Goal: Task Accomplishment & Management: Manage account settings

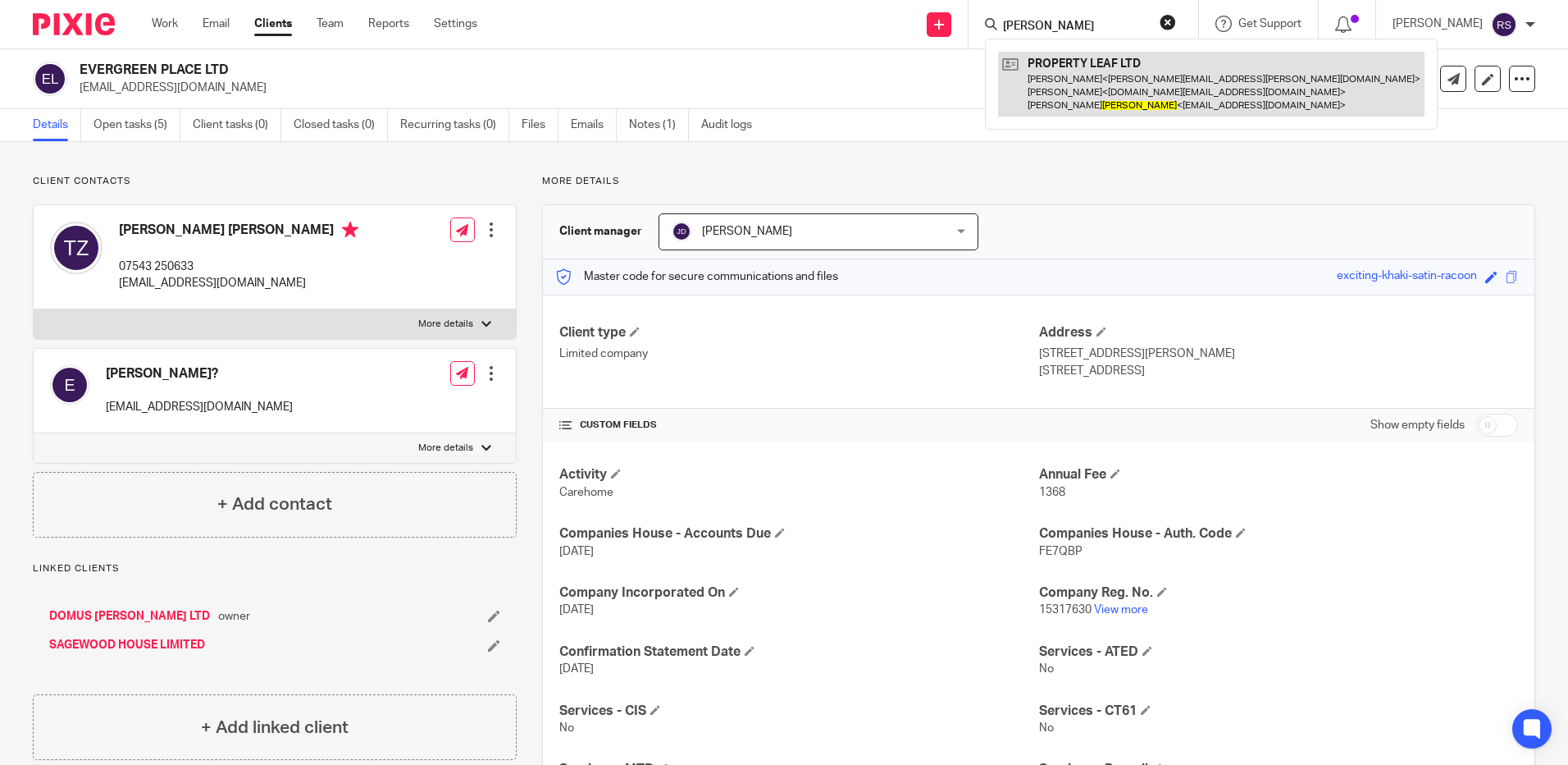
type input "greenan"
click at [1055, 75] on link at bounding box center [1212, 84] width 426 height 65
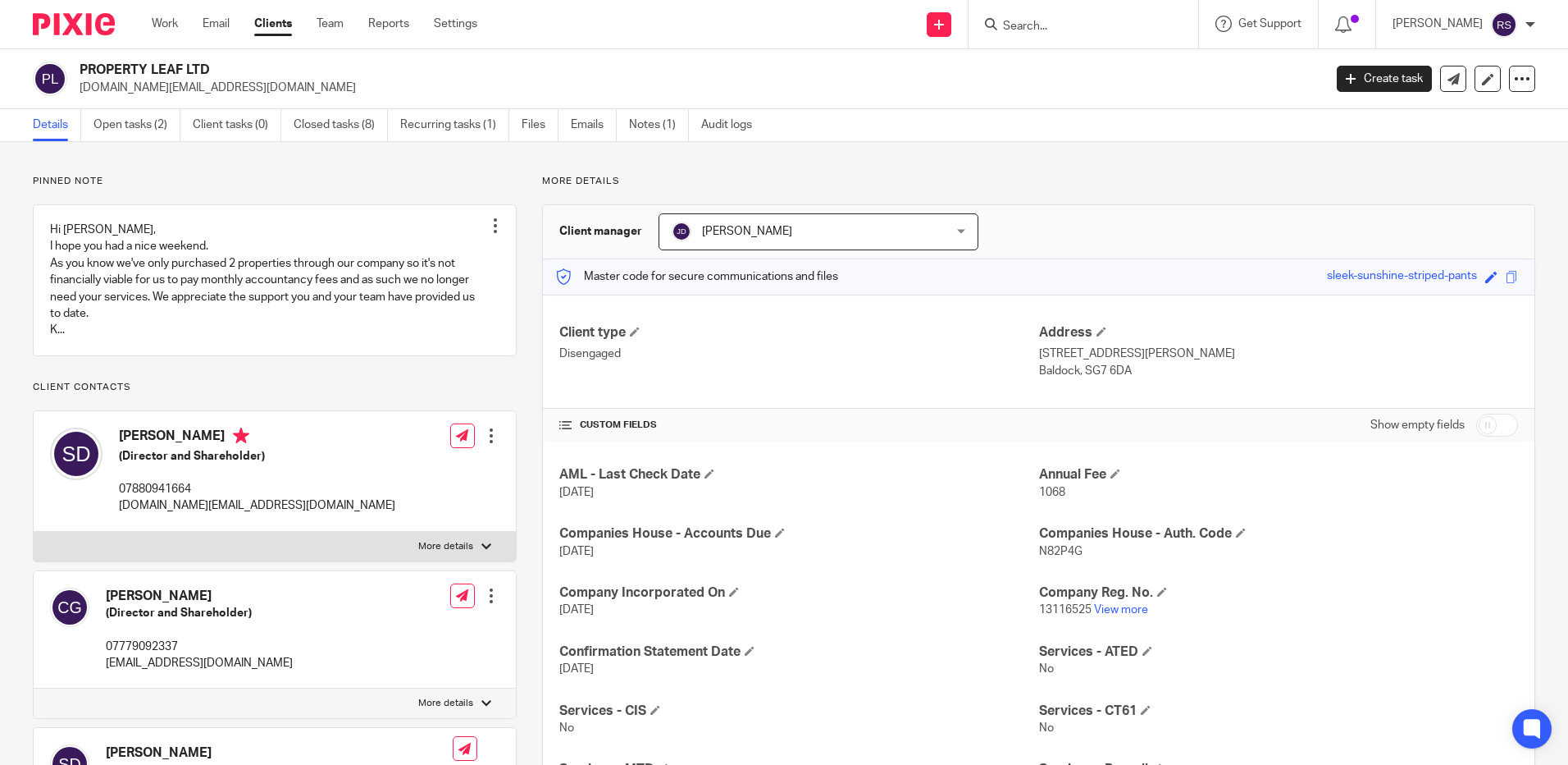
click at [1047, 27] on input "Search" at bounding box center [1076, 27] width 148 height 15
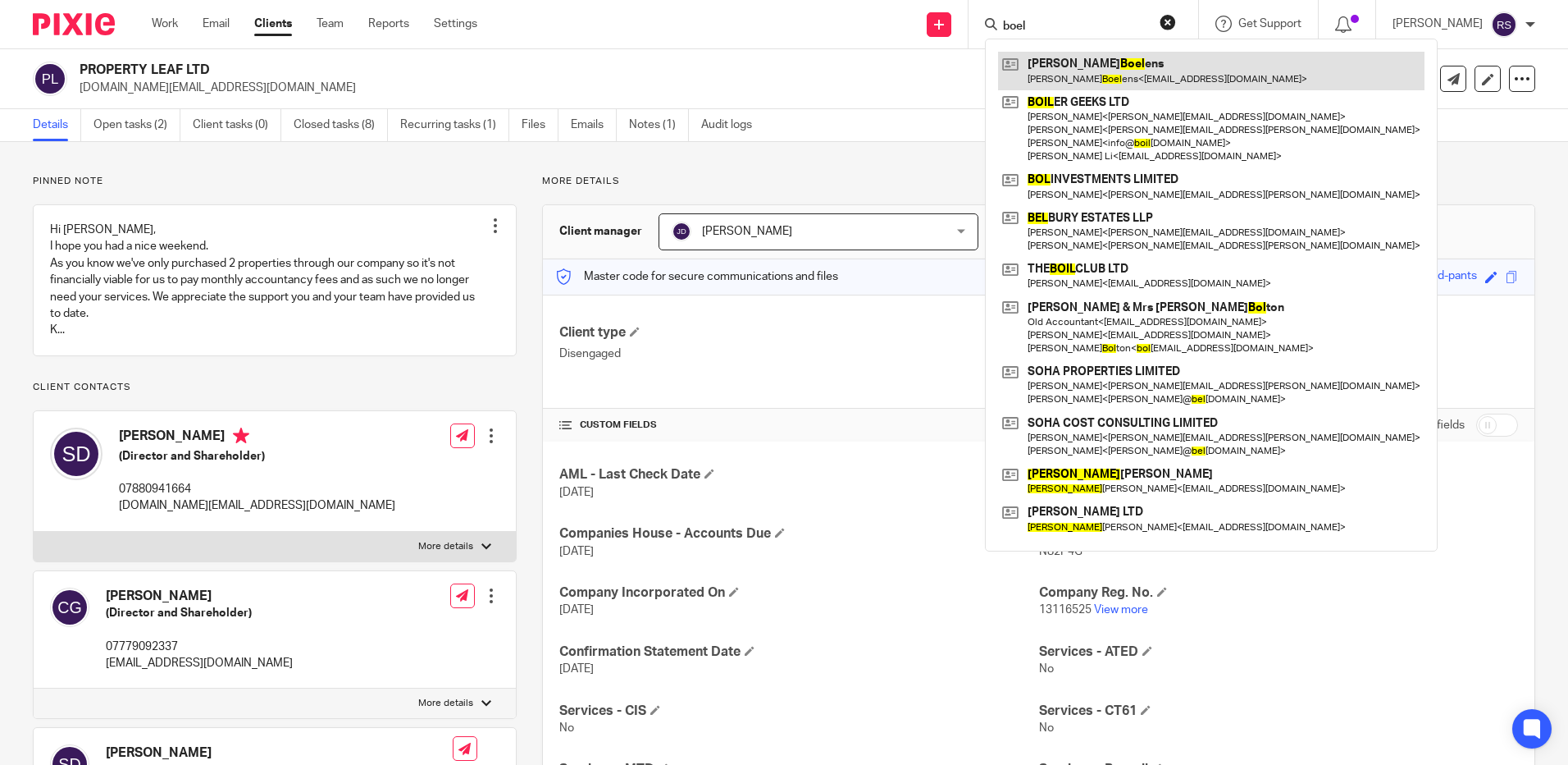
type input "boel"
click at [1083, 74] on link at bounding box center [1212, 70] width 426 height 38
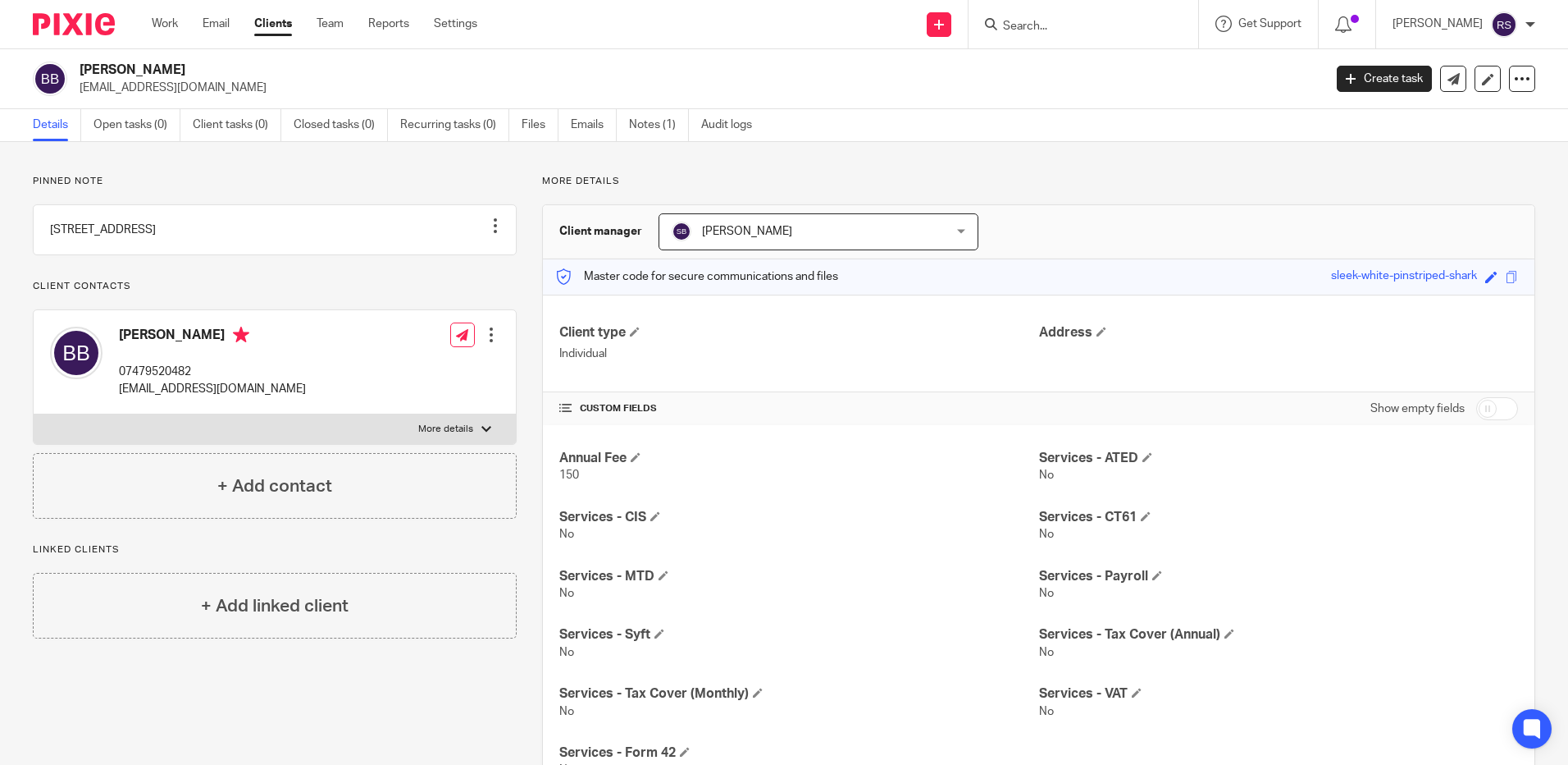
click at [1030, 28] on input "Search" at bounding box center [1076, 27] width 148 height 15
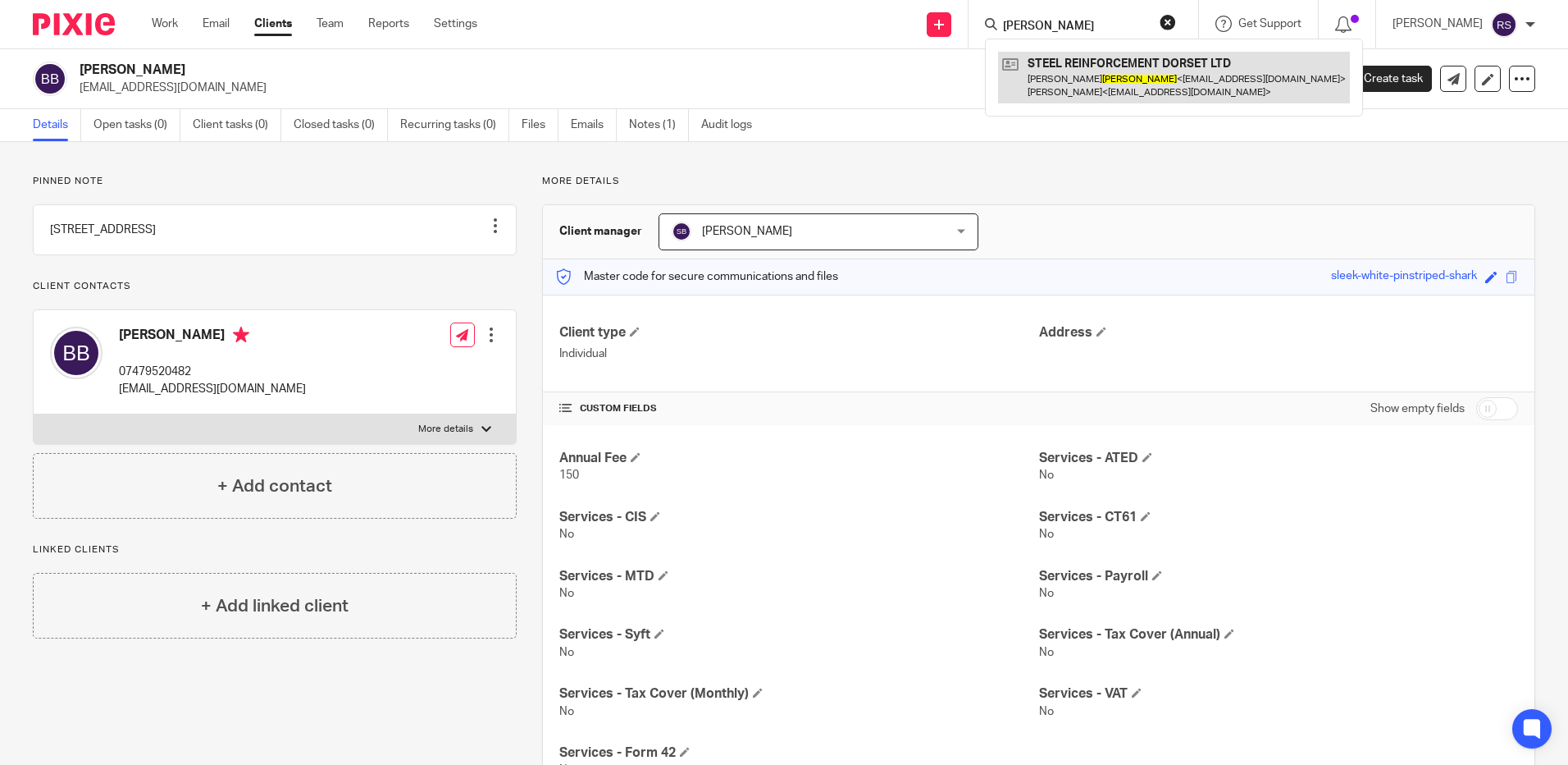
type input "causer"
click at [1145, 80] on link at bounding box center [1174, 77] width 352 height 51
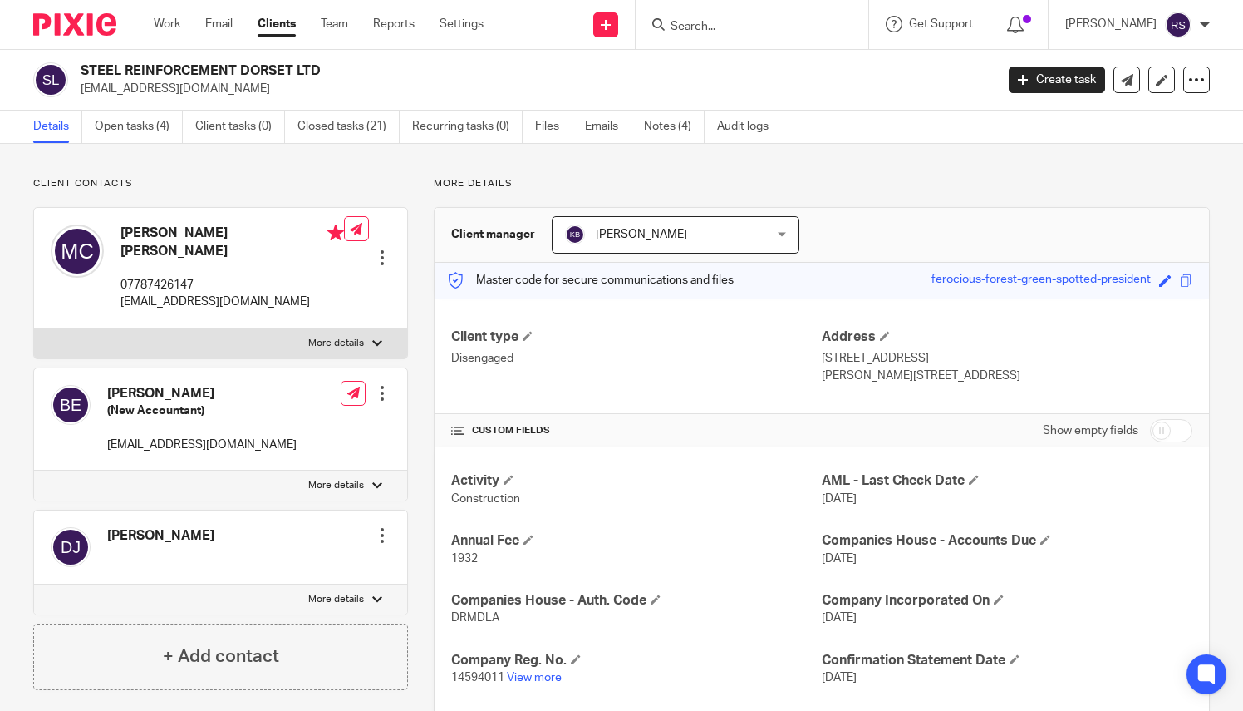
click at [697, 34] on form at bounding box center [757, 24] width 177 height 21
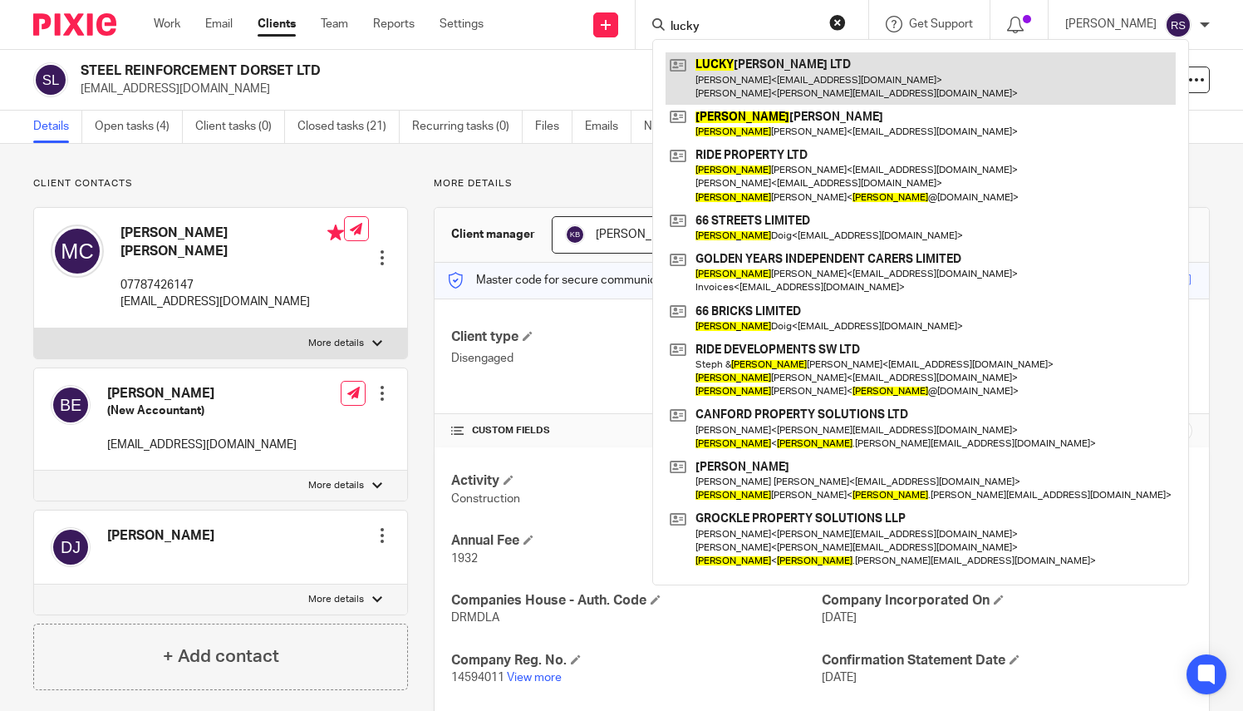
type input "lucky"
click at [790, 69] on link at bounding box center [921, 78] width 510 height 52
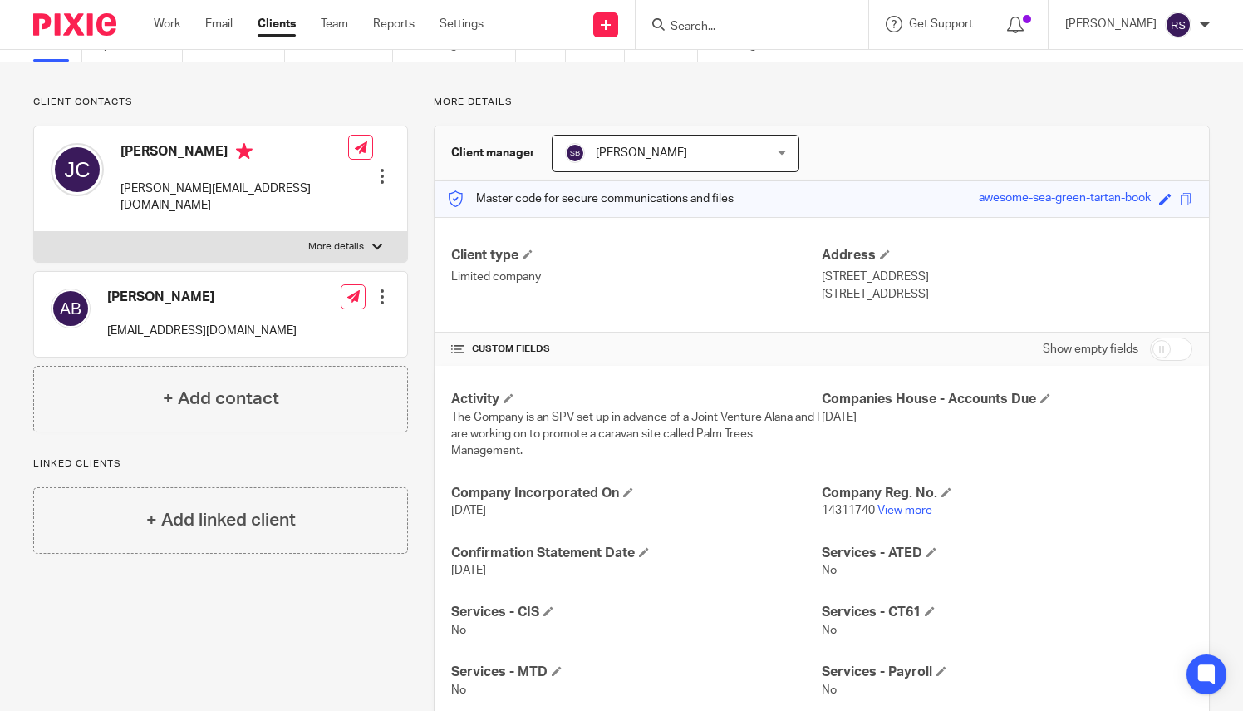
scroll to position [249, 0]
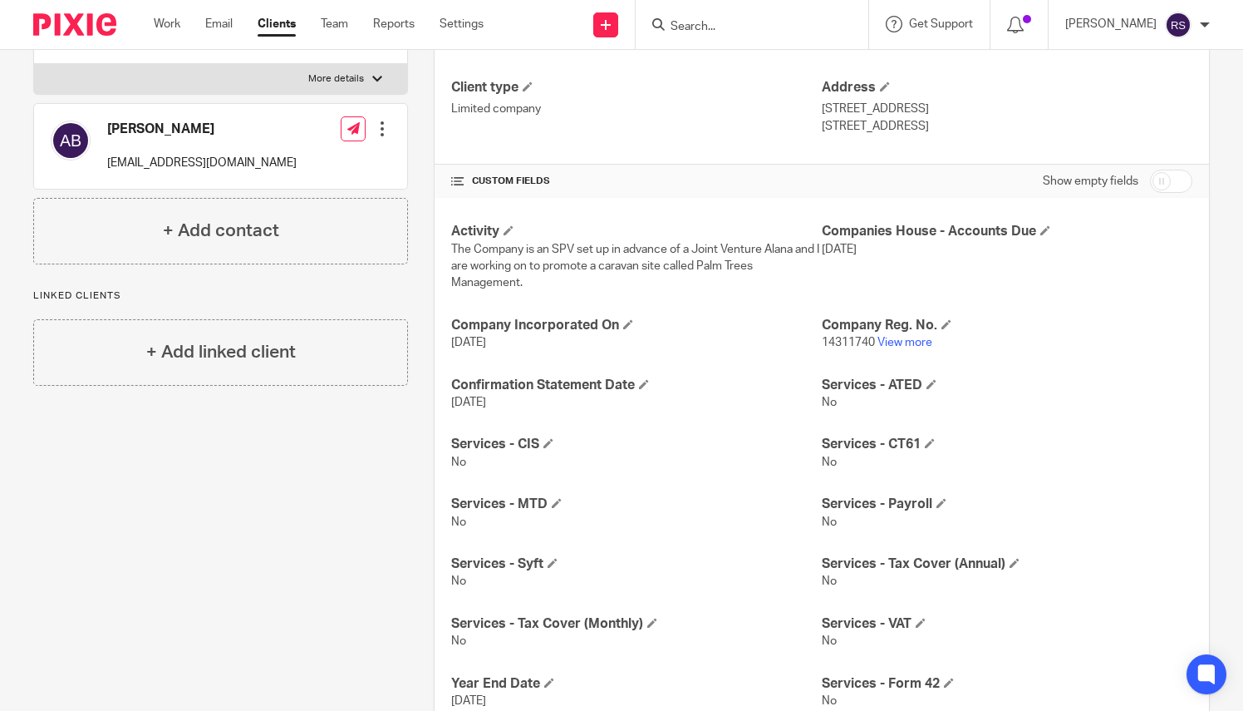
drag, startPoint x: 1164, startPoint y: 181, endPoint x: 1114, endPoint y: 209, distance: 56.9
click at [1164, 181] on input "checkbox" at bounding box center [1171, 181] width 42 height 23
checkbox input "true"
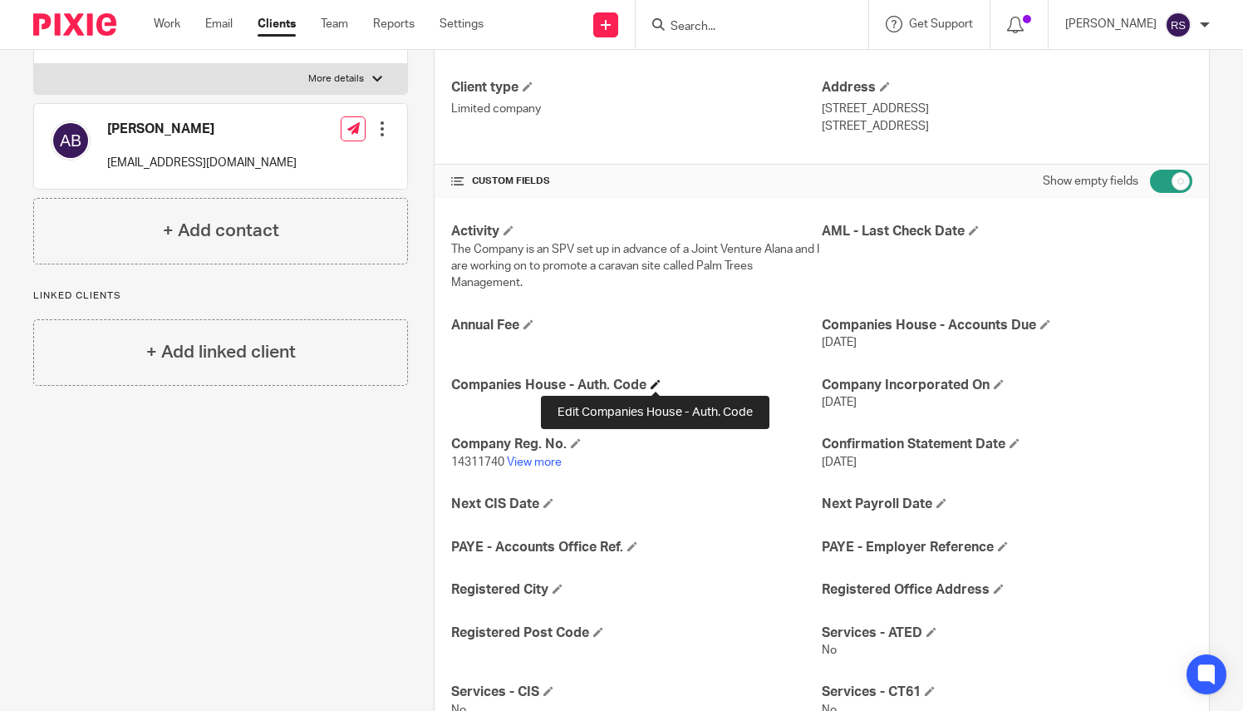
click at [652, 382] on span at bounding box center [656, 384] width 10 height 10
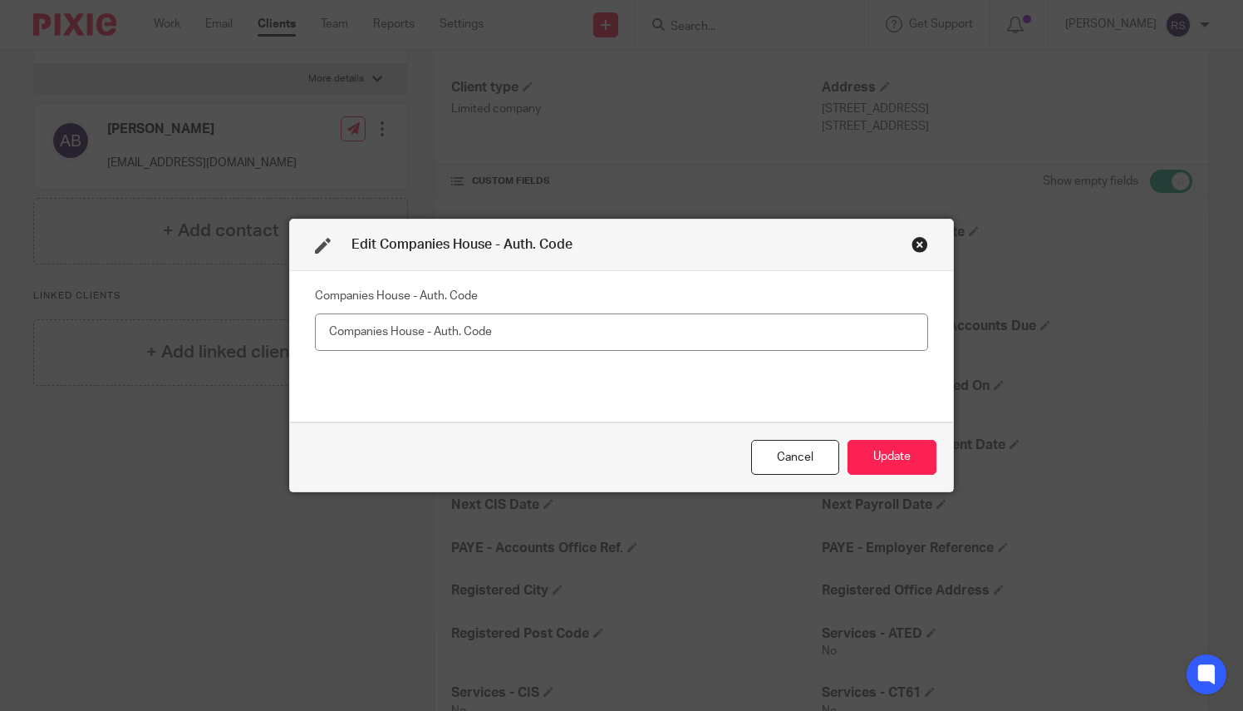
click at [455, 342] on input "text" at bounding box center [621, 331] width 613 height 37
type input "LJ3D89"
drag, startPoint x: 881, startPoint y: 447, endPoint x: 831, endPoint y: 451, distance: 50.0
click at [881, 449] on button "Update" at bounding box center [892, 458] width 89 height 36
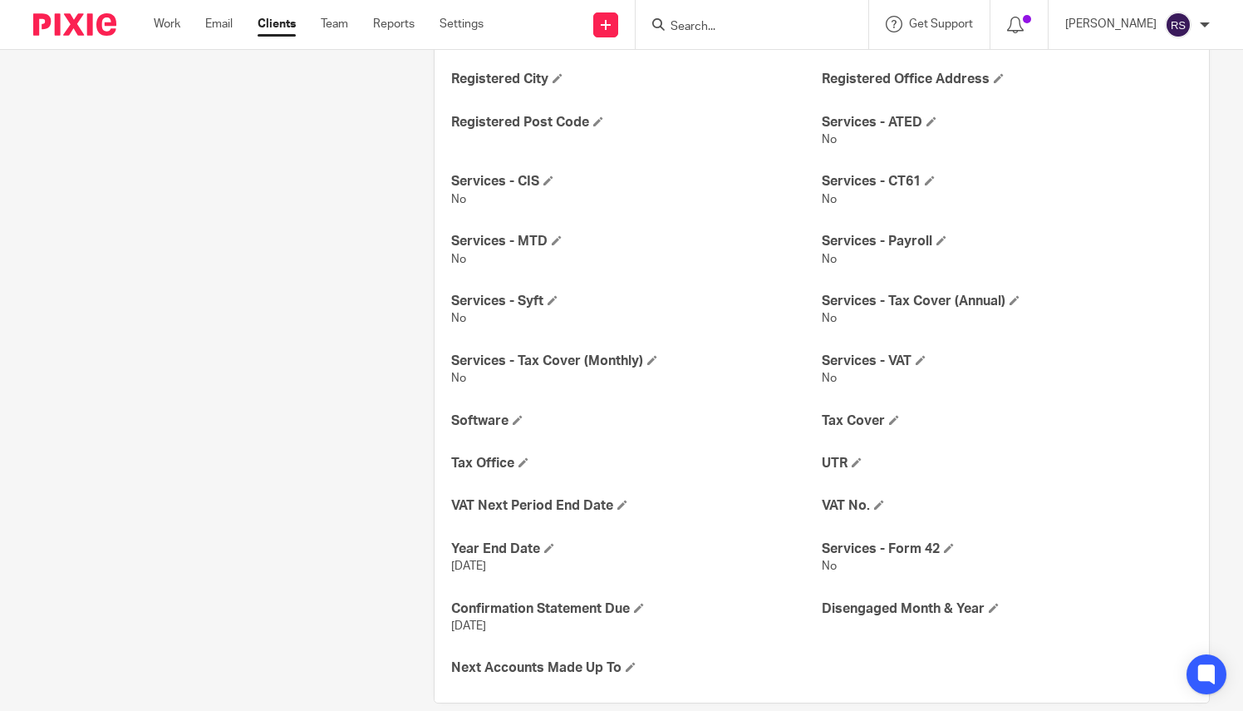
scroll to position [783, 0]
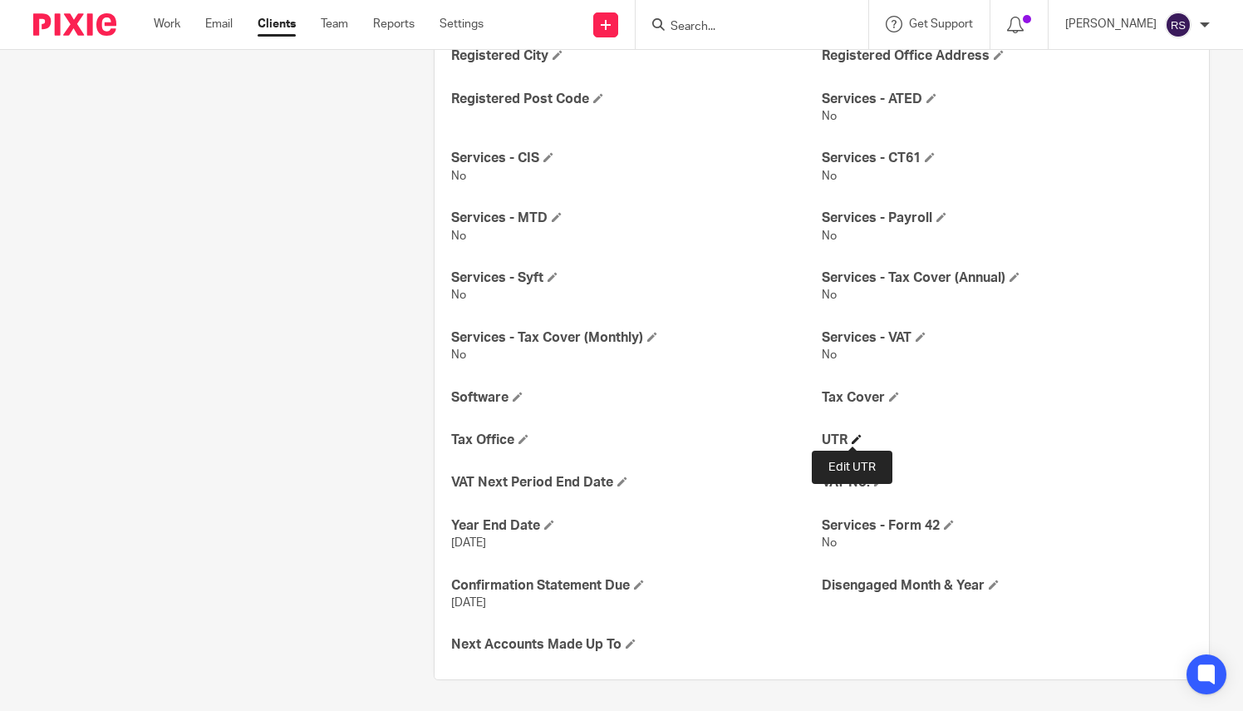
click at [854, 434] on span at bounding box center [857, 439] width 10 height 10
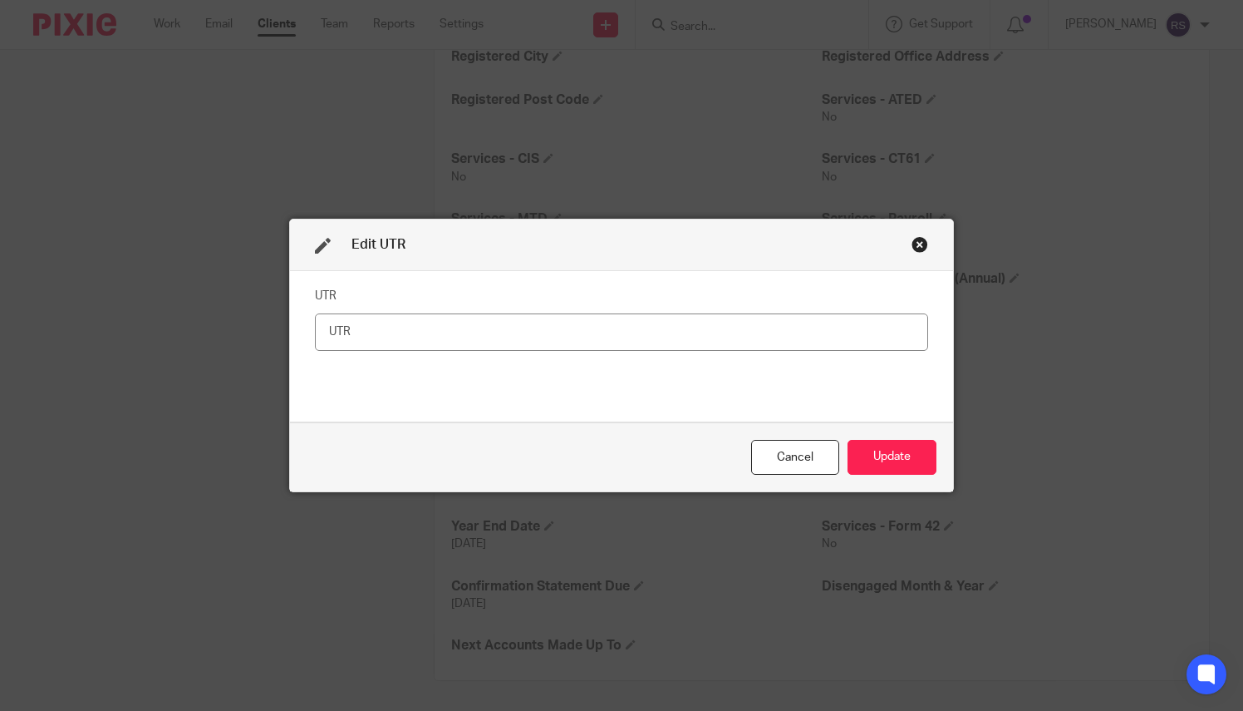
click at [491, 331] on input "text" at bounding box center [621, 331] width 613 height 37
type input "4342321248"
click at [893, 459] on button "Update" at bounding box center [892, 458] width 89 height 36
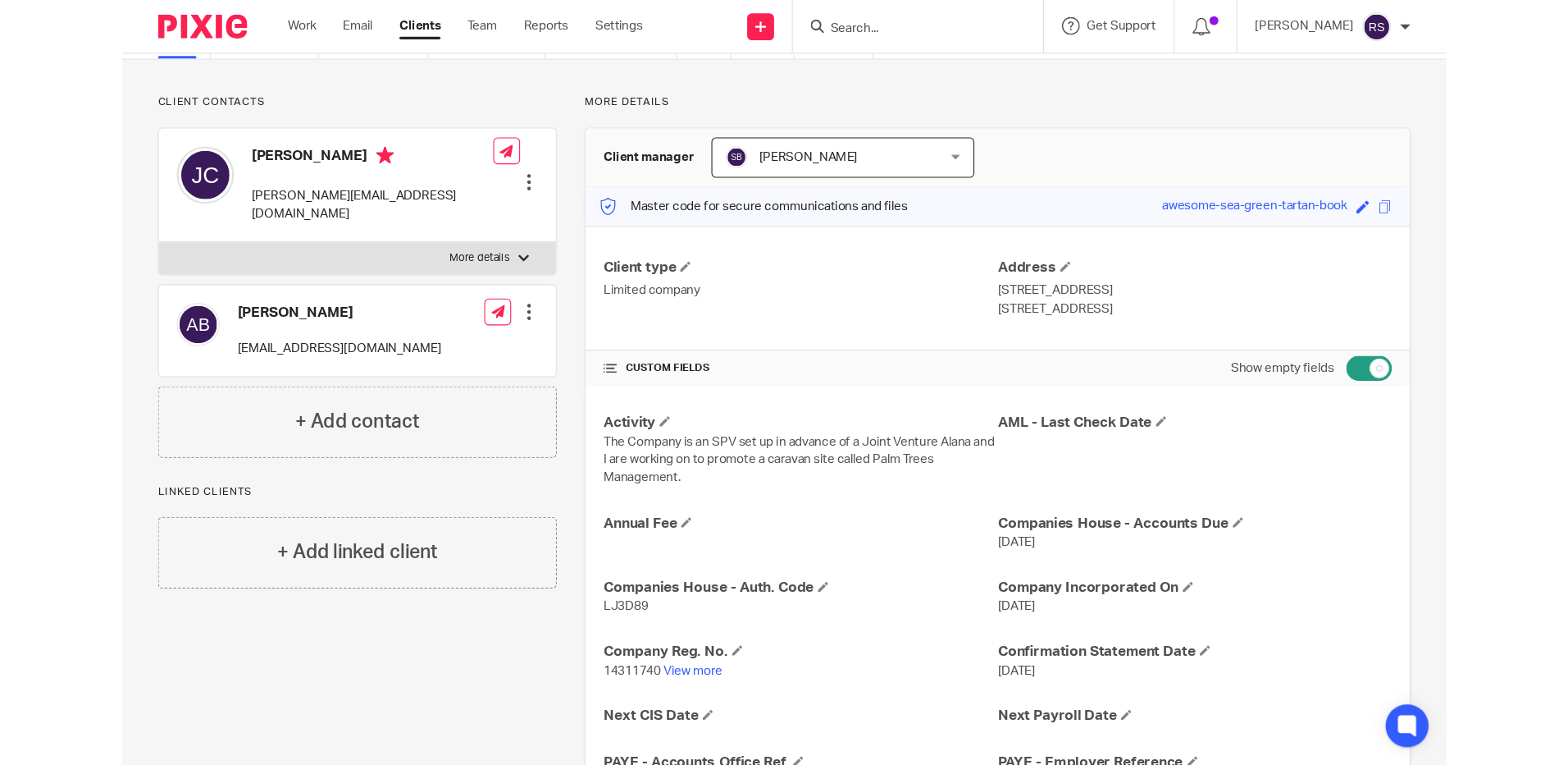
scroll to position [0, 0]
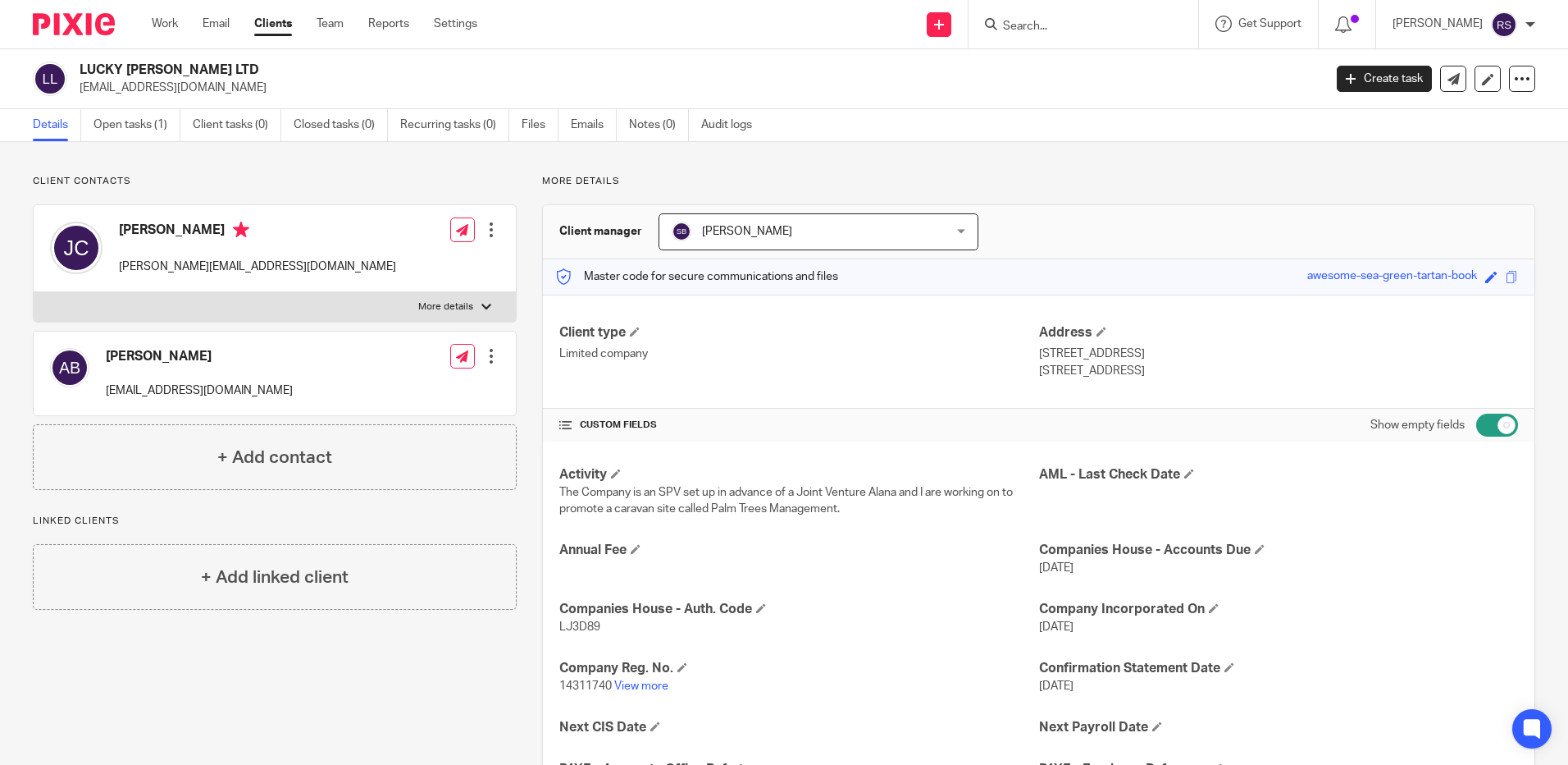
click at [1033, 17] on form at bounding box center [1088, 24] width 175 height 21
click at [1027, 23] on input "Search" at bounding box center [1076, 27] width 148 height 15
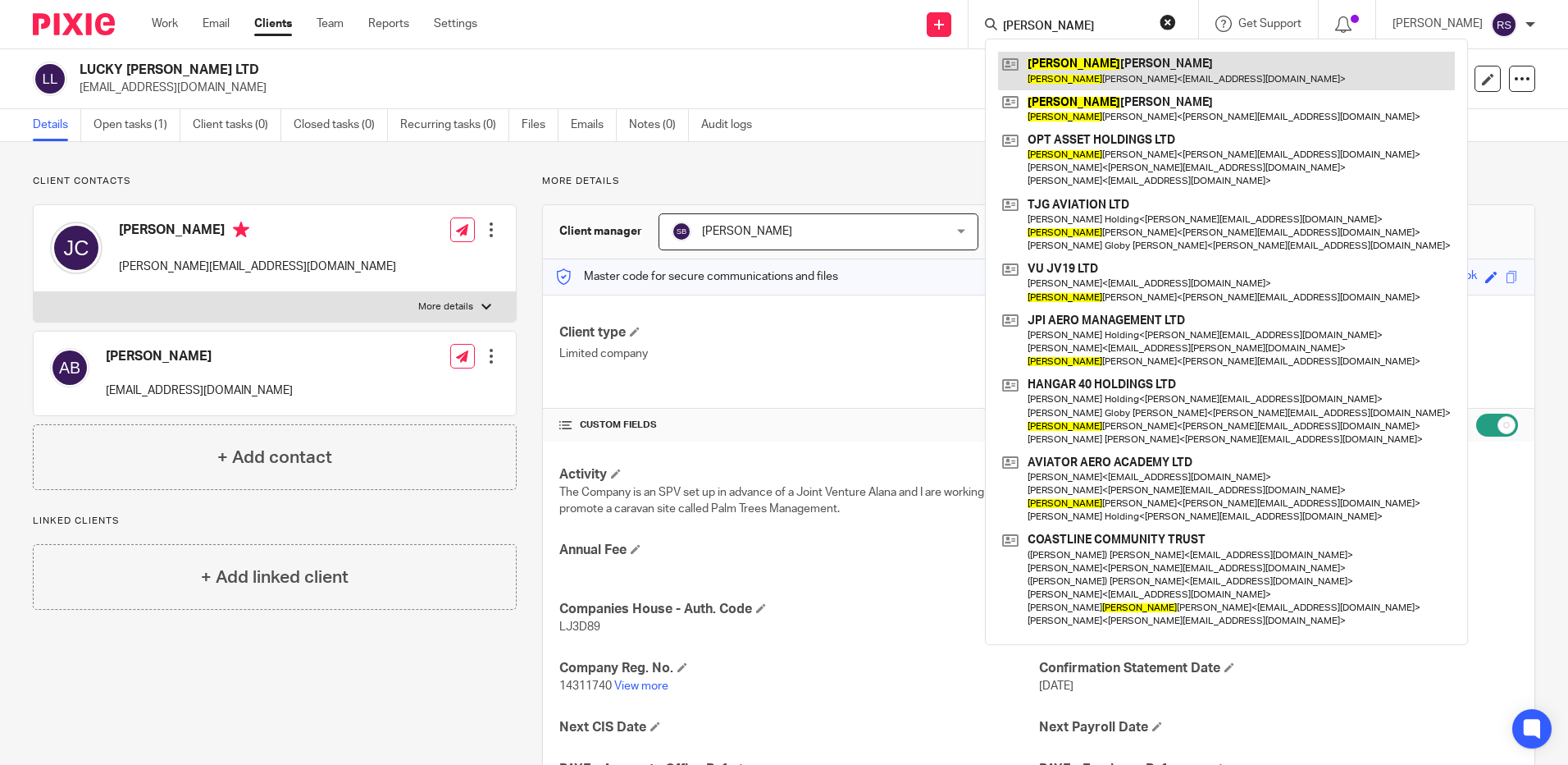
type input "trevor"
click at [1150, 88] on link at bounding box center [1227, 70] width 457 height 38
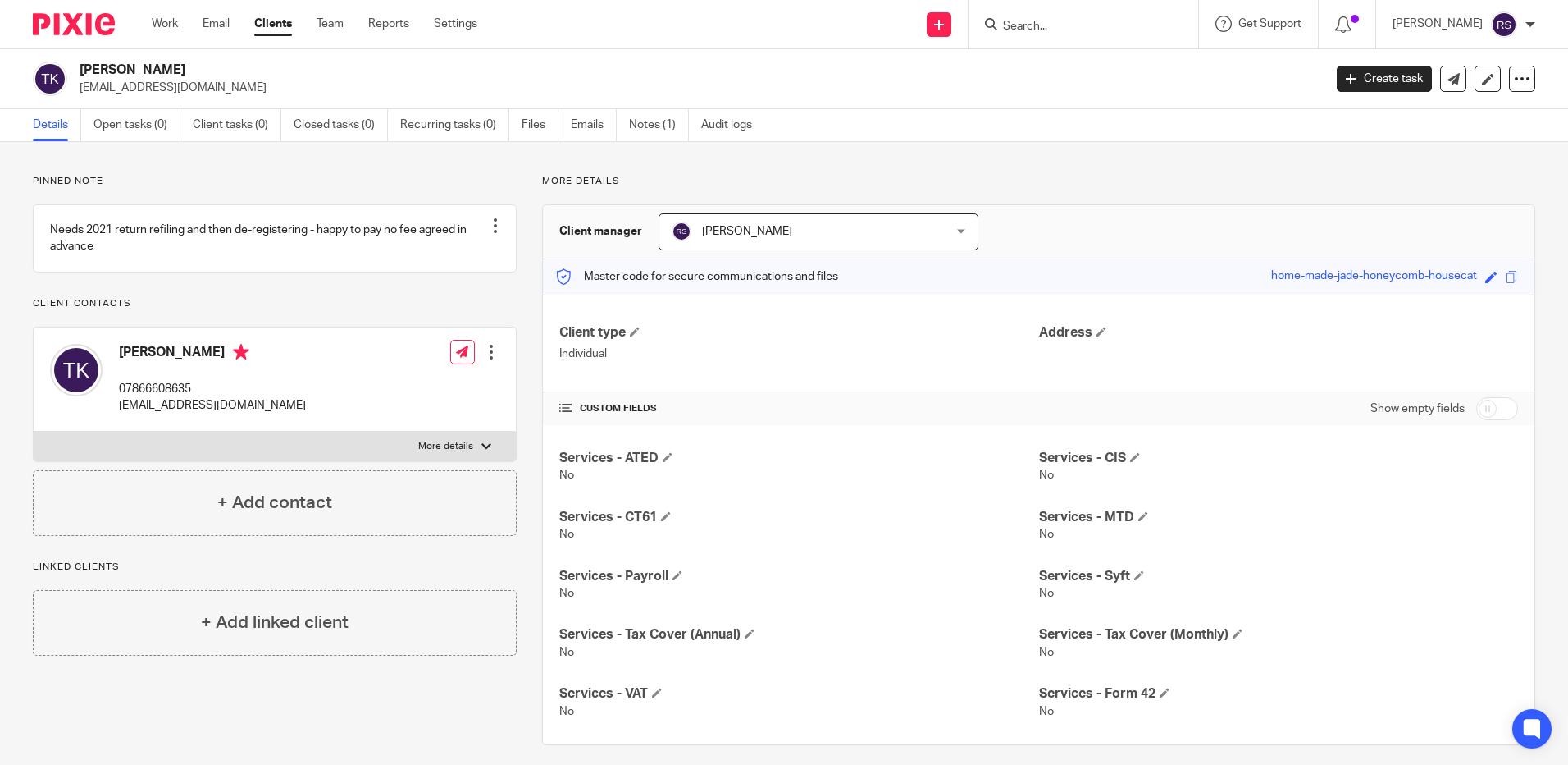
click at [1061, 32] on input "Search" at bounding box center [1076, 27] width 148 height 15
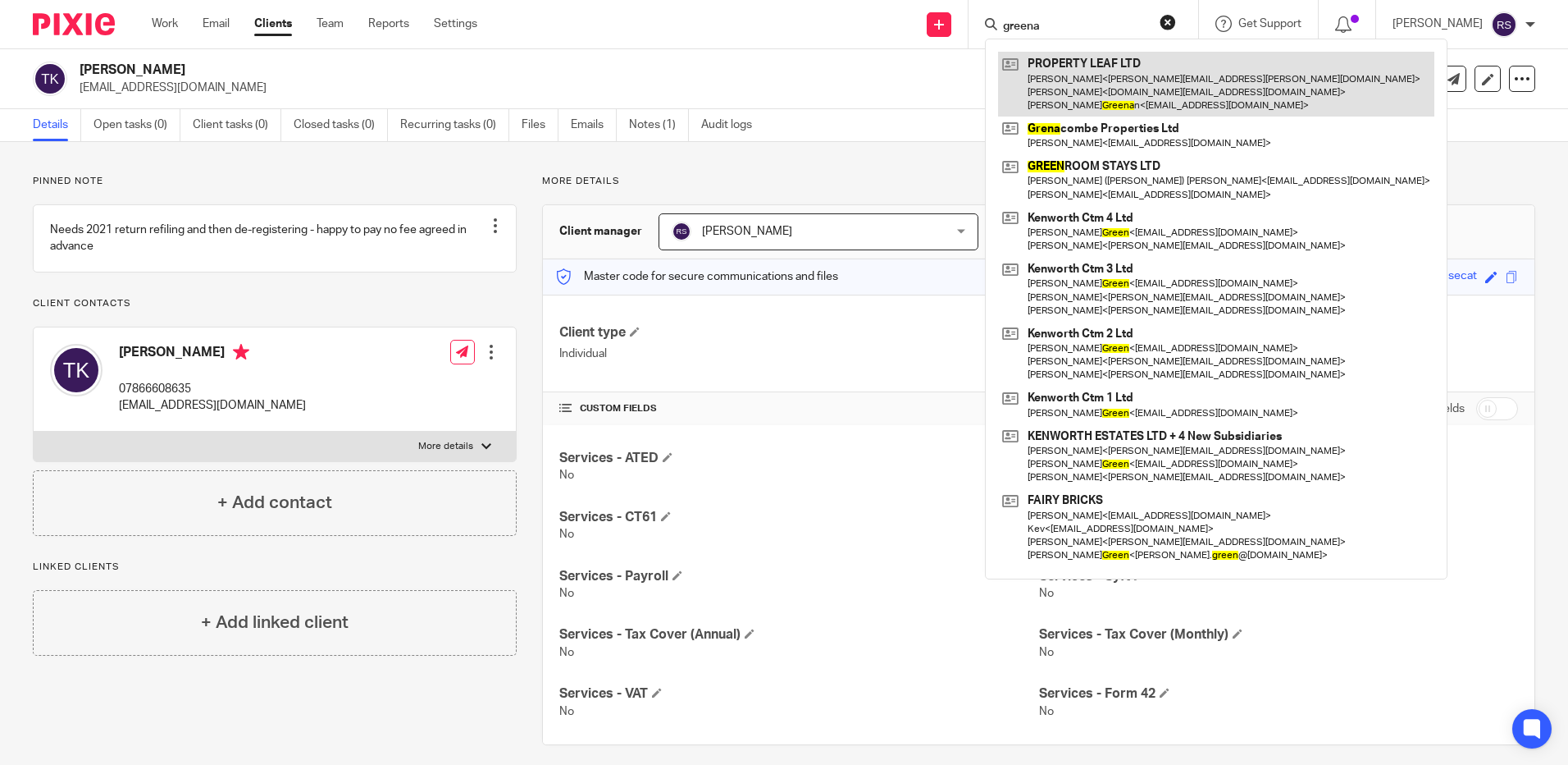
type input "greena"
click at [1122, 78] on link at bounding box center [1217, 84] width 436 height 65
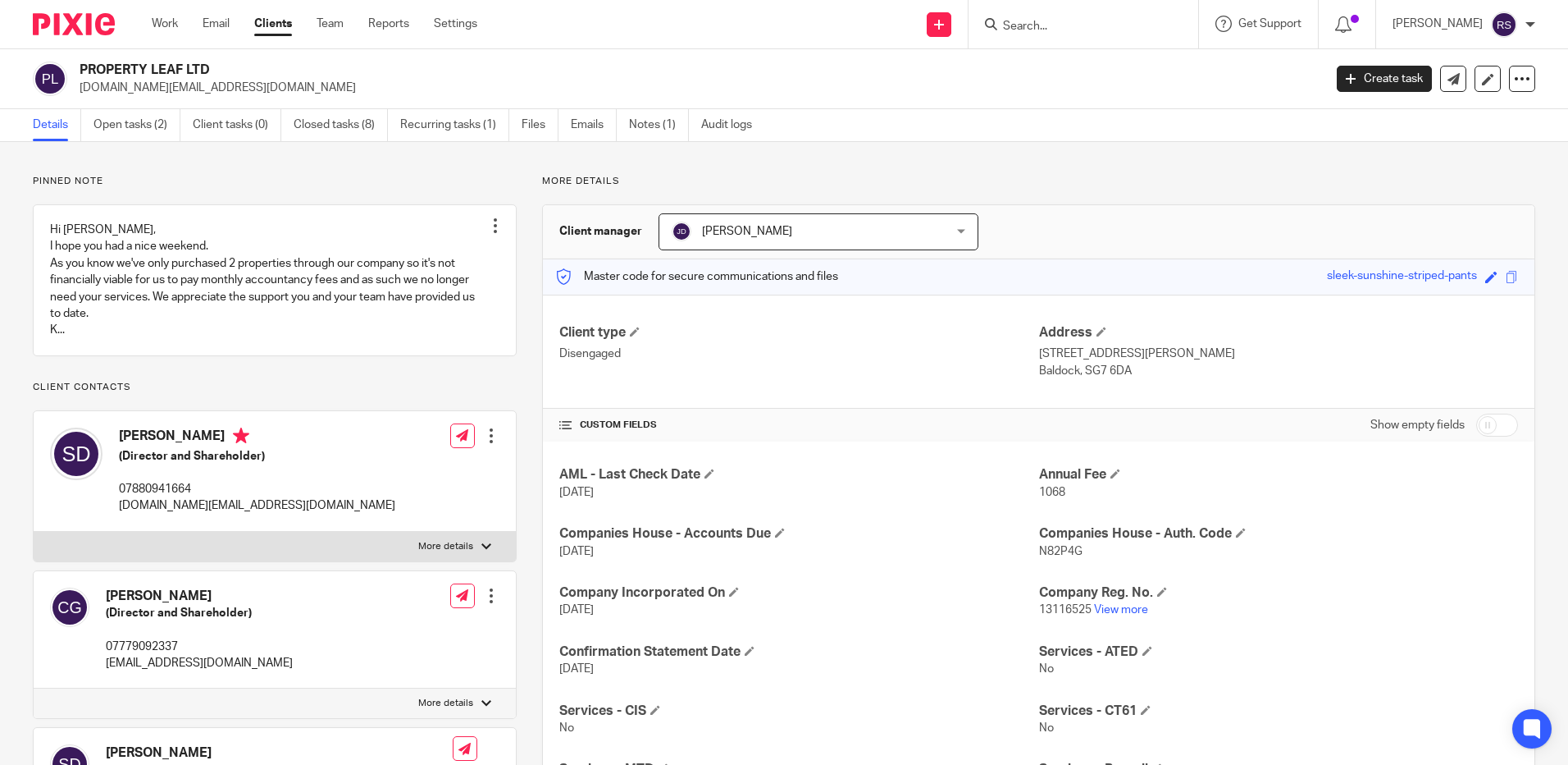
click at [1068, 21] on input "Search" at bounding box center [1076, 27] width 148 height 15
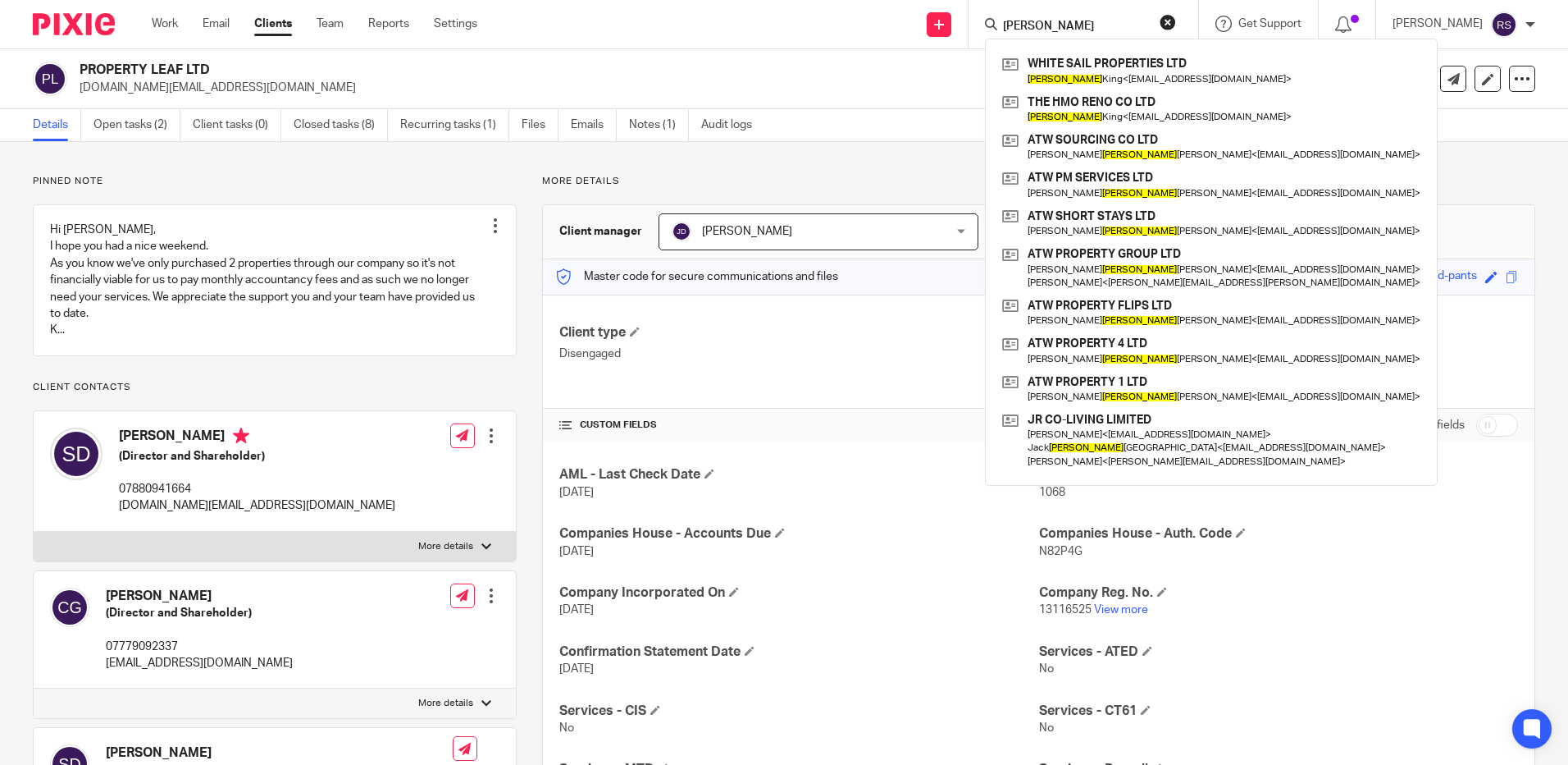
type input "phillip"
drag, startPoint x: 940, startPoint y: 36, endPoint x: 928, endPoint y: 37, distance: 12.0
click at [928, 37] on div "Send new email Create task Add client phillip WHITE SAIL PROPERTIES LTD Phillip…" at bounding box center [1035, 24] width 1067 height 48
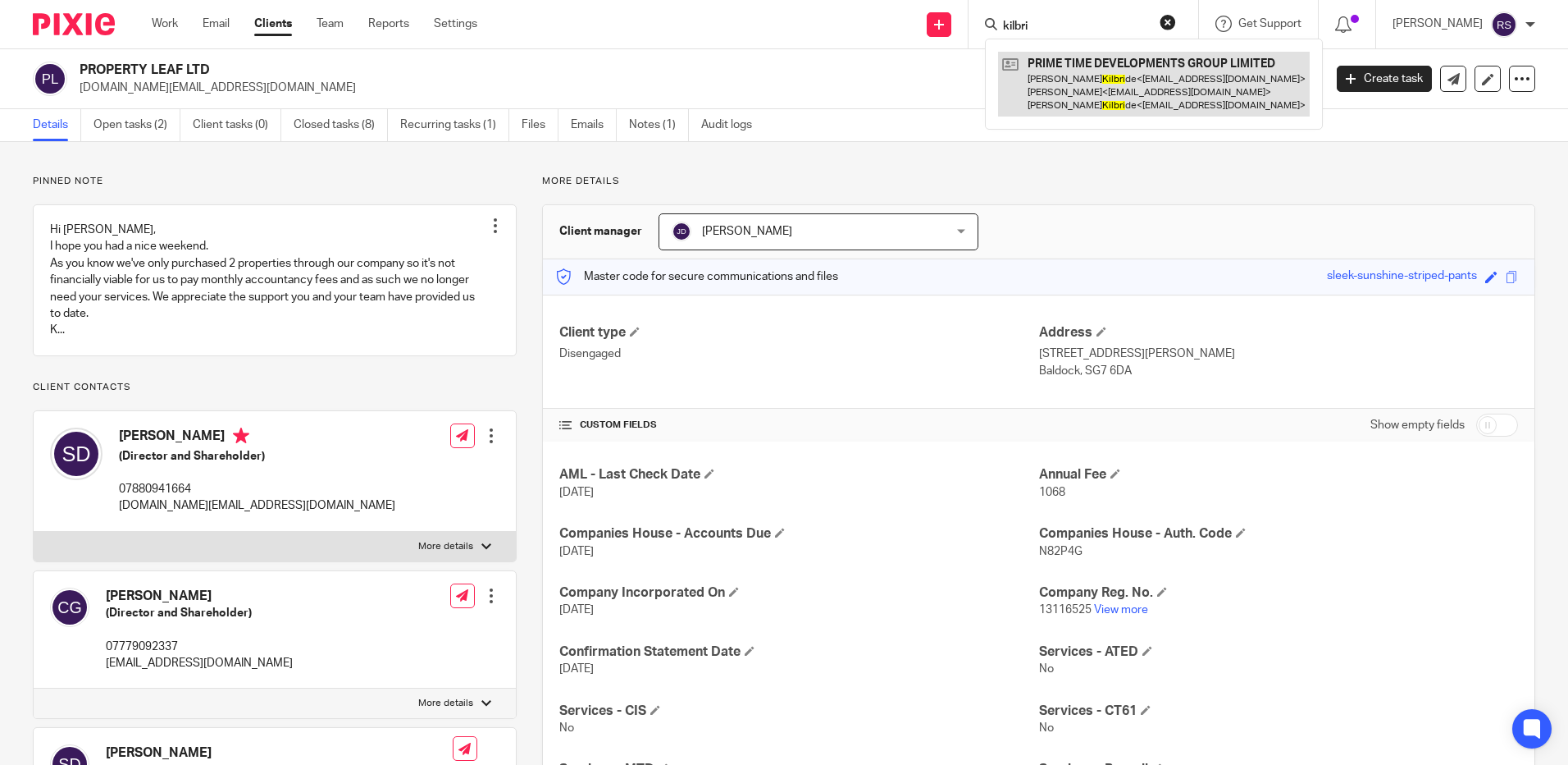
type input "kilbri"
click at [1095, 85] on link at bounding box center [1155, 84] width 312 height 65
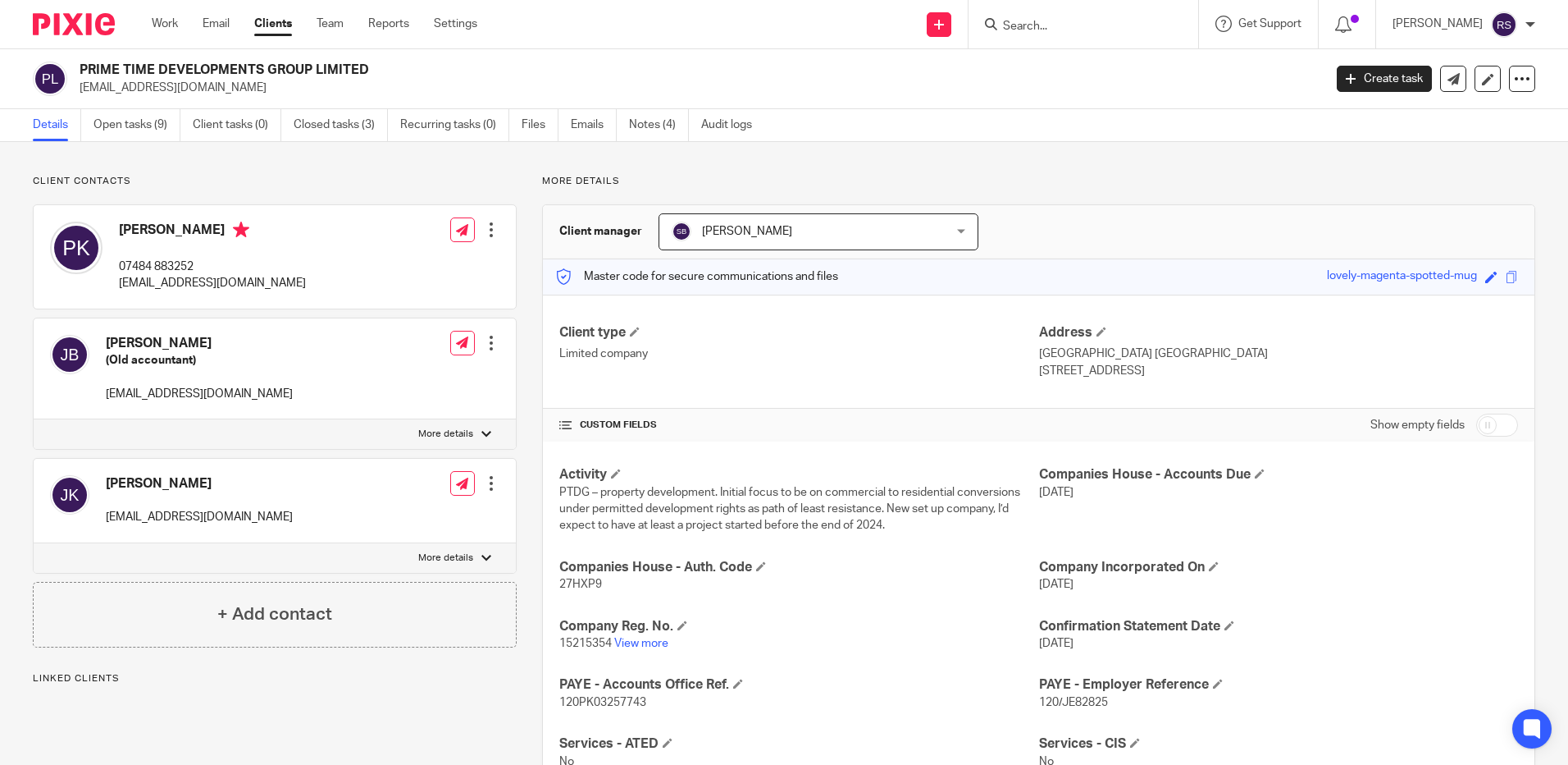
click at [1055, 28] on input "Search" at bounding box center [1076, 27] width 148 height 15
click at [1070, 26] on input "Search" at bounding box center [1076, 27] width 148 height 15
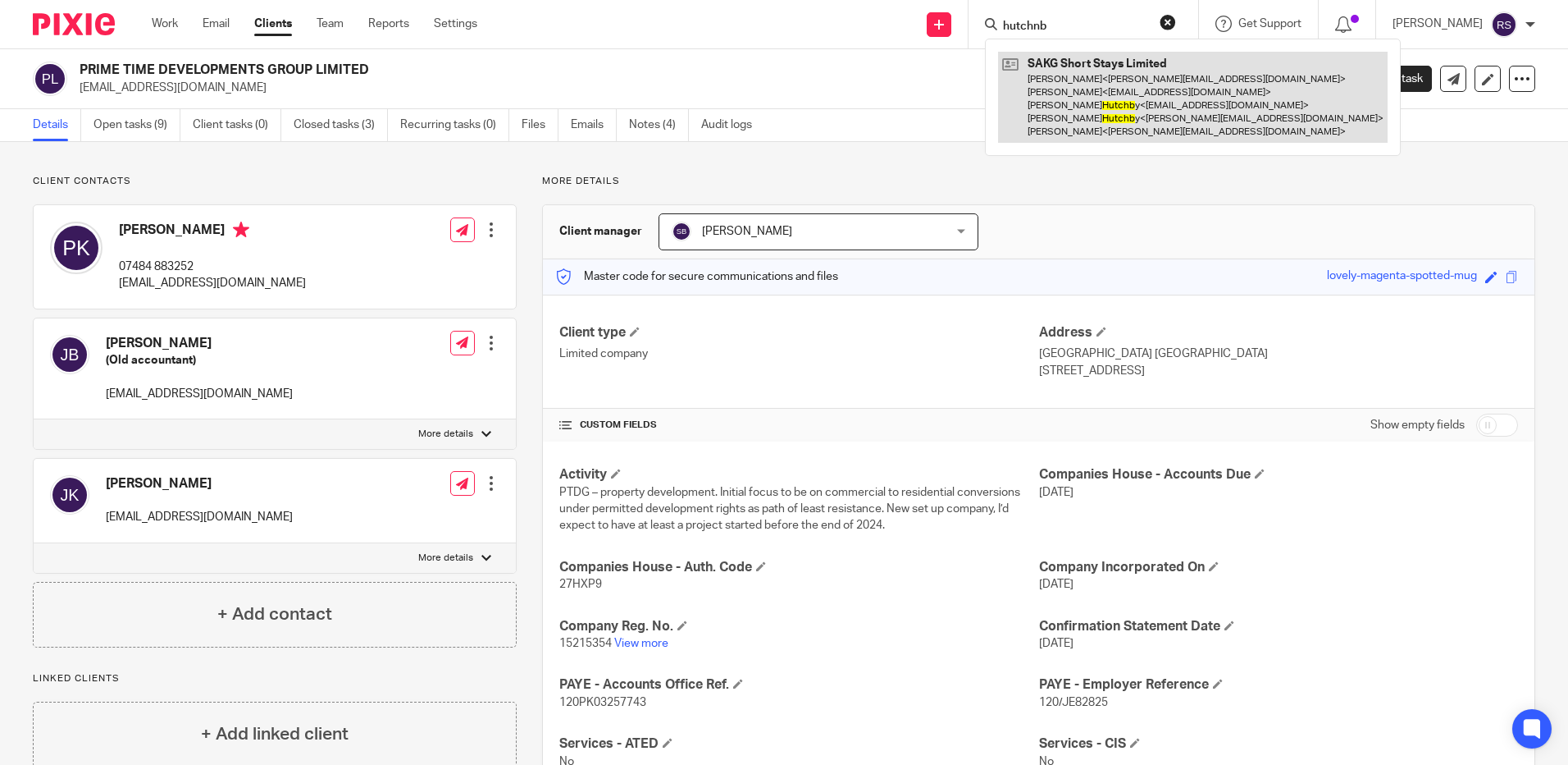
type input "hutchnb"
click at [1124, 130] on link at bounding box center [1193, 97] width 390 height 91
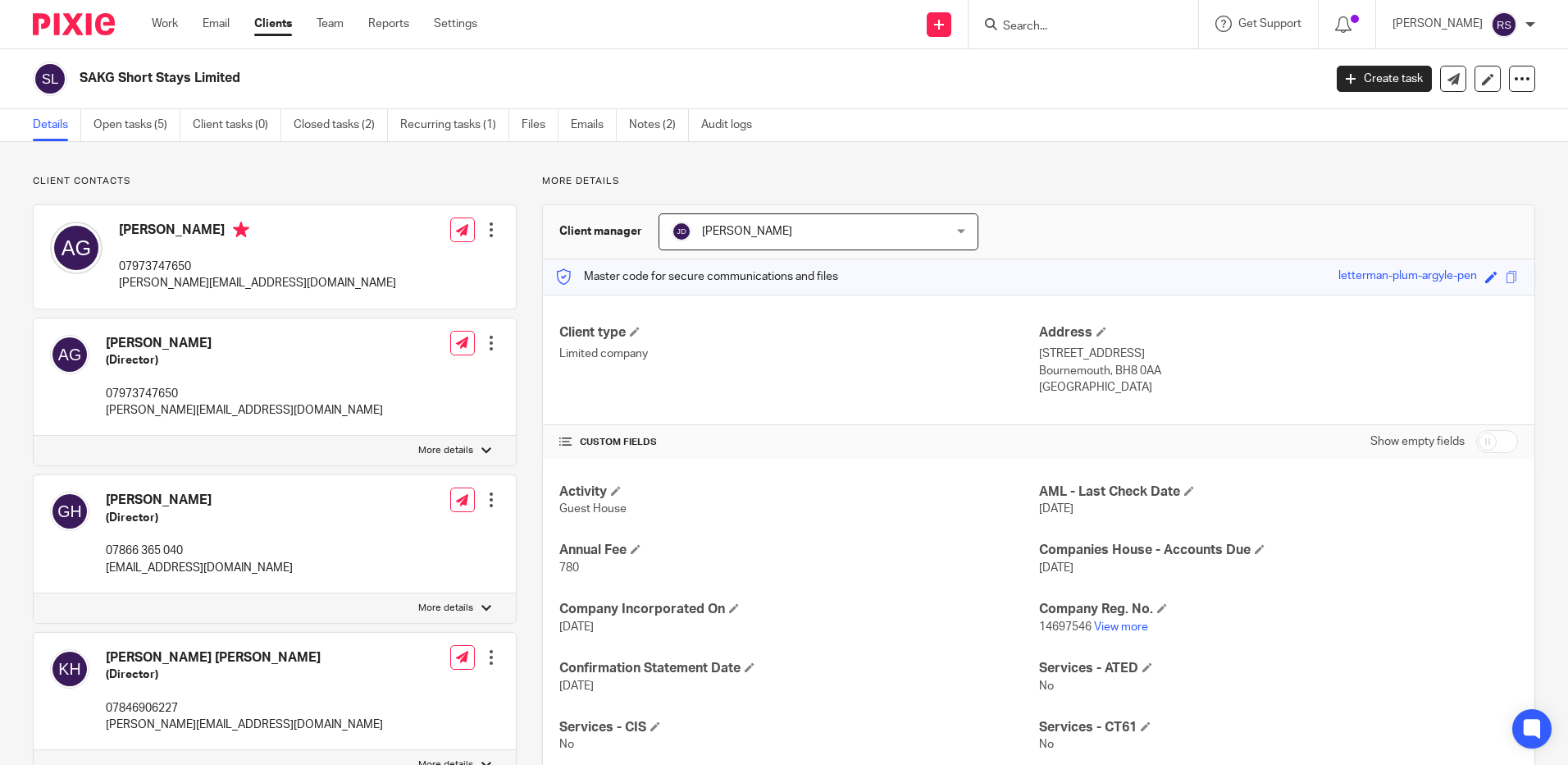
click at [1061, 31] on input "Search" at bounding box center [1076, 27] width 148 height 15
click at [1049, 22] on input "Search" at bounding box center [1076, 27] width 148 height 15
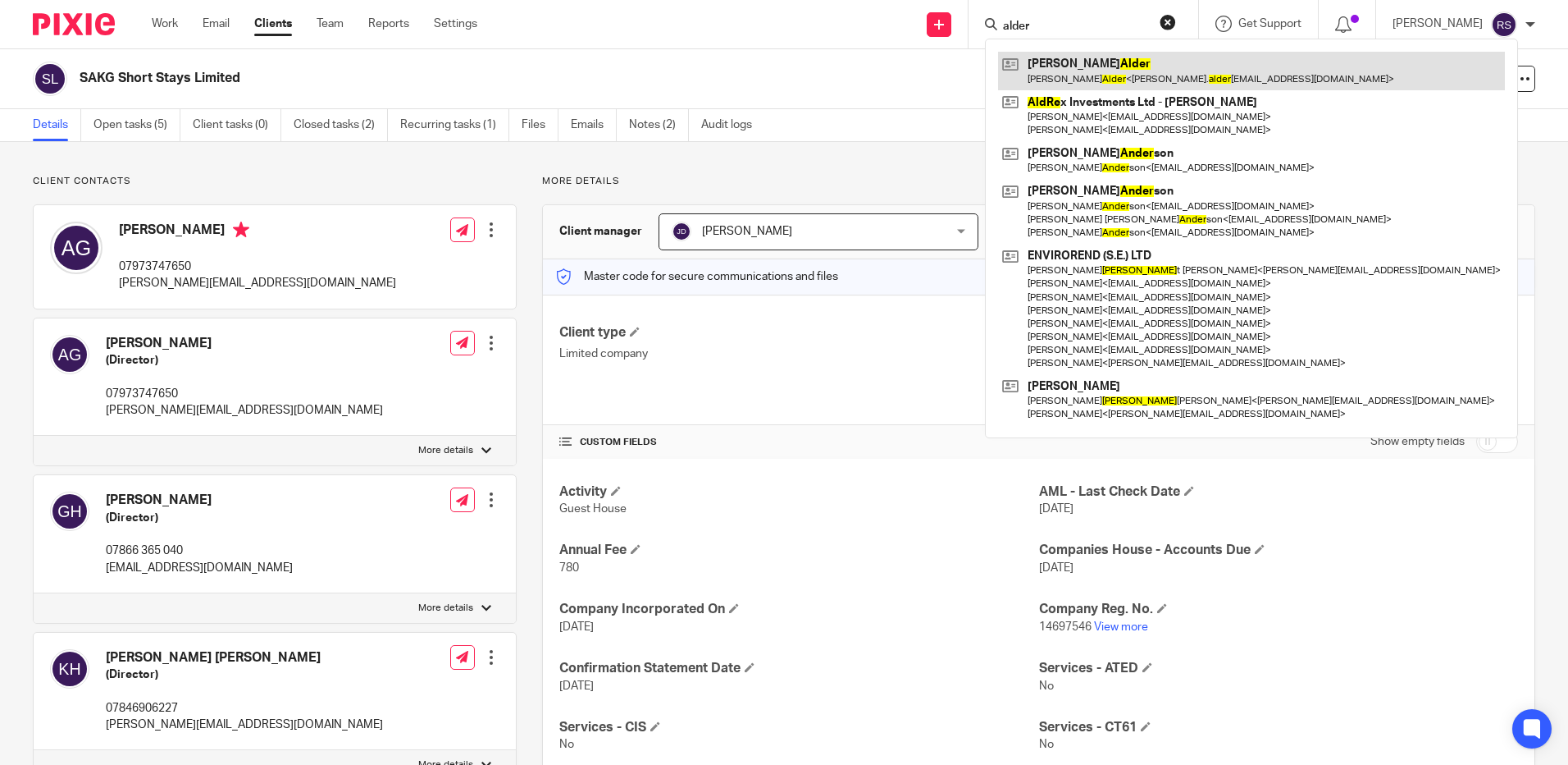
type input "alder"
click at [1089, 66] on link at bounding box center [1252, 70] width 507 height 38
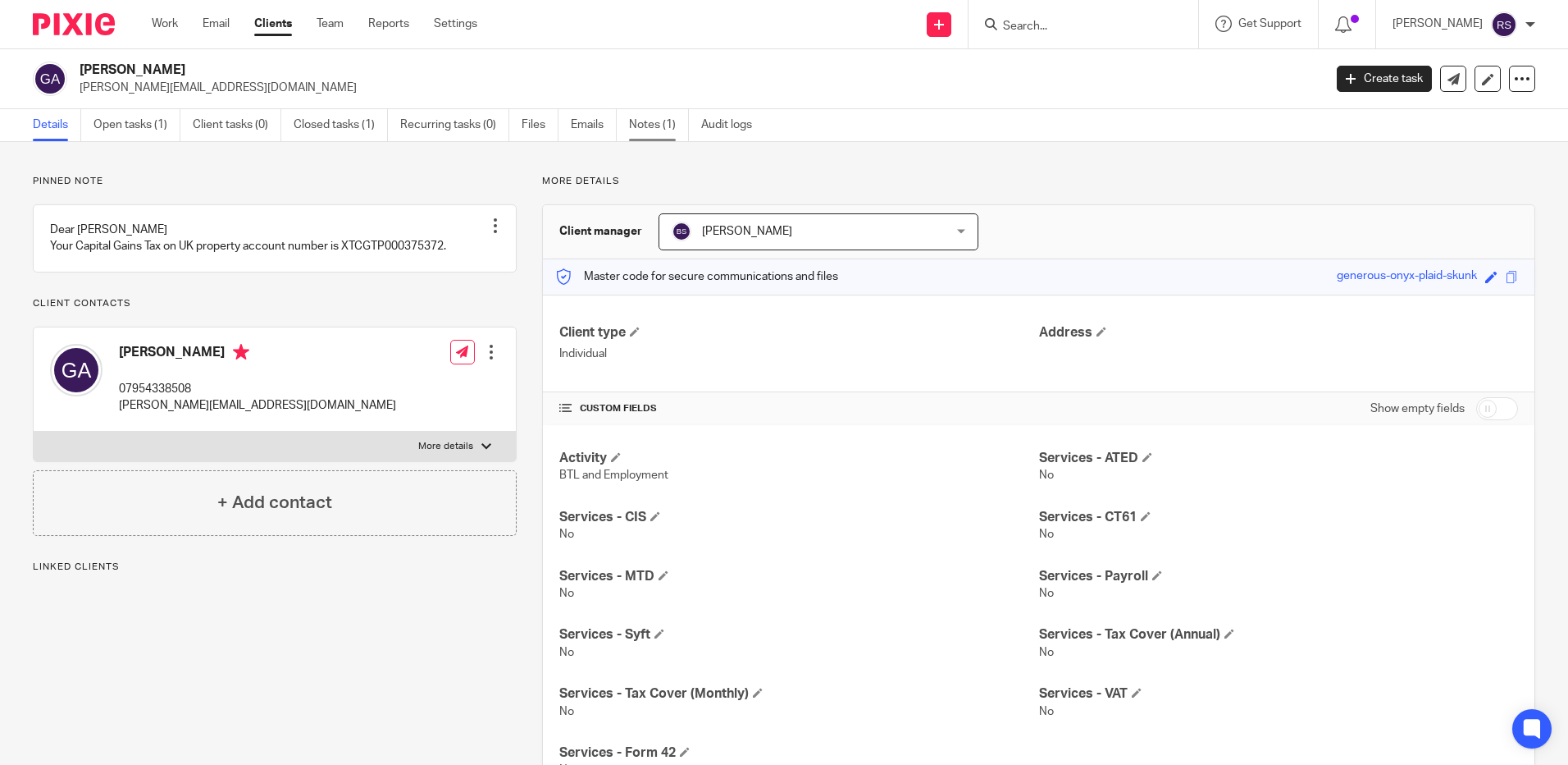
click at [680, 124] on link "Notes (1)" at bounding box center [659, 125] width 60 height 32
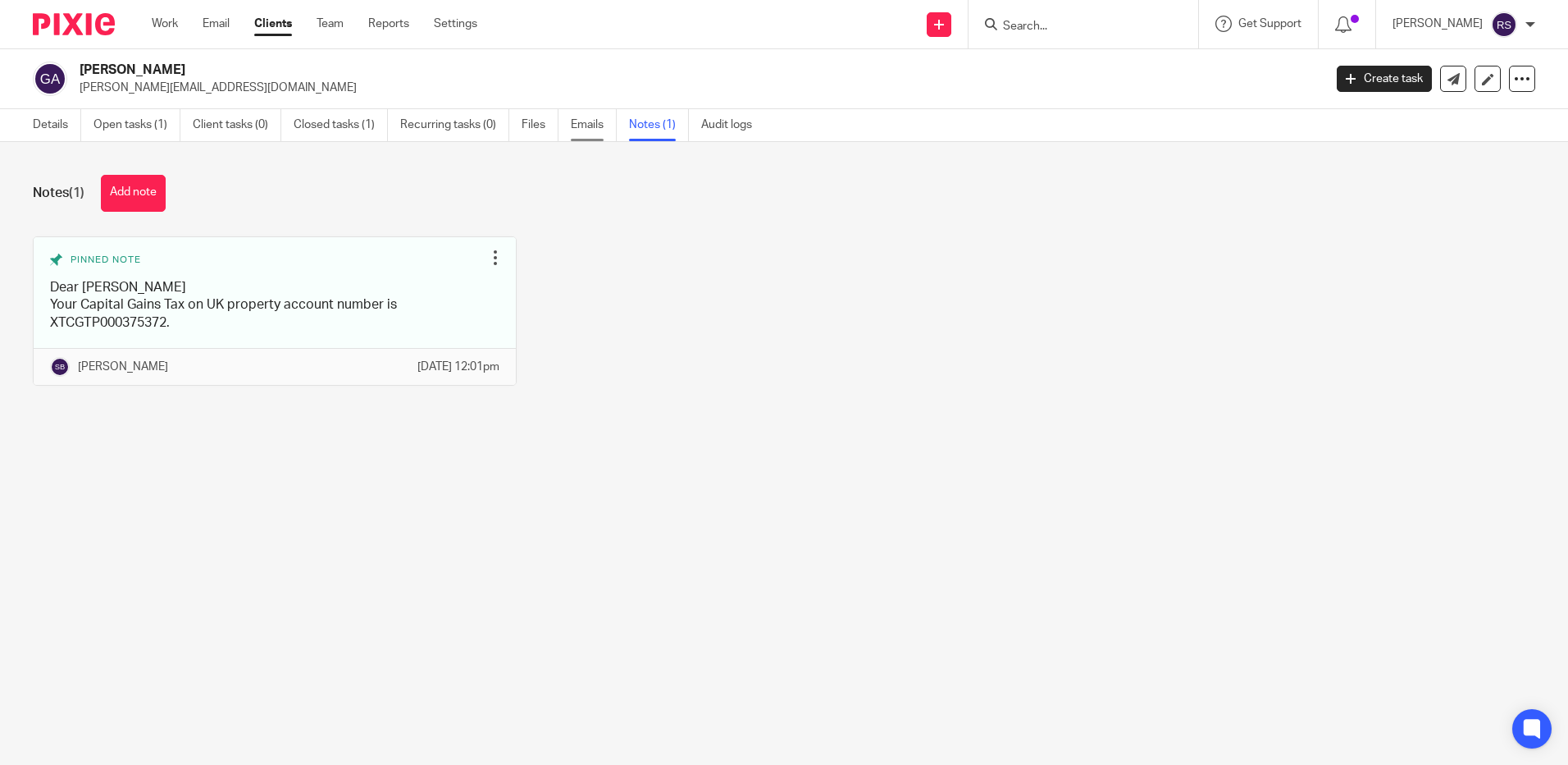
click at [599, 126] on link "Emails" at bounding box center [594, 125] width 46 height 32
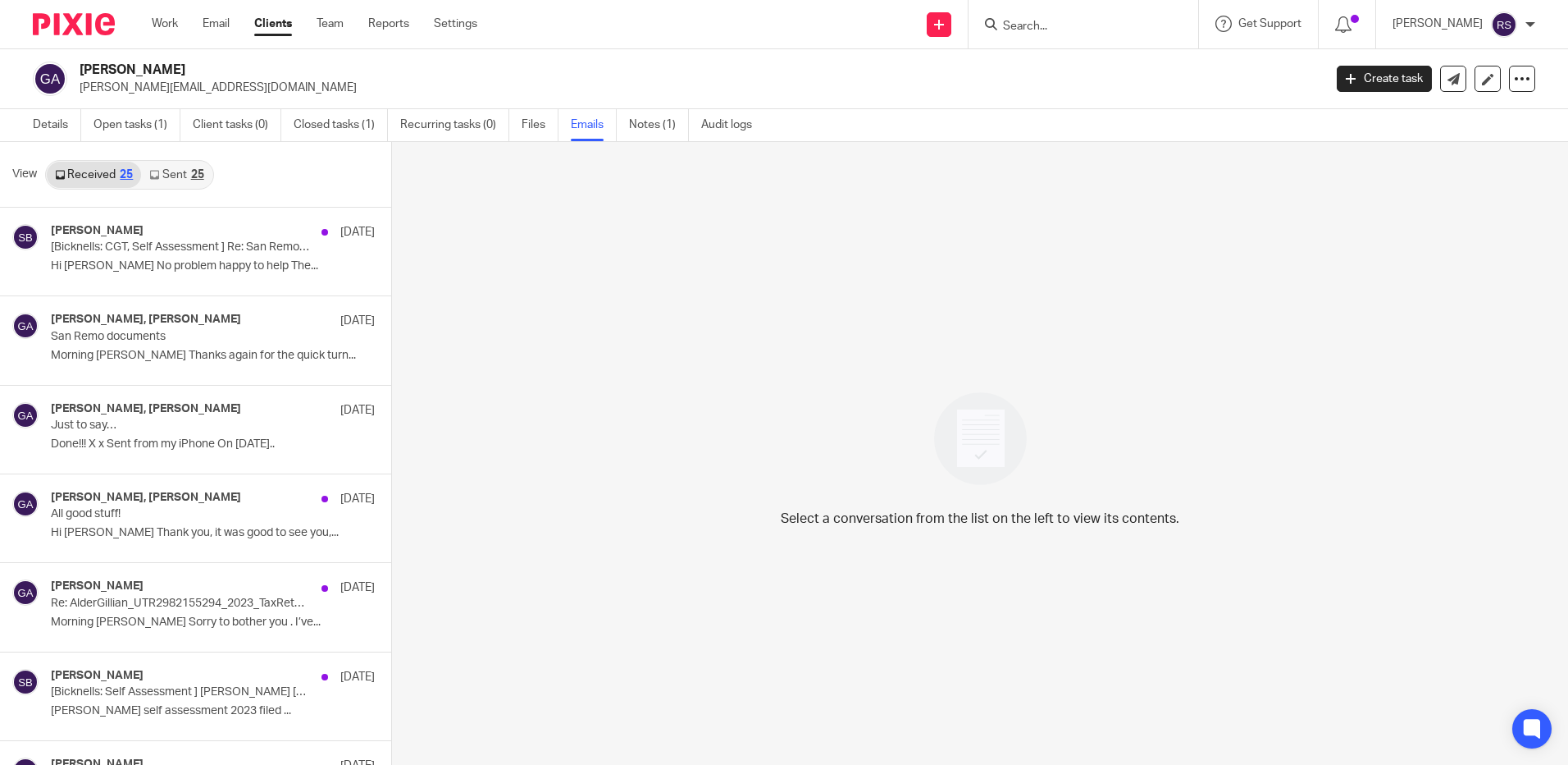
click at [1047, 33] on input "Search" at bounding box center [1076, 27] width 148 height 15
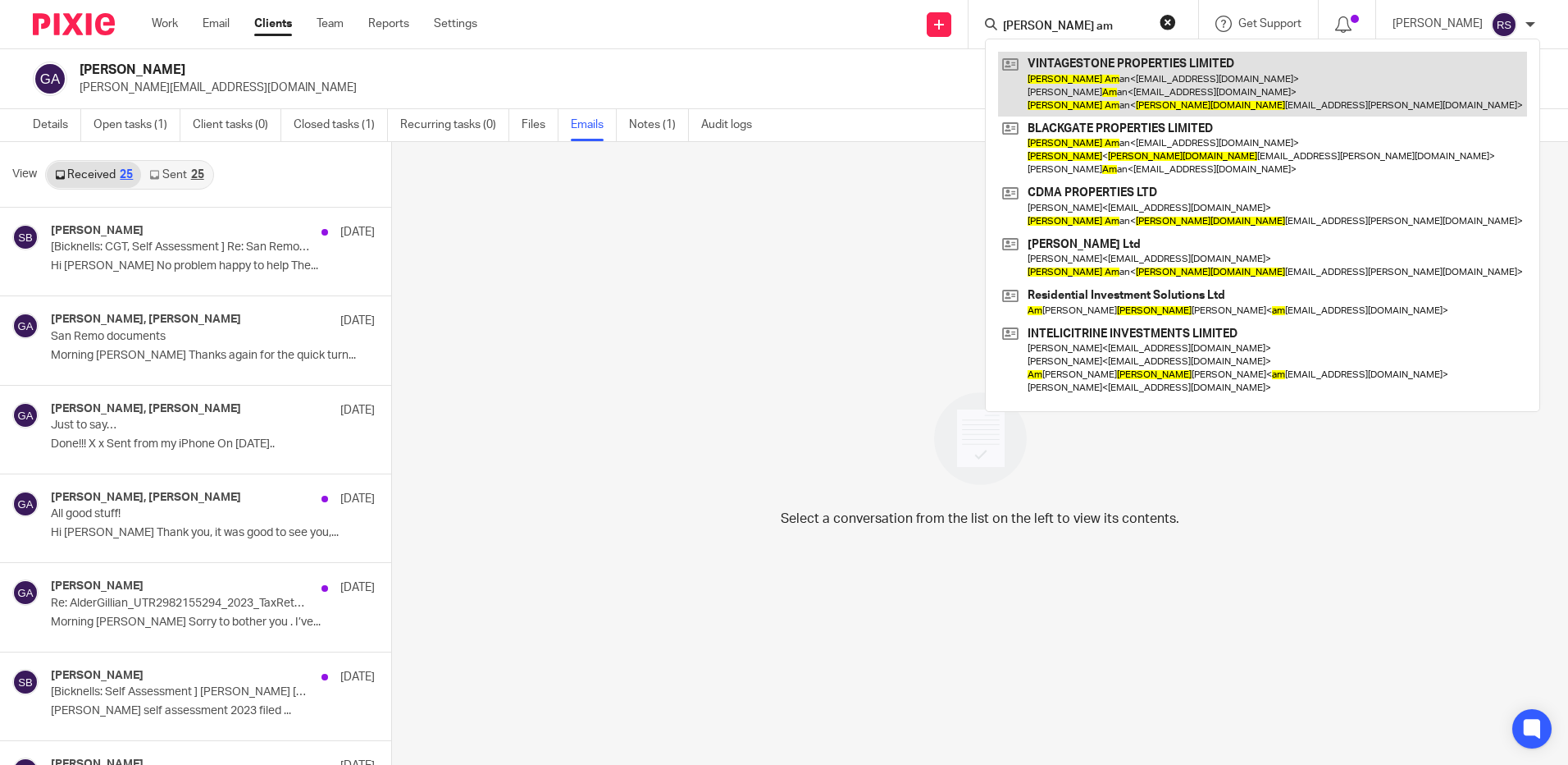
type input "mansoor am"
click at [1140, 71] on link at bounding box center [1263, 84] width 529 height 65
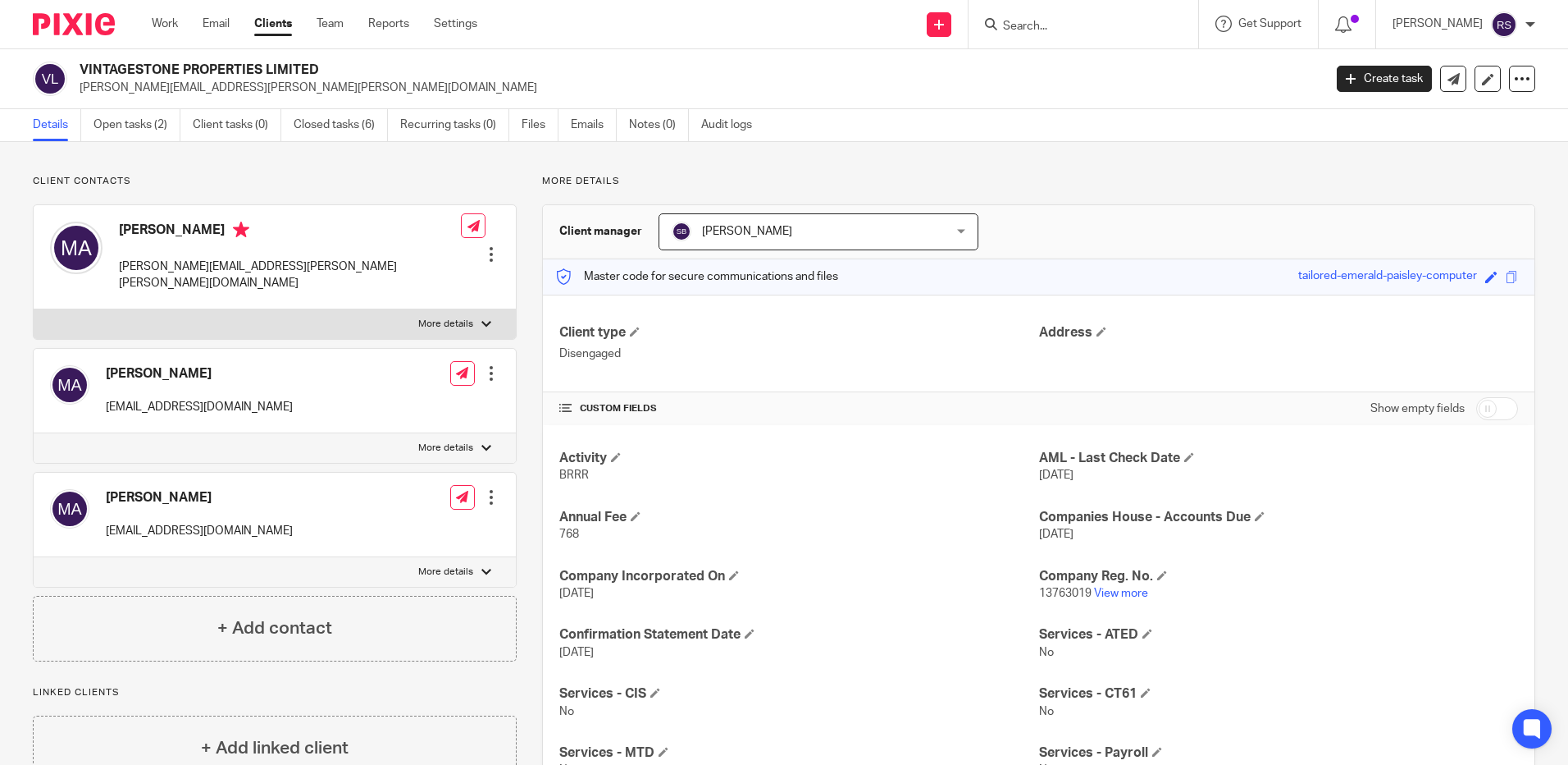
click at [1058, 29] on input "Search" at bounding box center [1076, 27] width 148 height 15
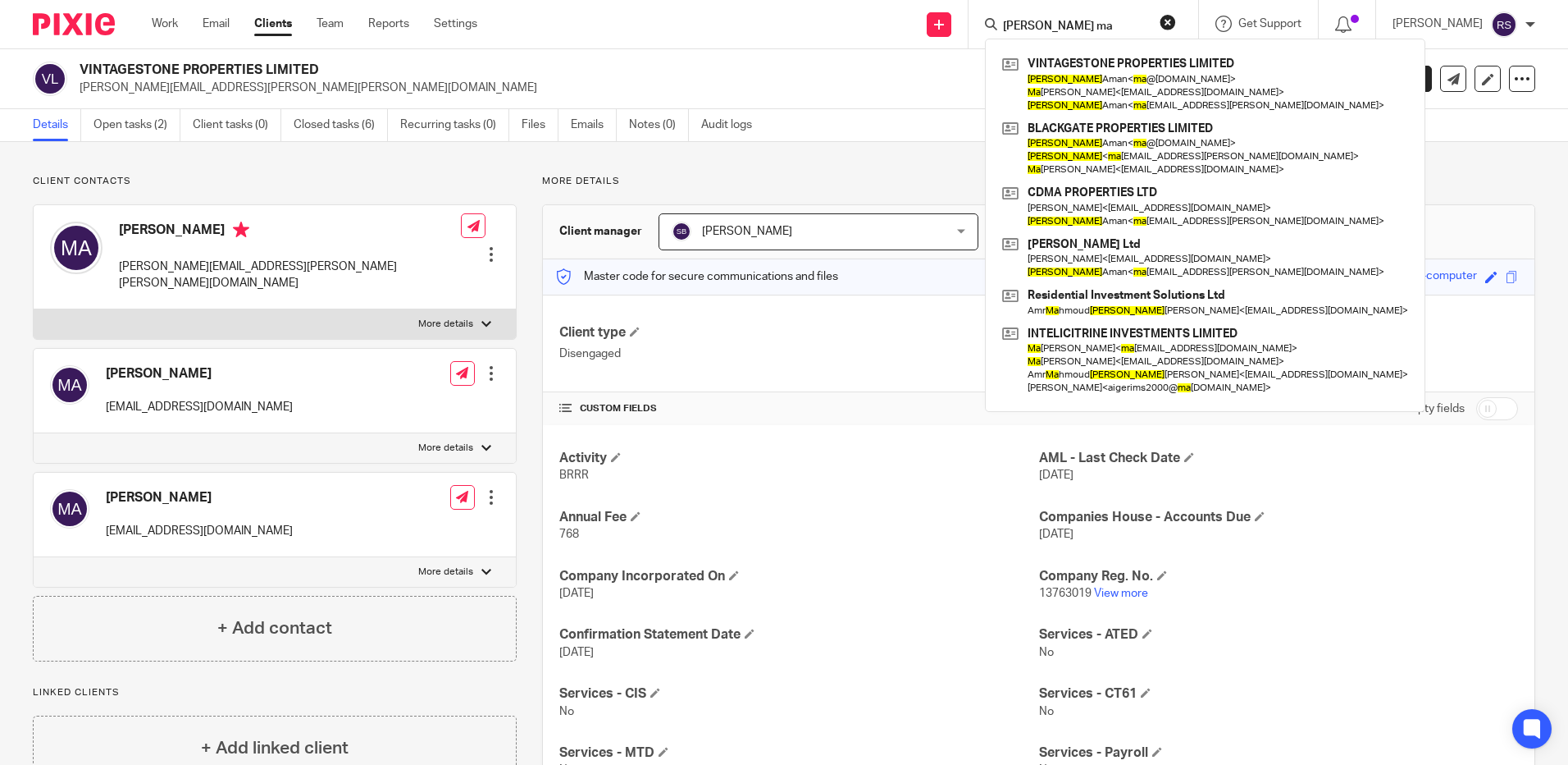
type input "mansoor ma"
click button "submit" at bounding box center [0, 0] width 0 height 0
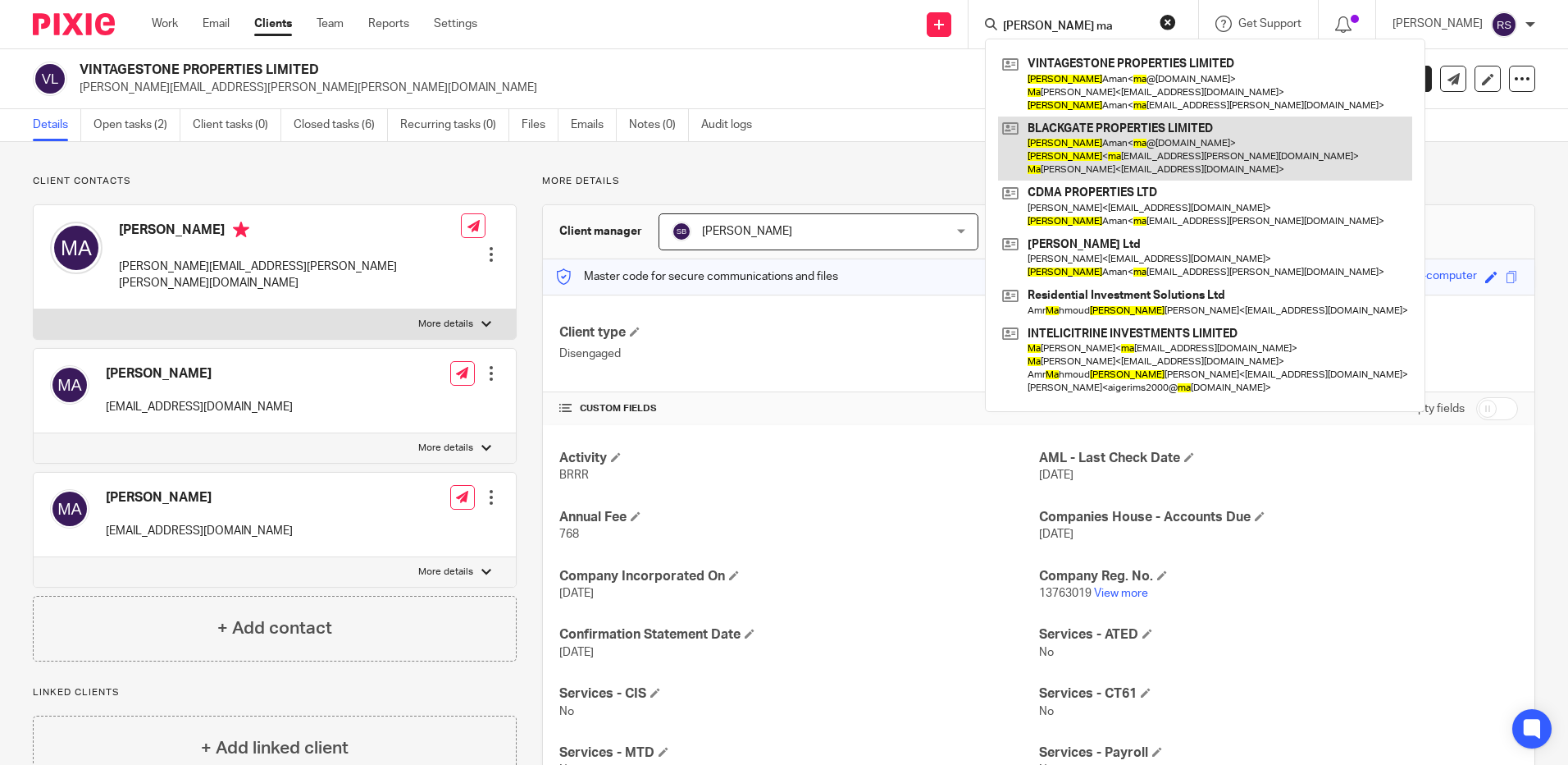
click at [1160, 132] on link at bounding box center [1206, 149] width 414 height 65
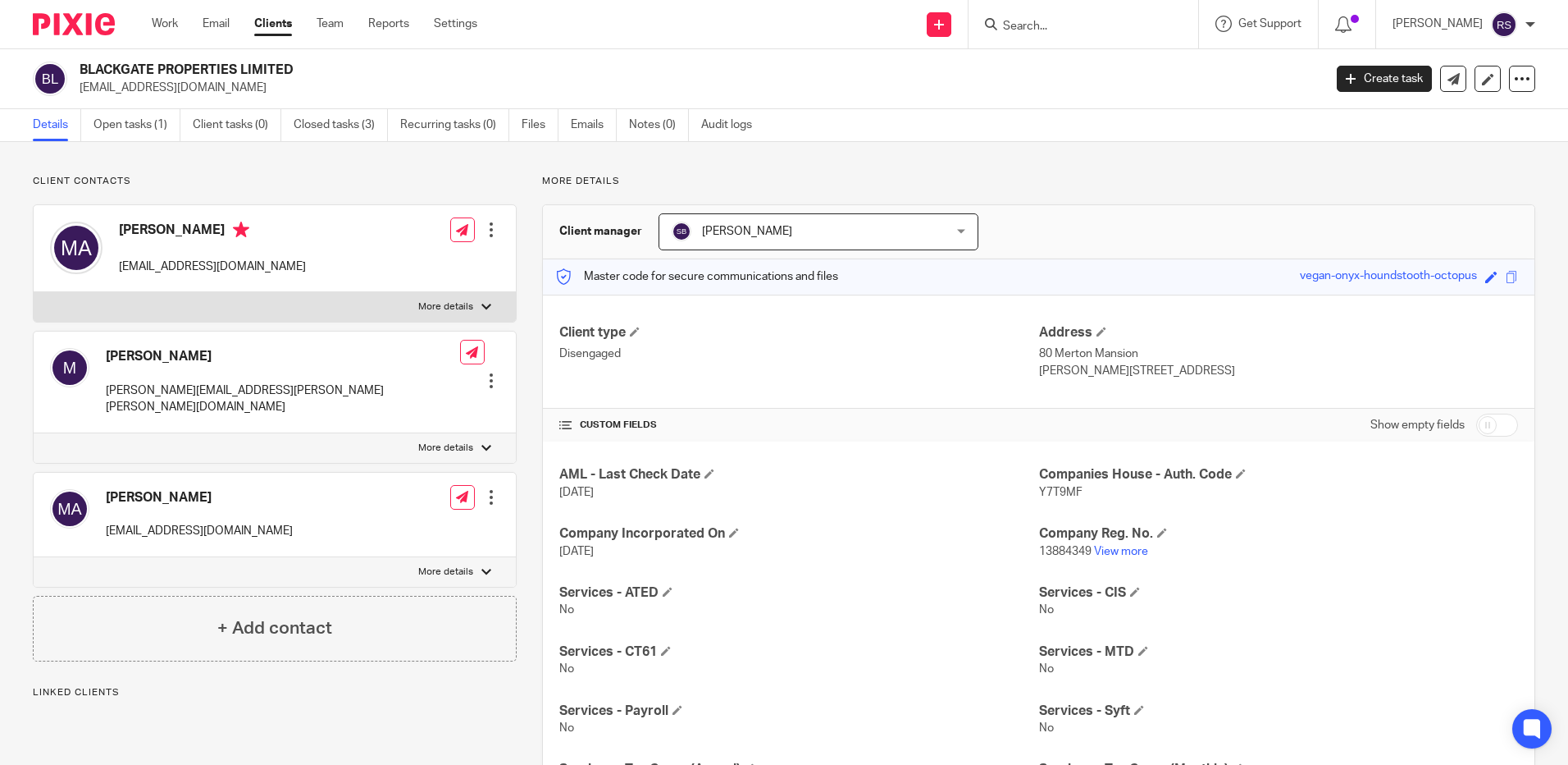
click at [1029, 20] on input "Search" at bounding box center [1076, 27] width 148 height 15
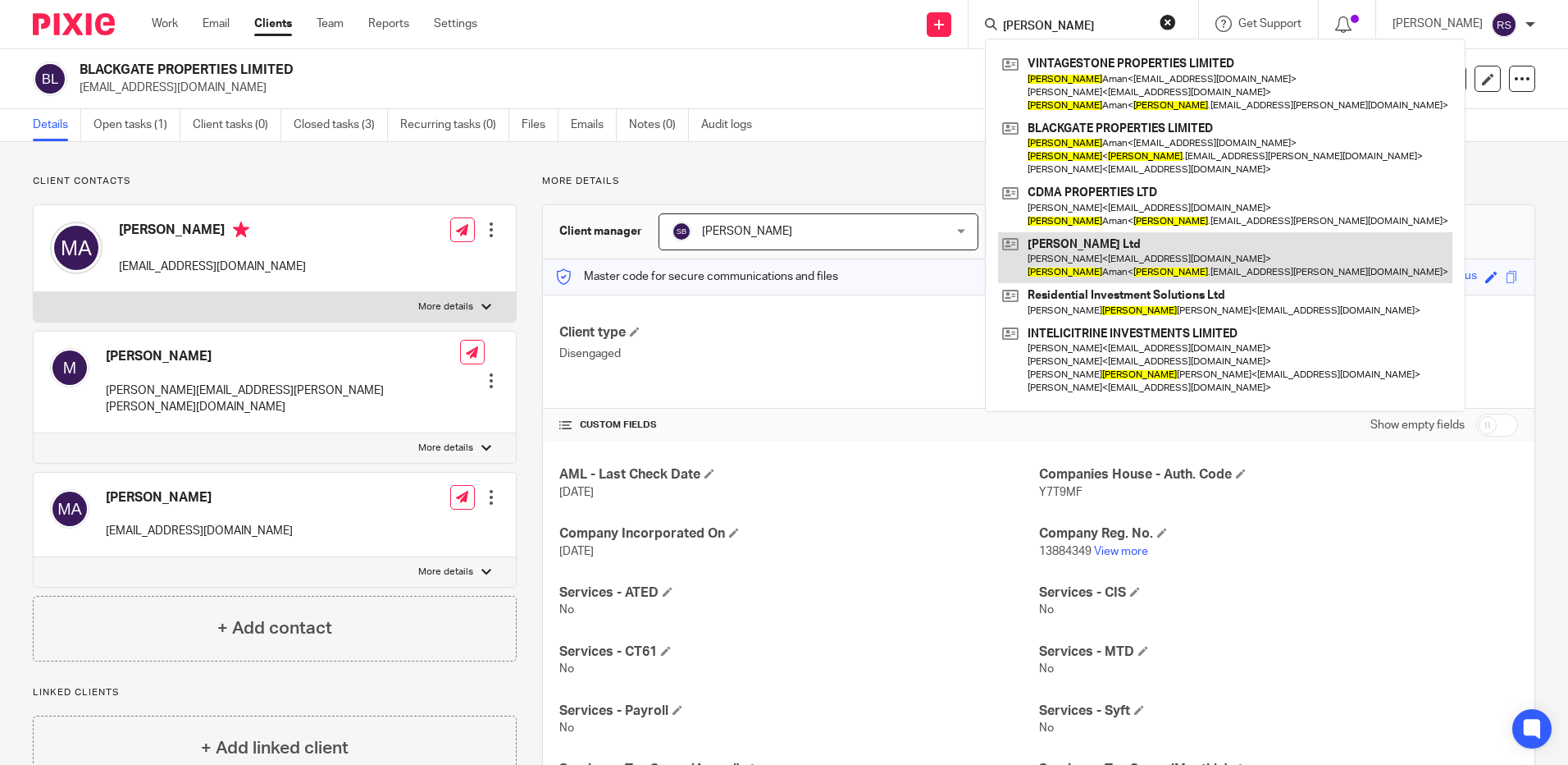
type input "mansoor"
click at [1157, 258] on link at bounding box center [1226, 258] width 454 height 51
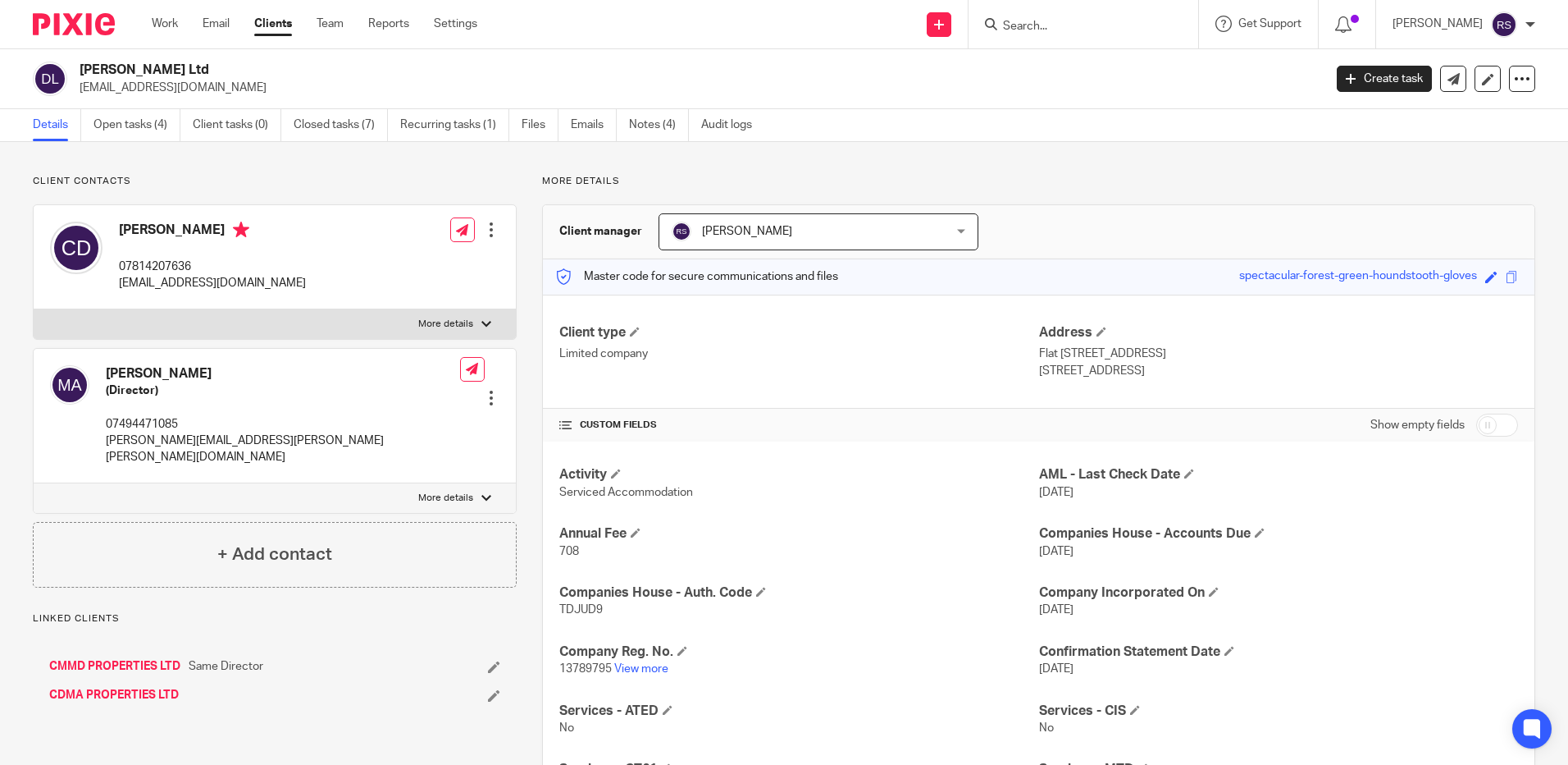
click at [119, 687] on link "CDMA PROPERTIES LTD" at bounding box center [113, 695] width 129 height 17
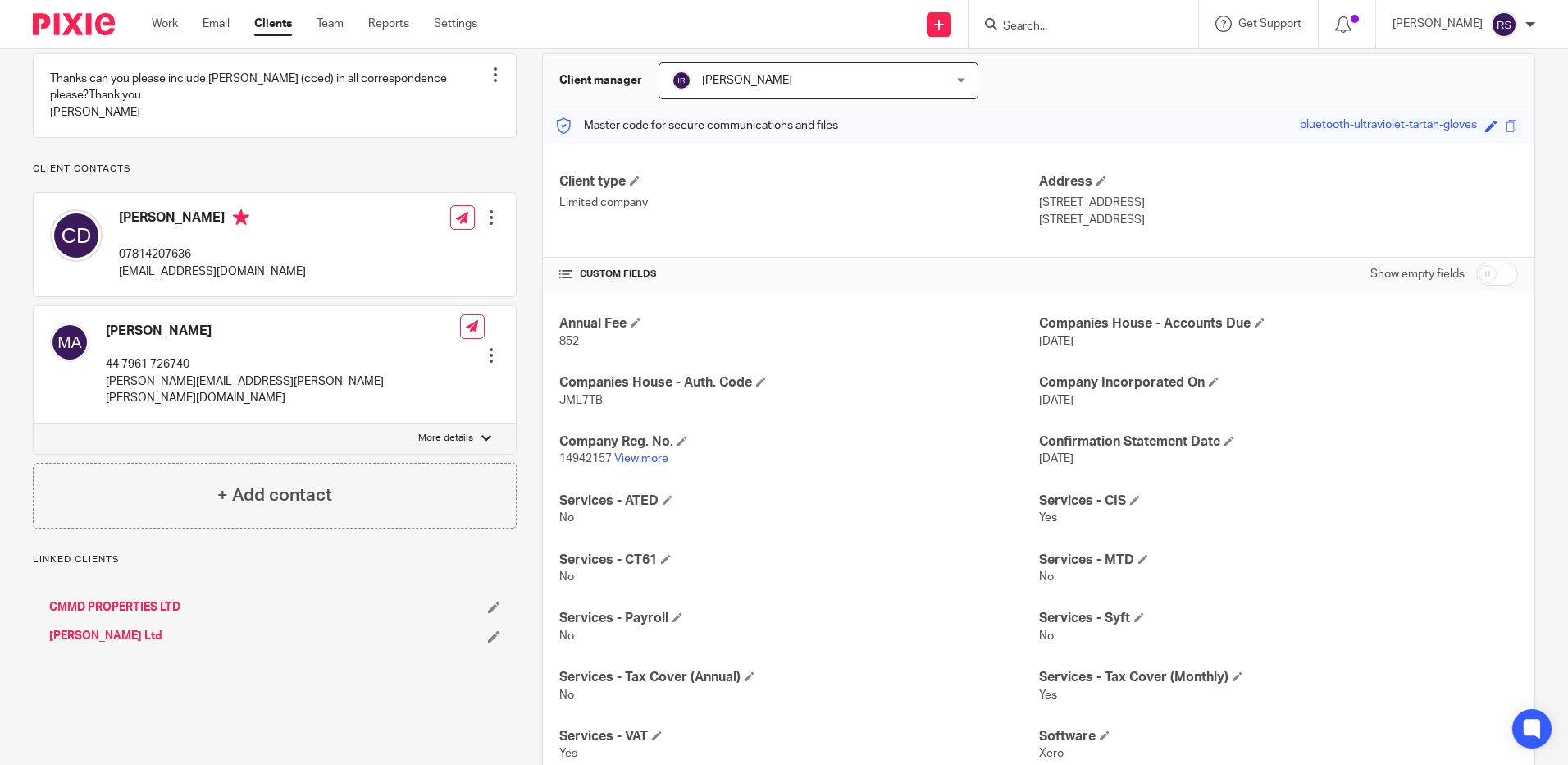
scroll to position [246, 0]
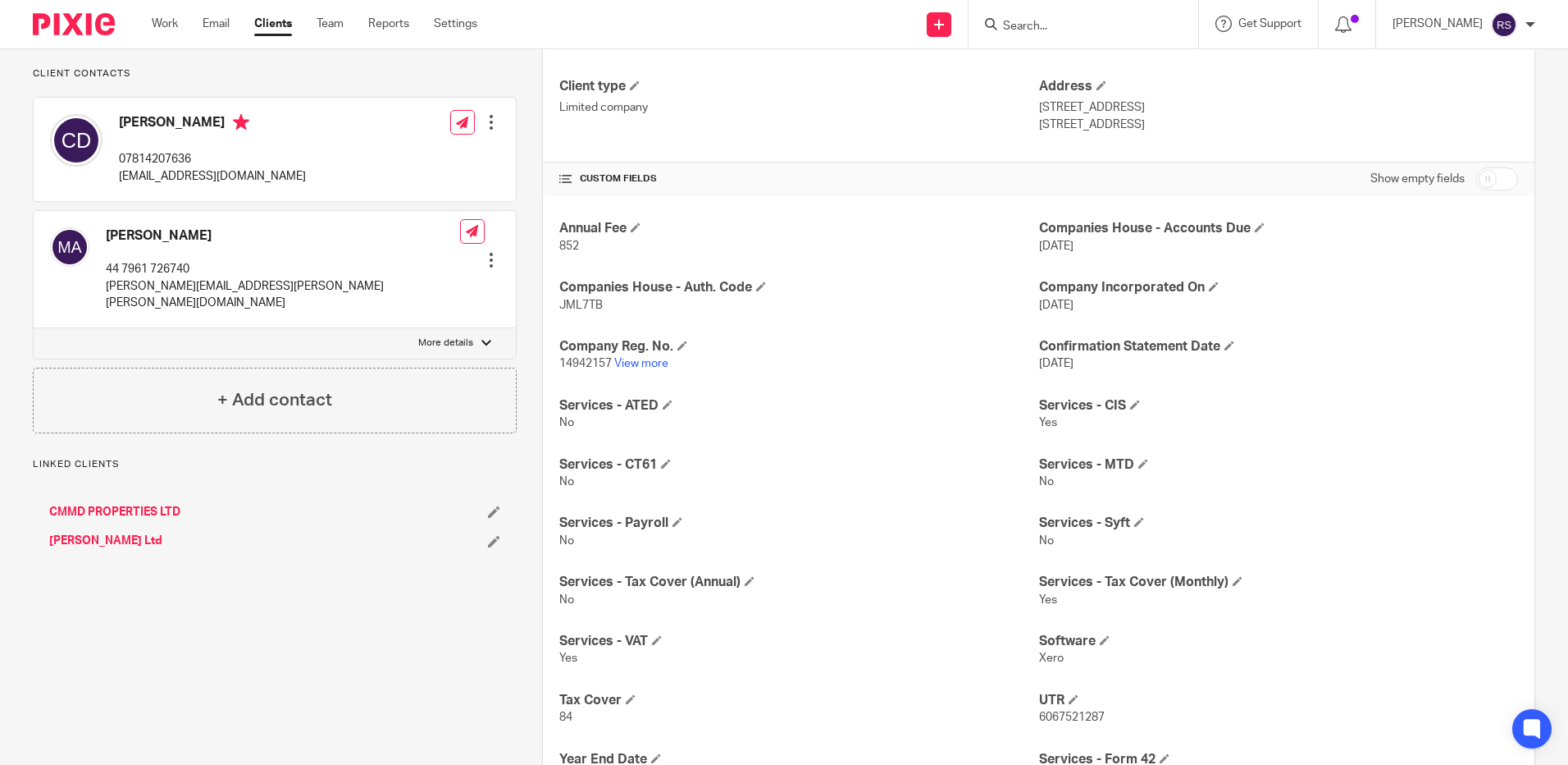
click at [129, 512] on link "CMMD PROPERTIES LTD" at bounding box center [114, 511] width 131 height 17
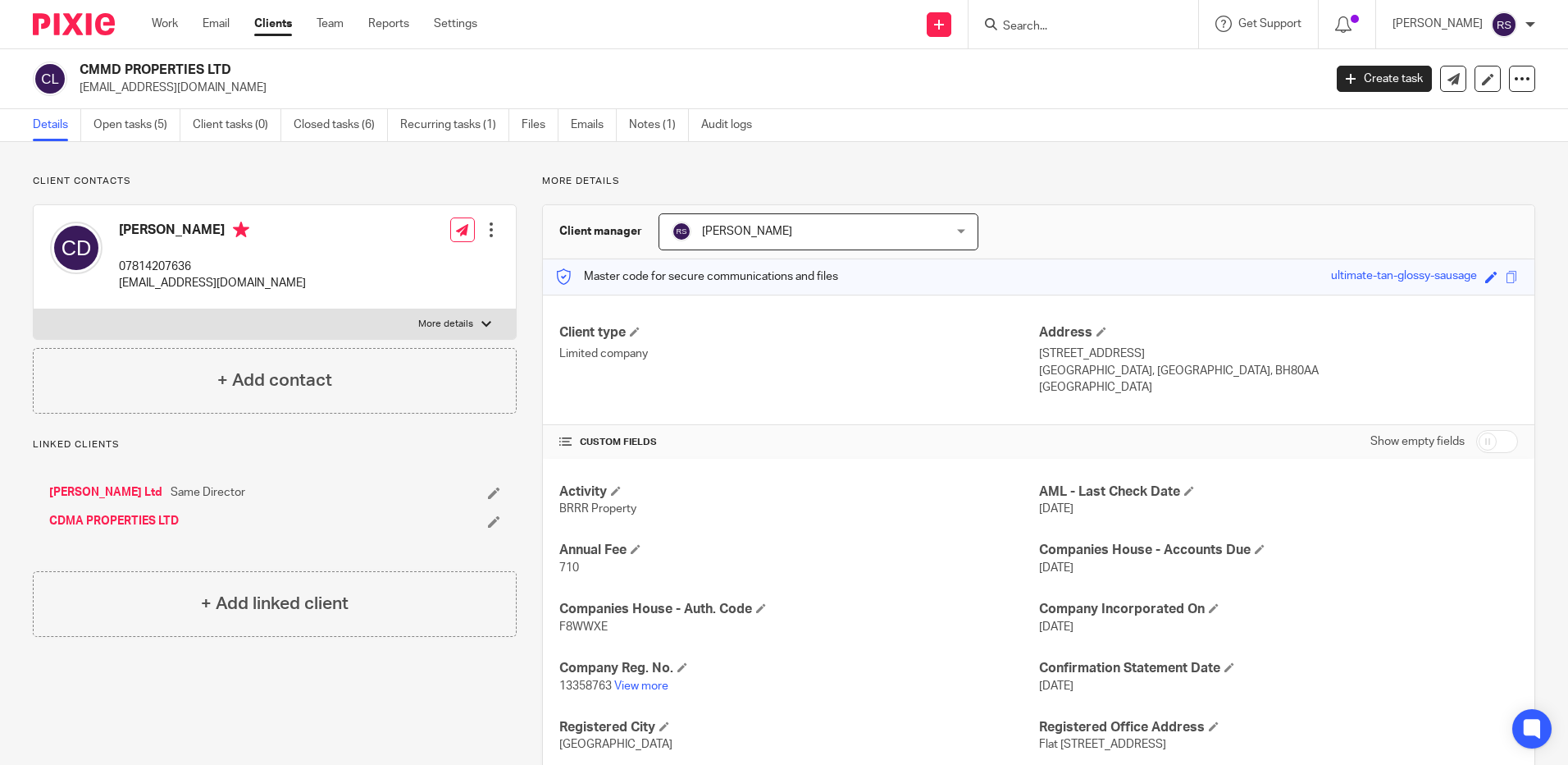
click at [1032, 32] on input "Search" at bounding box center [1076, 27] width 148 height 15
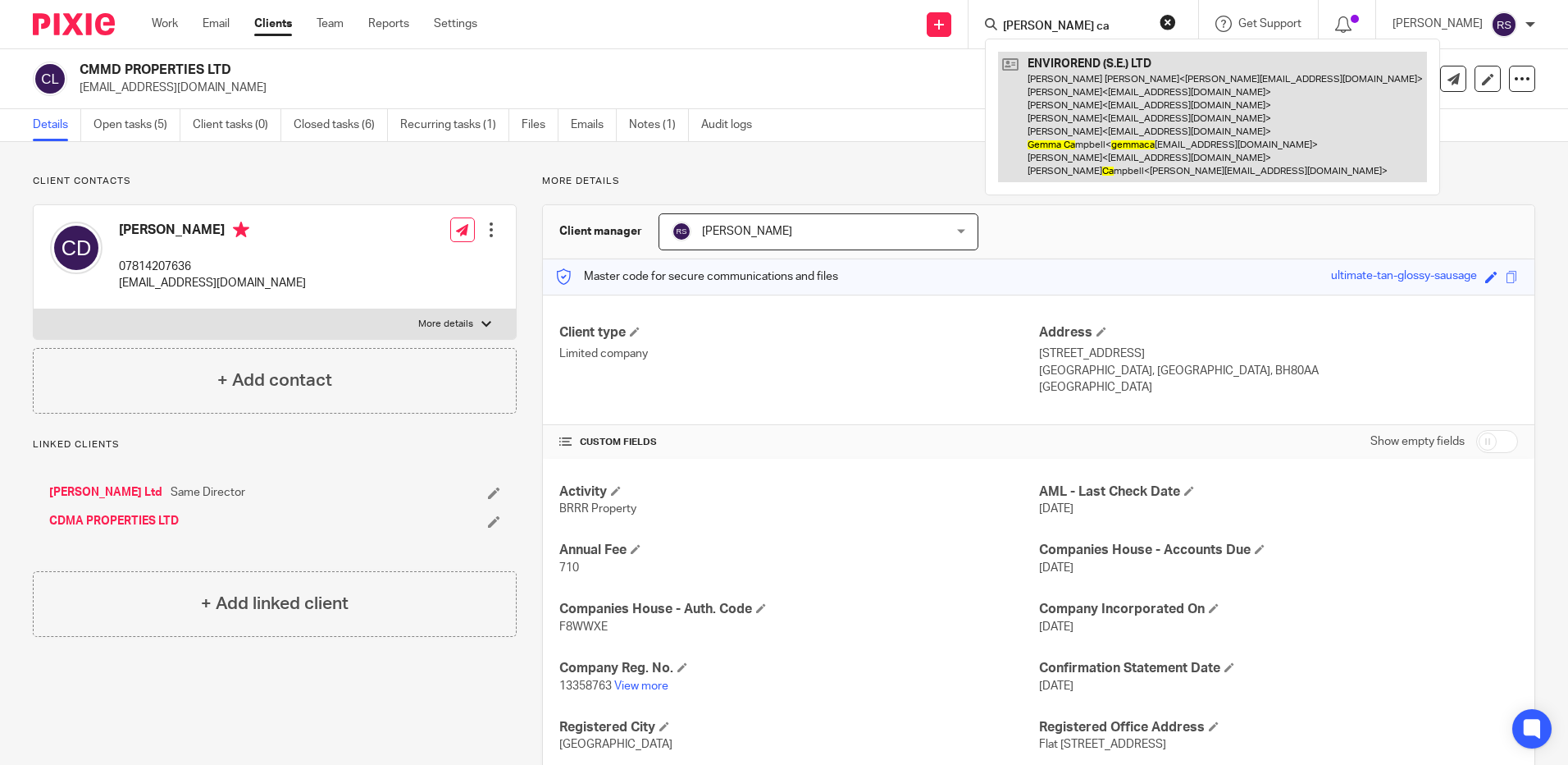
type input "gemma ca"
click at [1145, 85] on link at bounding box center [1213, 116] width 429 height 130
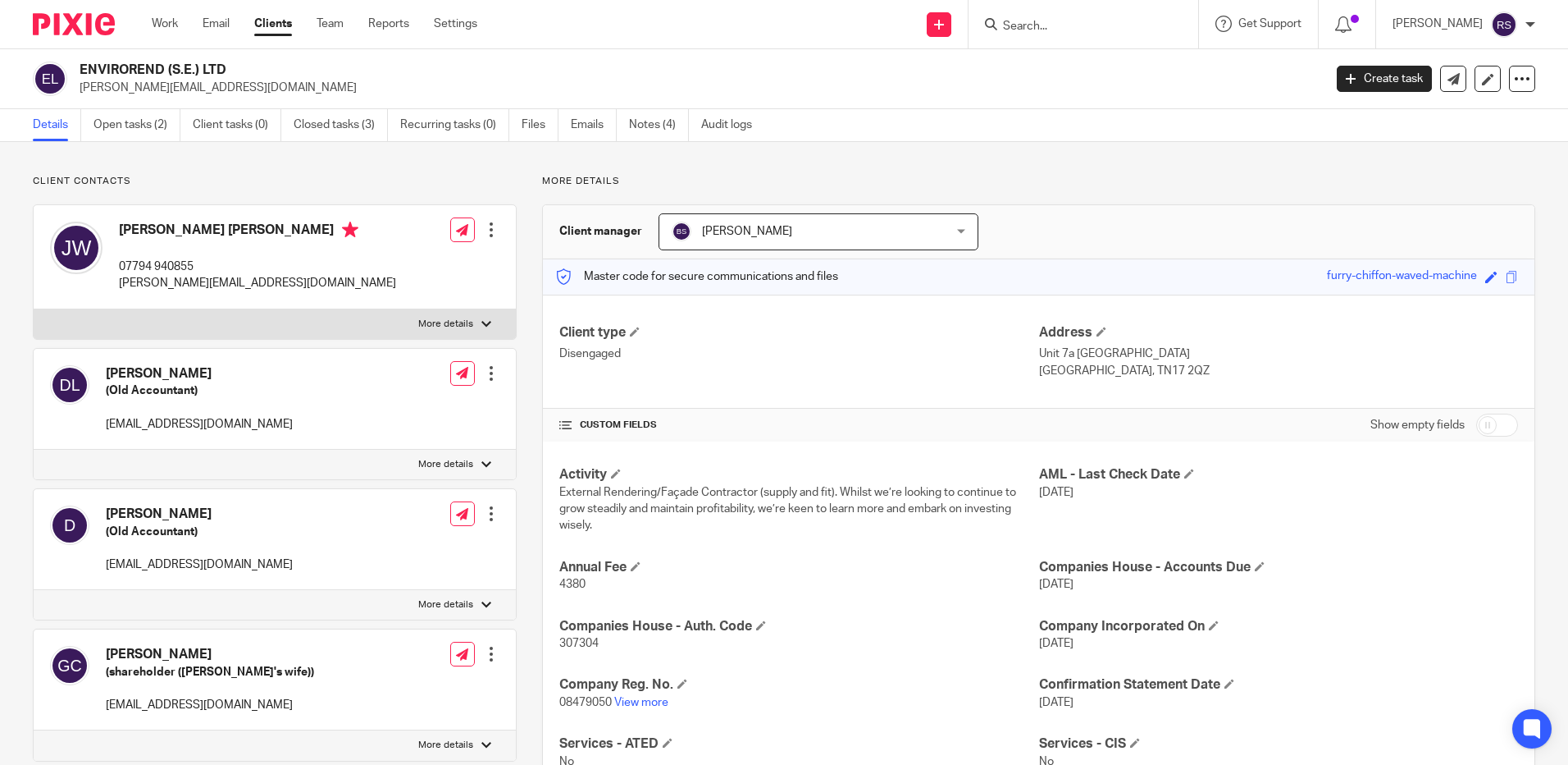
click at [1039, 32] on div at bounding box center [1083, 24] width 230 height 48
click at [1039, 32] on input "Search" at bounding box center [1076, 27] width 148 height 15
click at [1060, 24] on input "Search" at bounding box center [1076, 27] width 148 height 15
type input "battlegear"
click button "submit" at bounding box center [0, 0] width 0 height 0
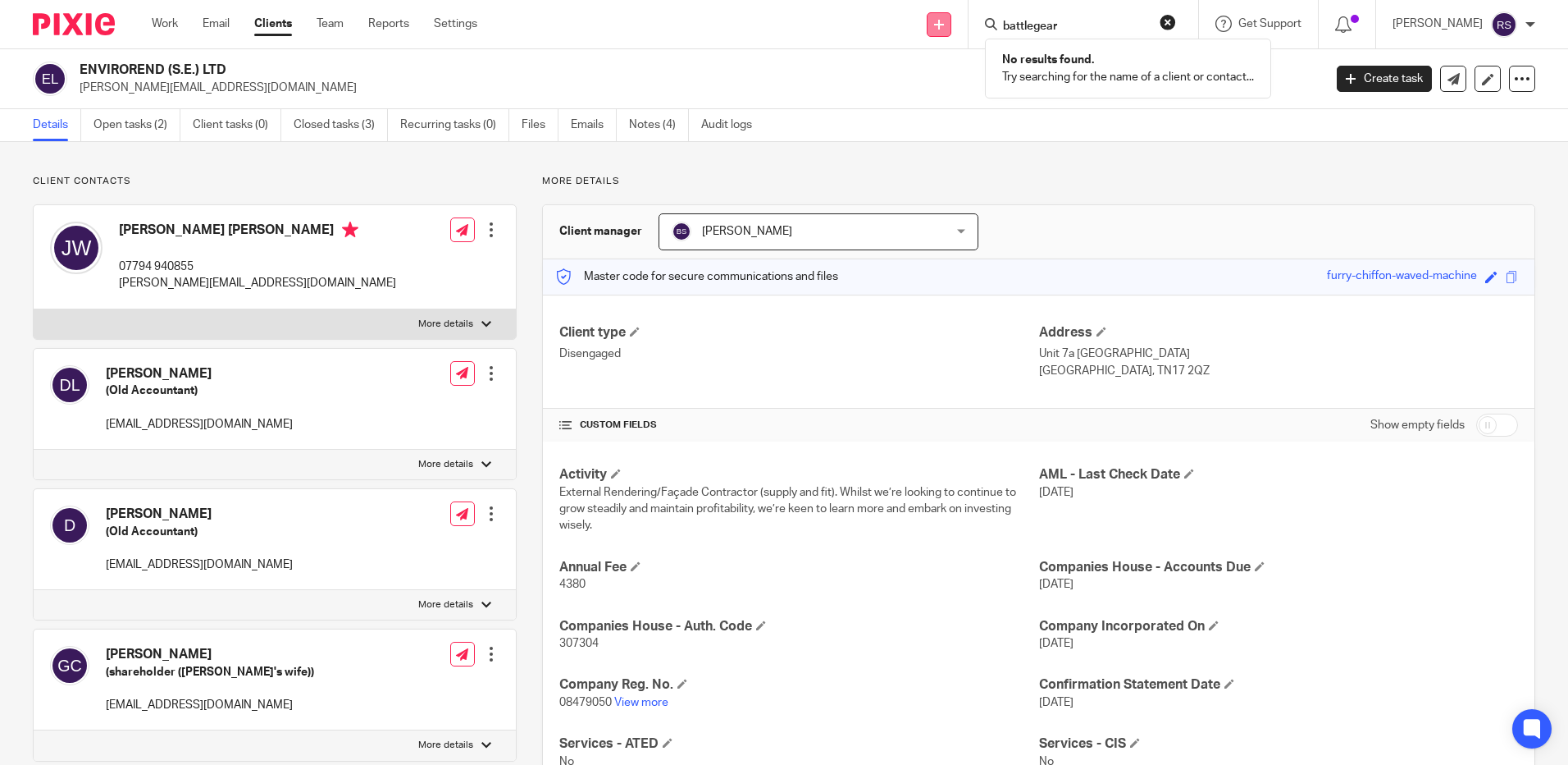
drag, startPoint x: 1067, startPoint y: 24, endPoint x: 951, endPoint y: 21, distance: 116.0
click at [951, 21] on div "Send new email Create task Add client battlegear No results found. Try searchin…" at bounding box center [1035, 24] width 1067 height 48
click at [1043, 22] on input "Search" at bounding box center [1076, 27] width 148 height 15
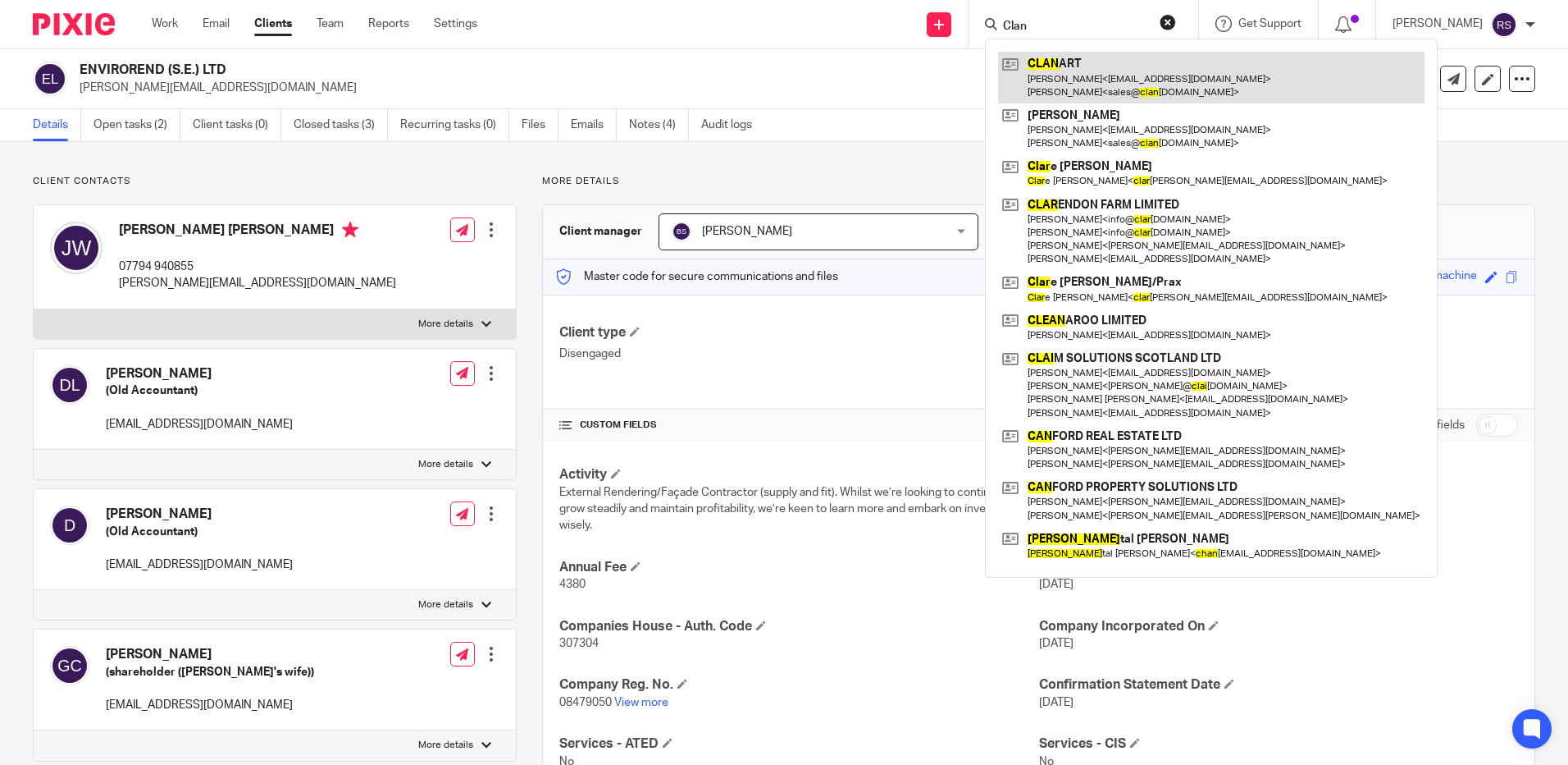
type input "Clan"
click at [1087, 64] on link at bounding box center [1212, 77] width 426 height 51
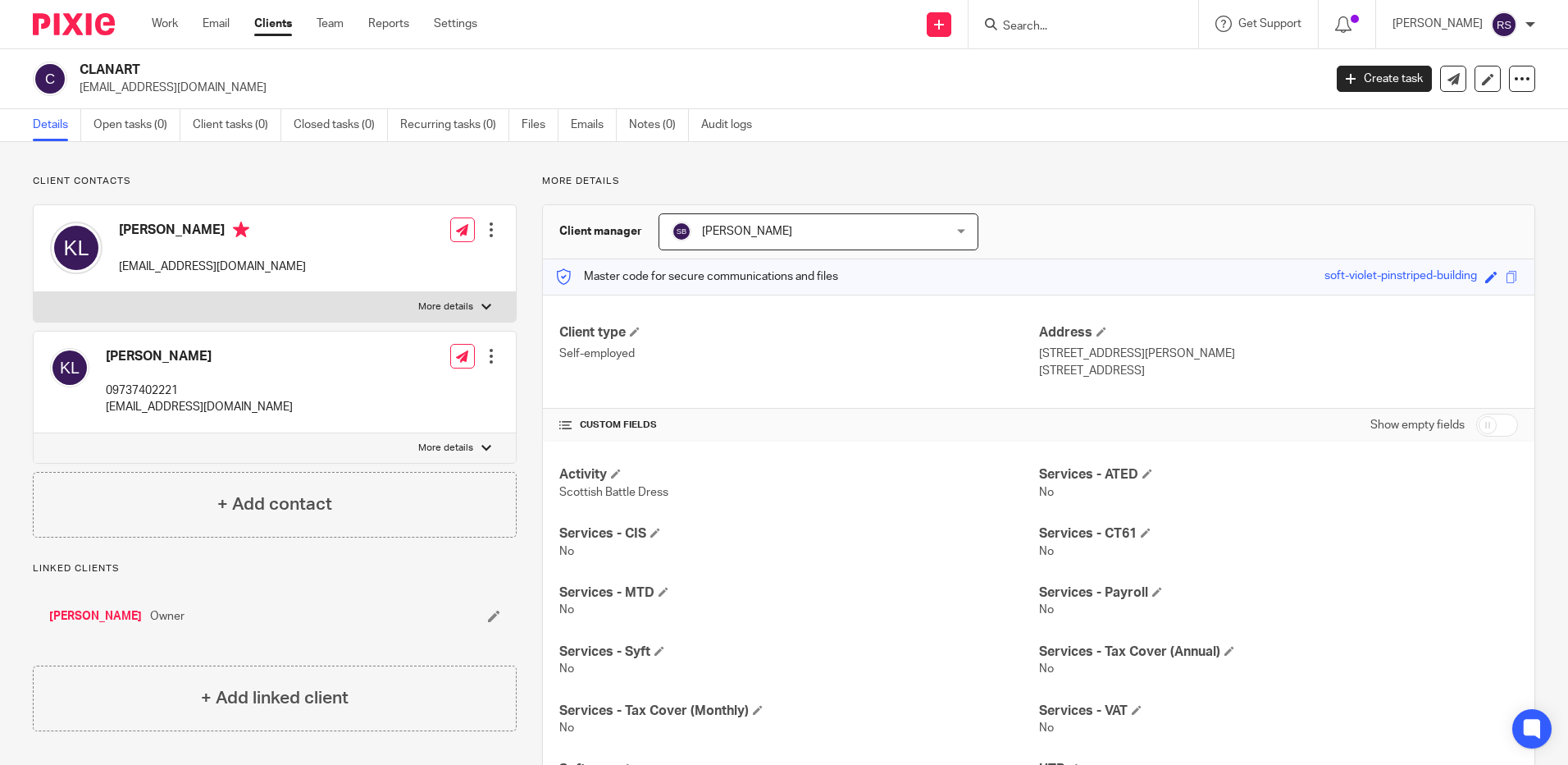
click at [1050, 28] on input "Search" at bounding box center [1076, 27] width 148 height 15
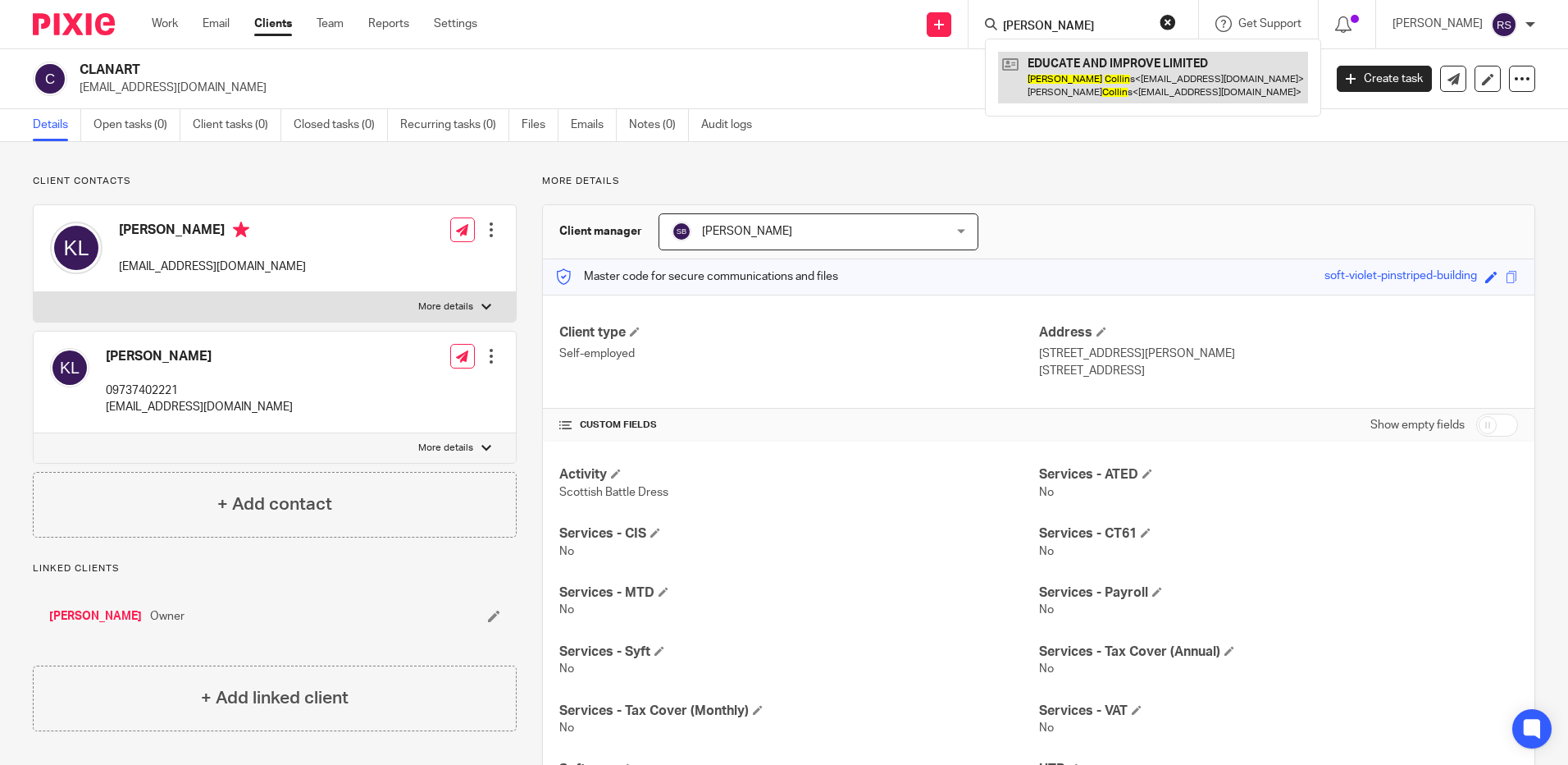
type input "paul collin"
click at [1089, 56] on link at bounding box center [1154, 77] width 310 height 51
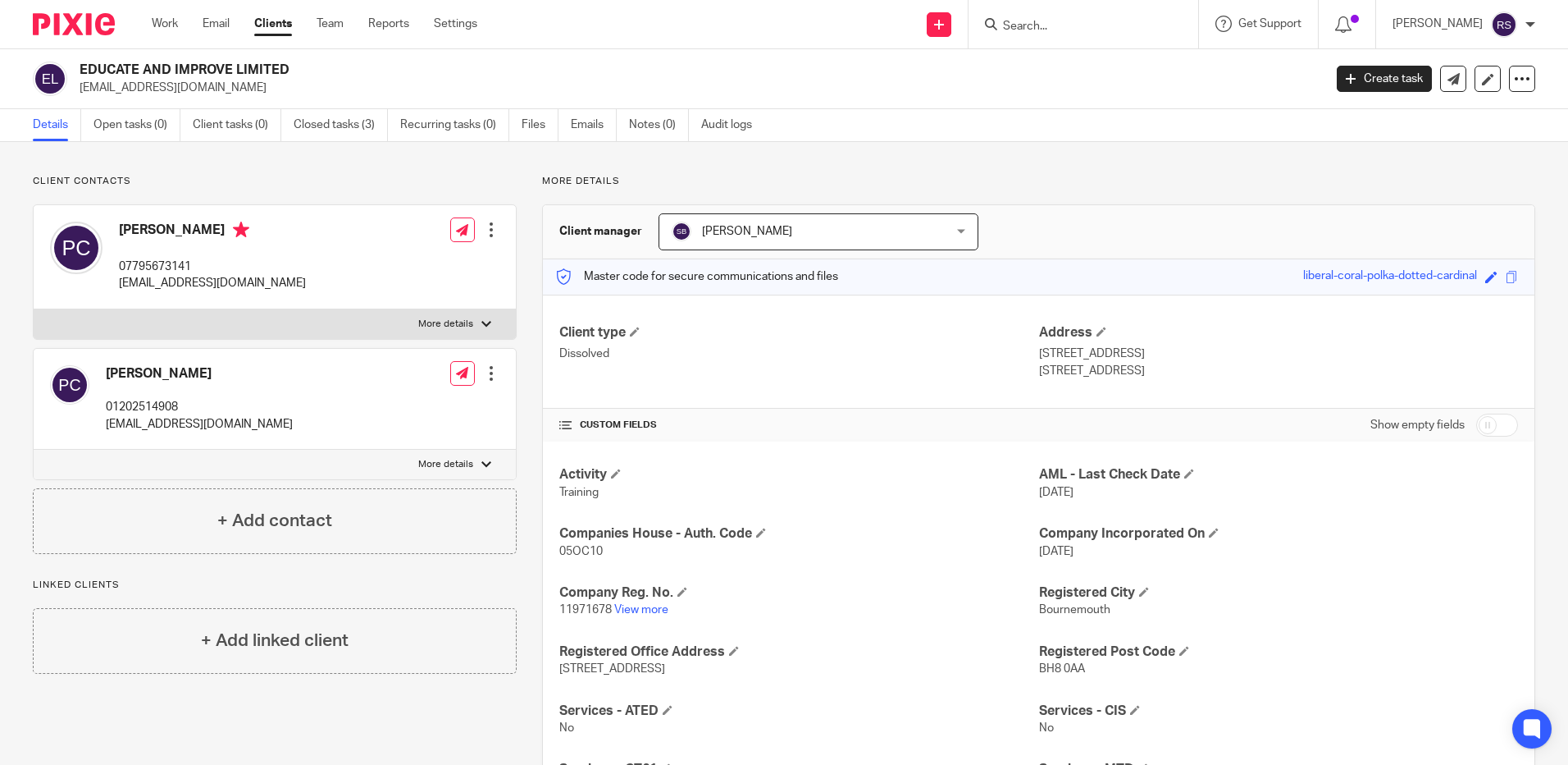
click at [1066, 32] on input "Search" at bounding box center [1076, 27] width 148 height 15
type input "j"
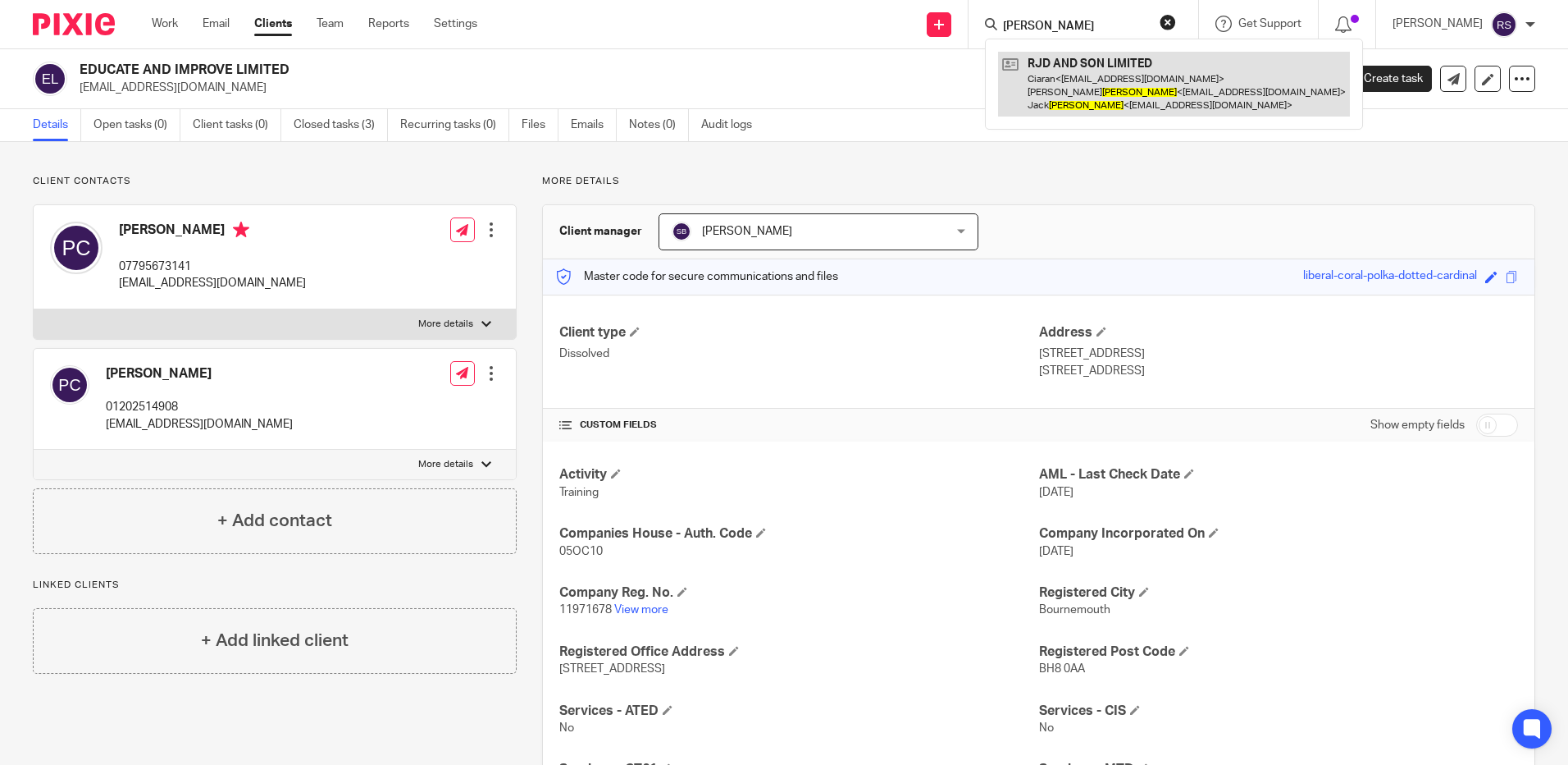
type input "duckering"
click at [1096, 85] on link at bounding box center [1174, 84] width 352 height 65
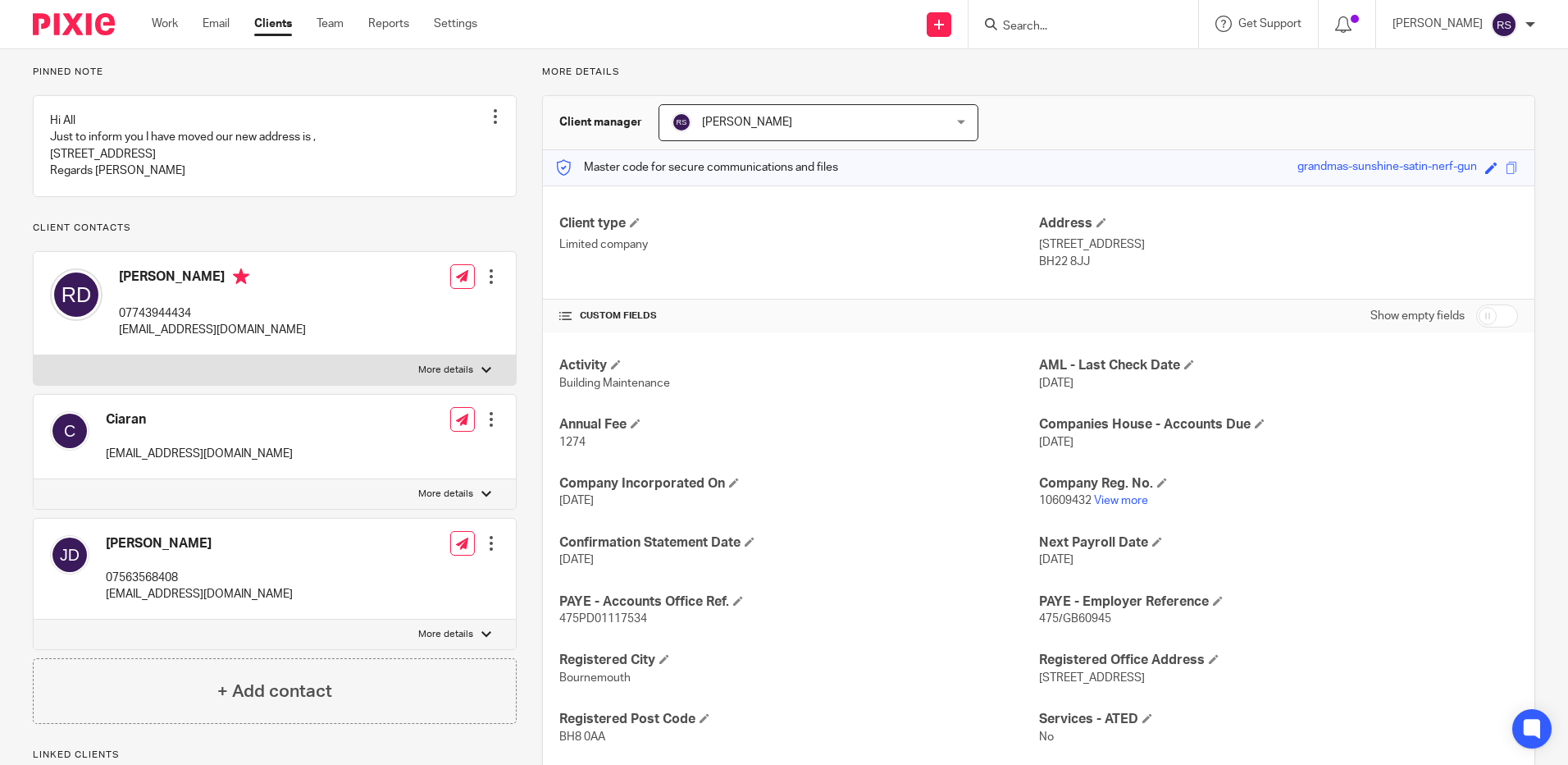
scroll to position [44, 0]
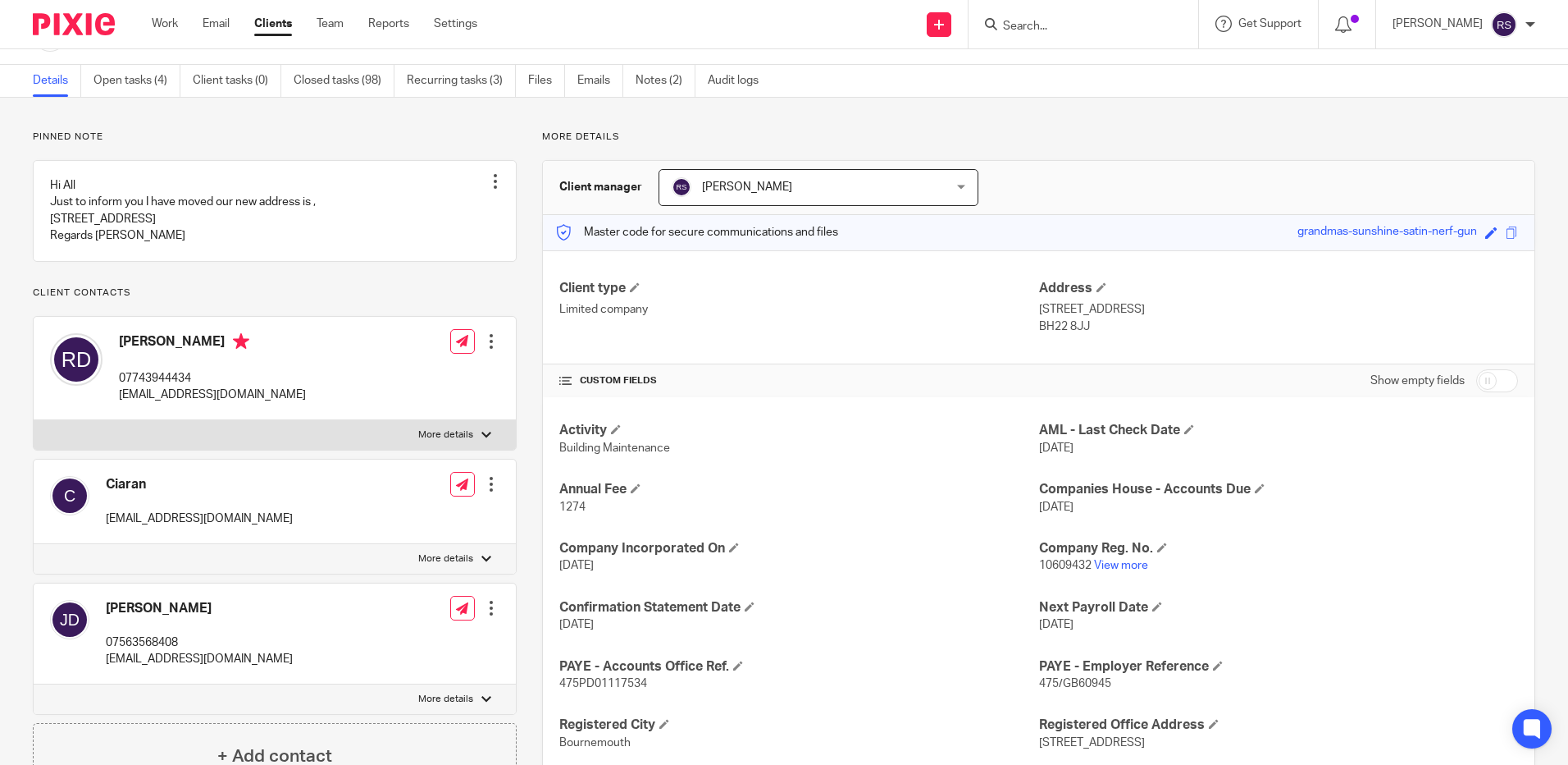
click at [1026, 27] on input "Search" at bounding box center [1076, 27] width 148 height 15
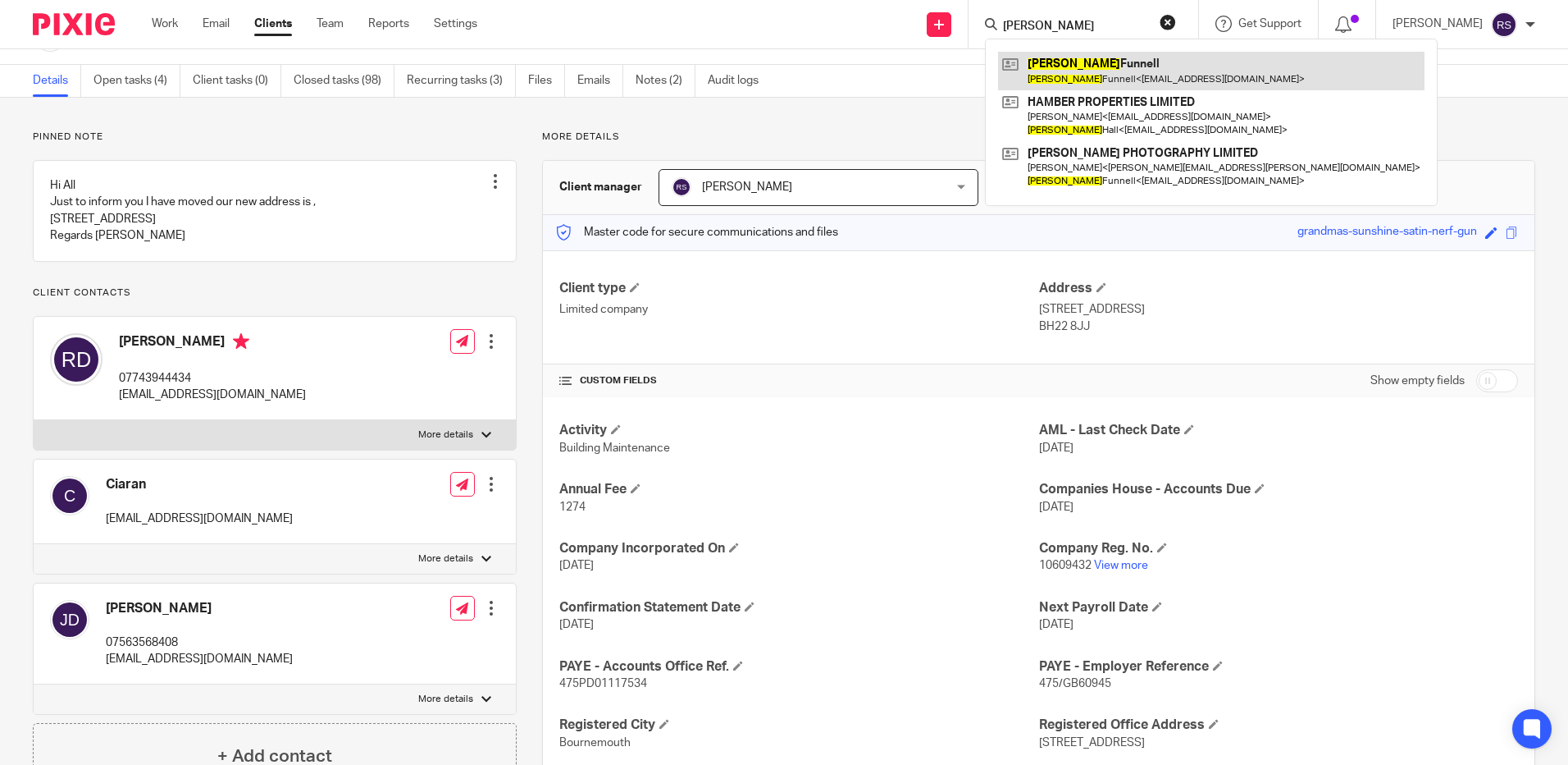
type input "stephanie"
click at [1210, 72] on link at bounding box center [1212, 70] width 426 height 38
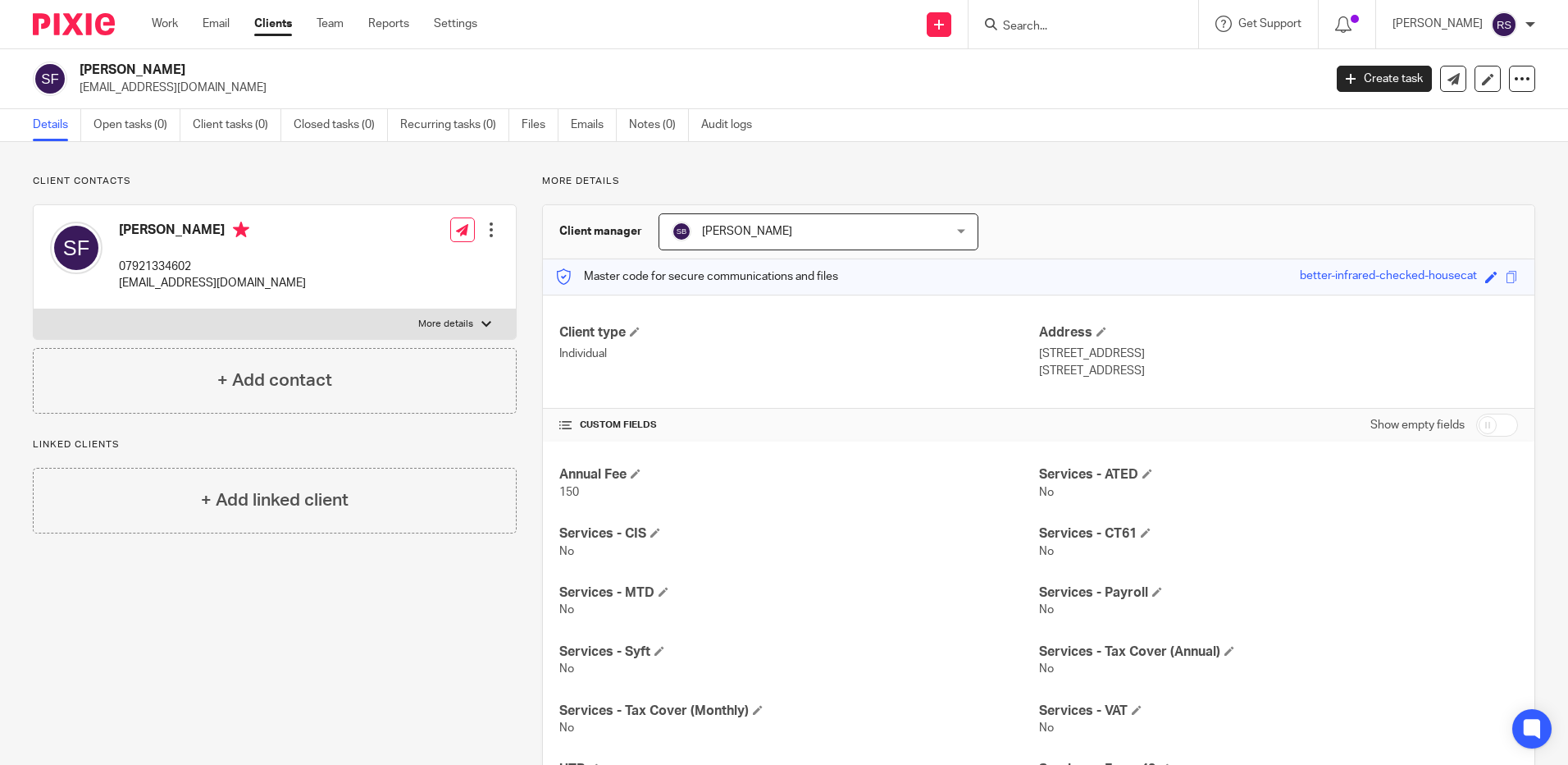
click at [1043, 9] on div at bounding box center [1083, 24] width 230 height 48
click at [1042, 22] on input "Search" at bounding box center [1076, 27] width 148 height 15
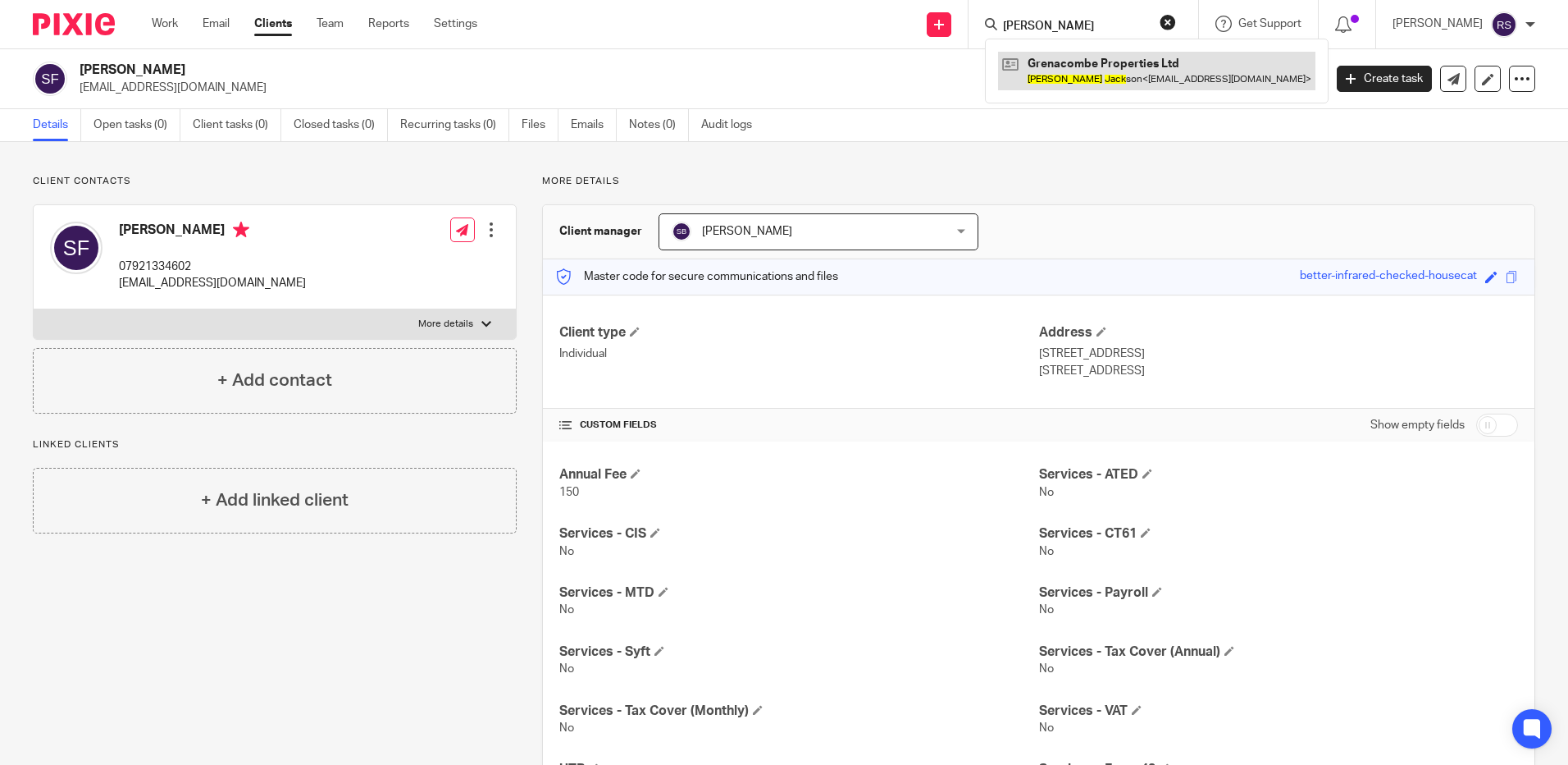
type input "[PERSON_NAME]"
click at [1113, 80] on link at bounding box center [1157, 70] width 318 height 38
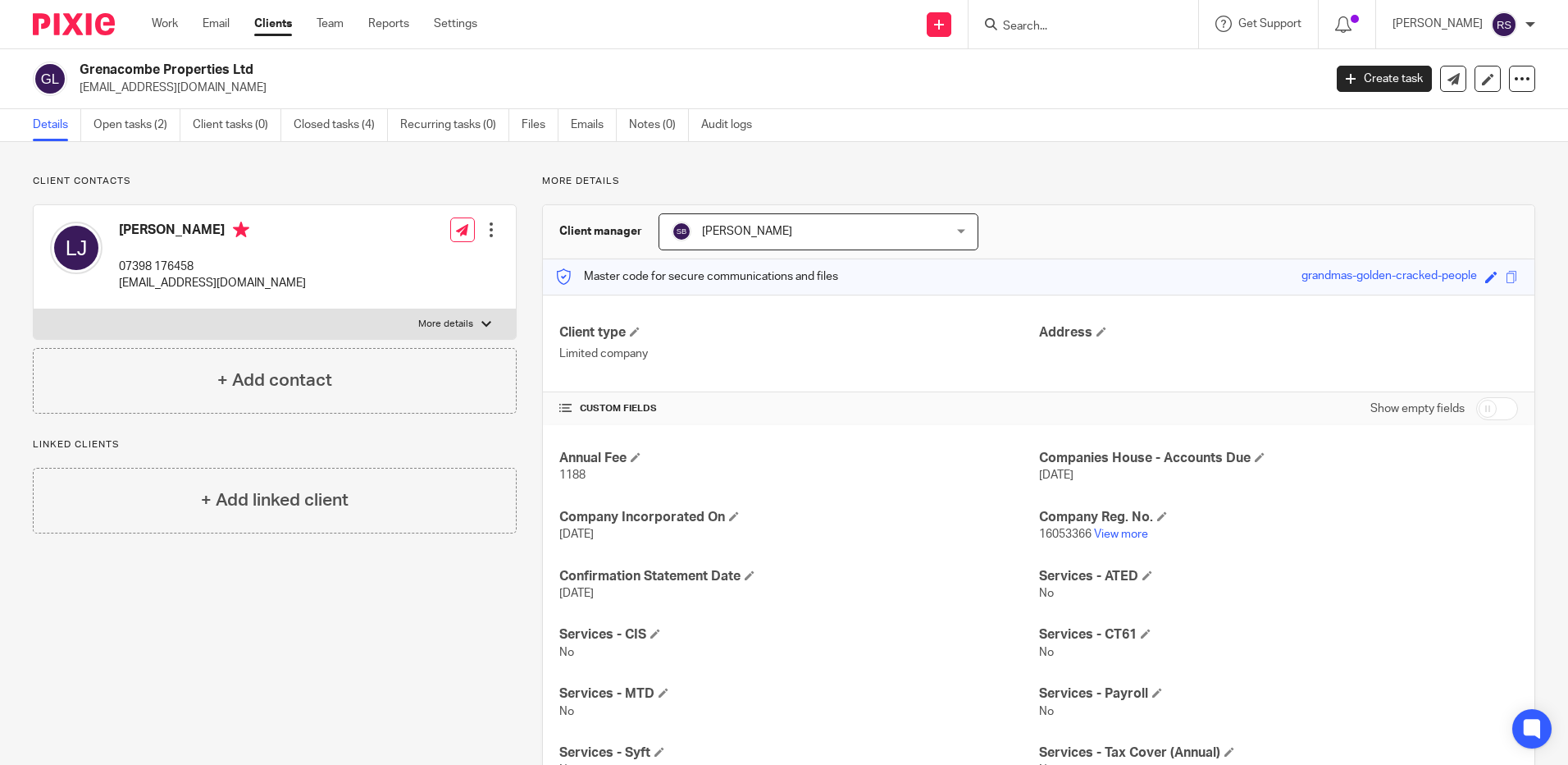
click at [1050, 17] on form at bounding box center [1088, 24] width 175 height 21
click at [1045, 29] on input "Search" at bounding box center [1076, 27] width 148 height 15
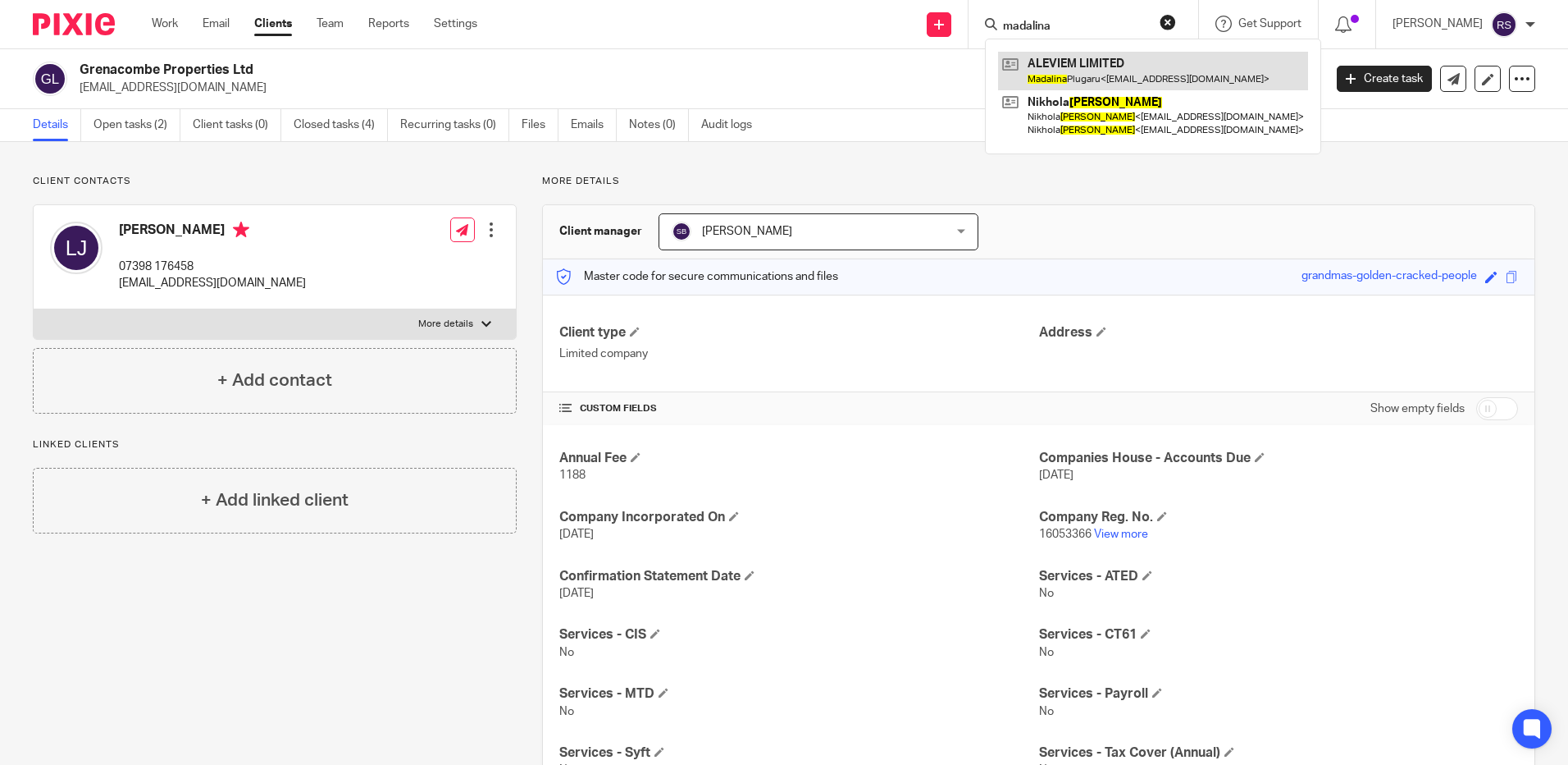
type input "madalina"
click at [1127, 65] on link at bounding box center [1154, 70] width 310 height 38
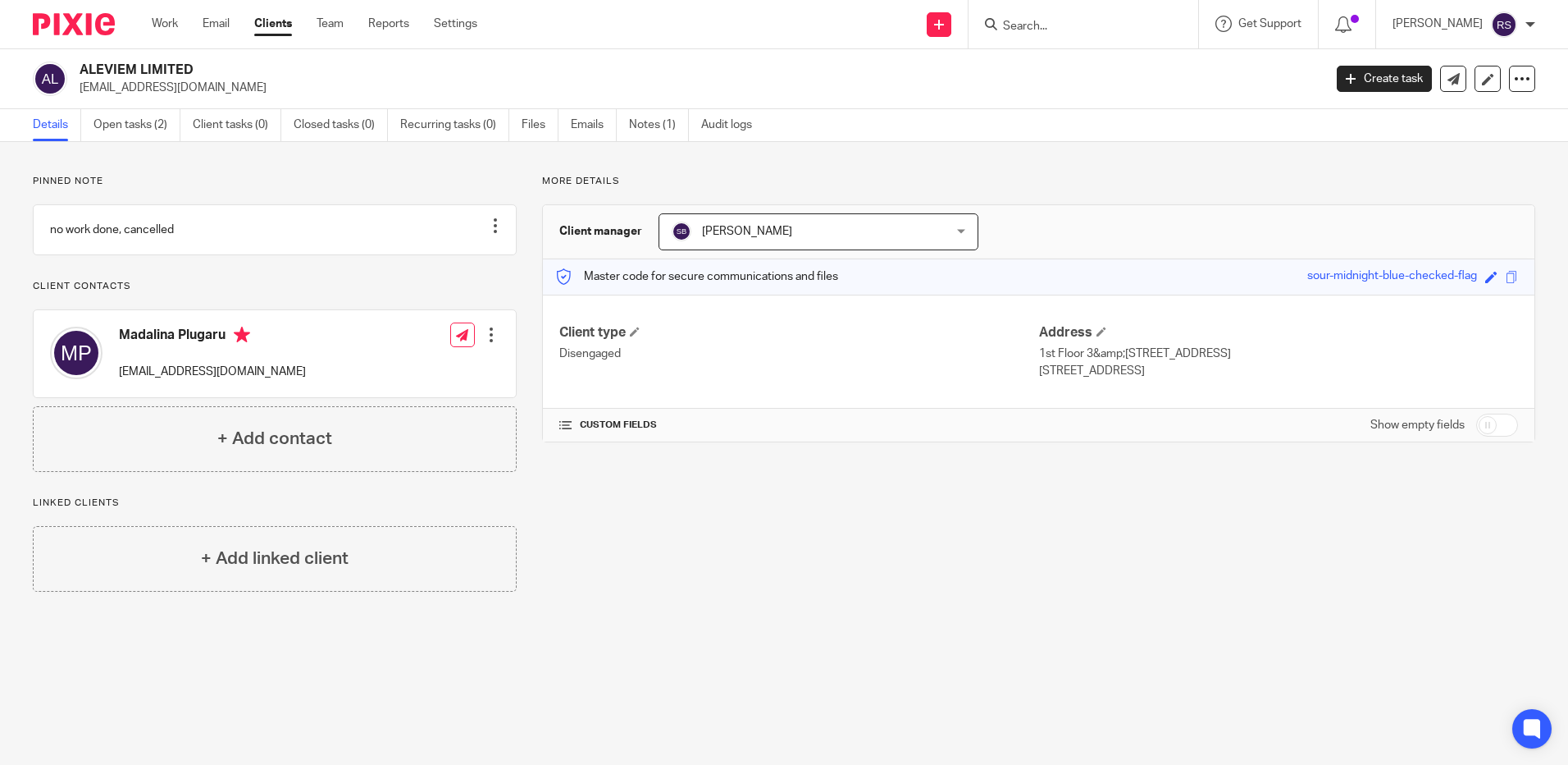
click at [1025, 34] on input "Search" at bounding box center [1076, 27] width 148 height 15
type input "[PERSON_NAME]"
drag, startPoint x: 1087, startPoint y: 24, endPoint x: 956, endPoint y: 22, distance: 131.0
click at [956, 22] on div "Send new email Create task Add client [PERSON_NAME] No results found. Try searc…" at bounding box center [1035, 24] width 1067 height 48
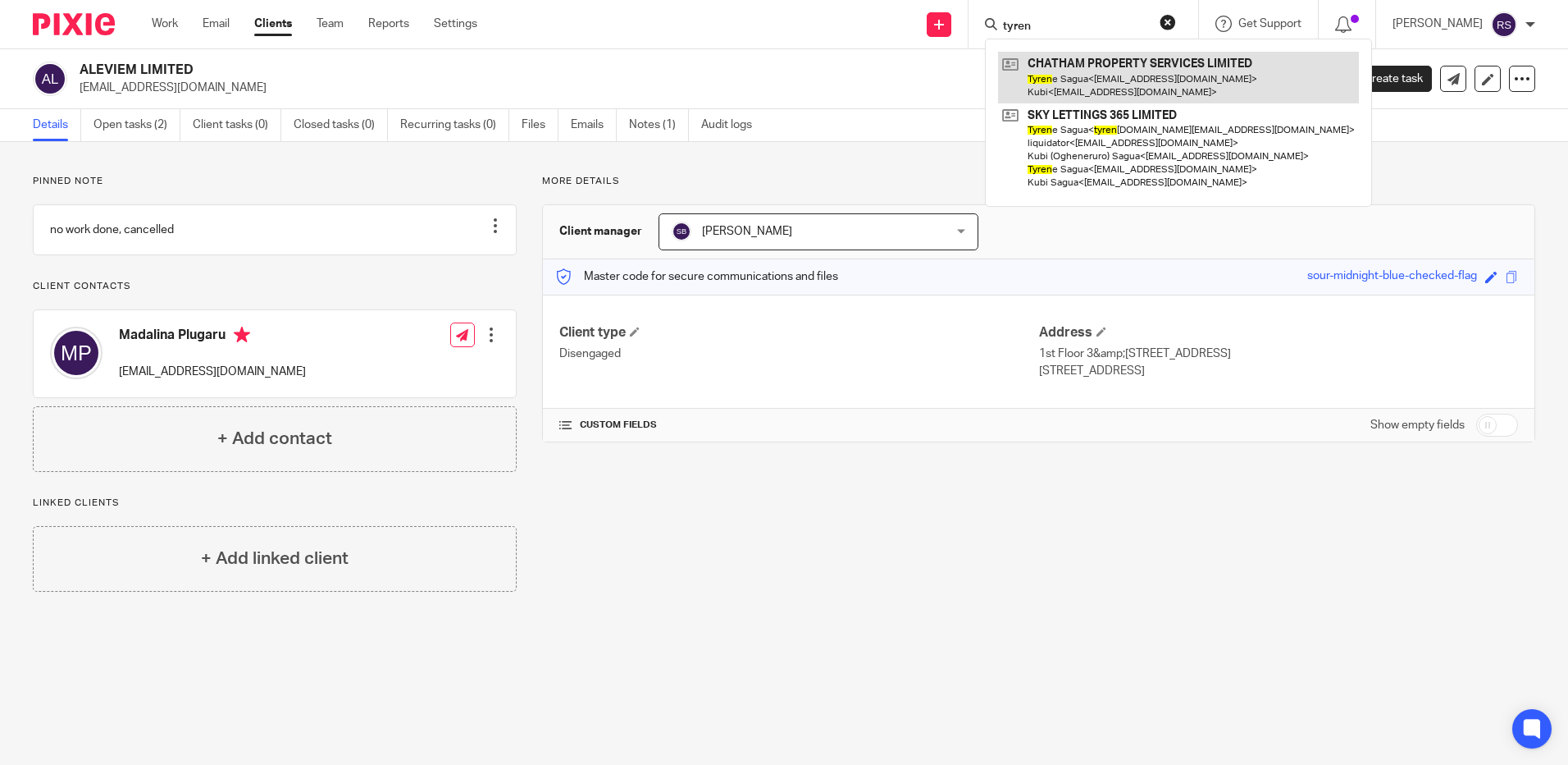
type input "tyren"
click at [1141, 70] on link at bounding box center [1179, 77] width 361 height 51
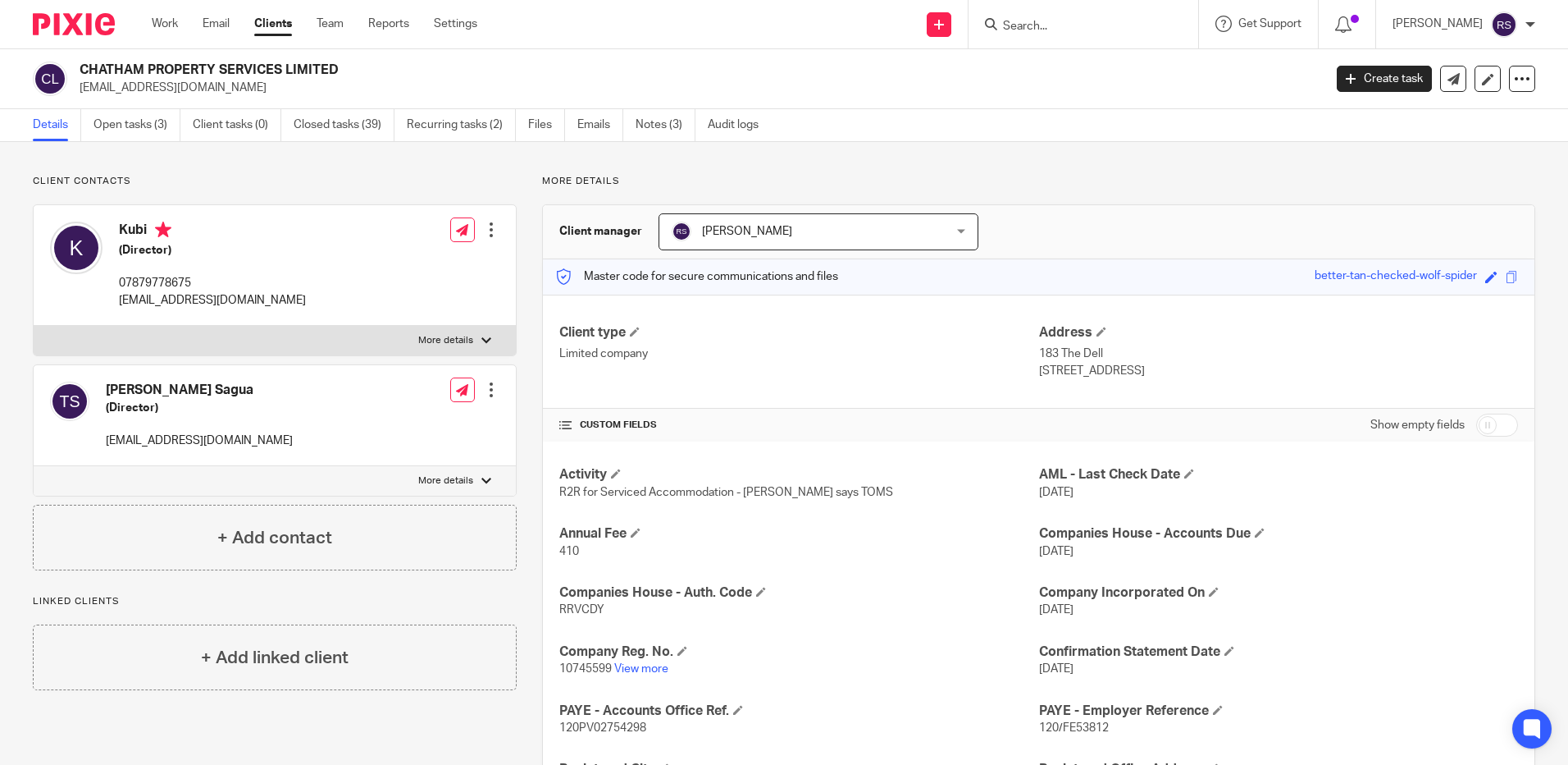
click at [1027, 27] on input "Search" at bounding box center [1076, 27] width 148 height 15
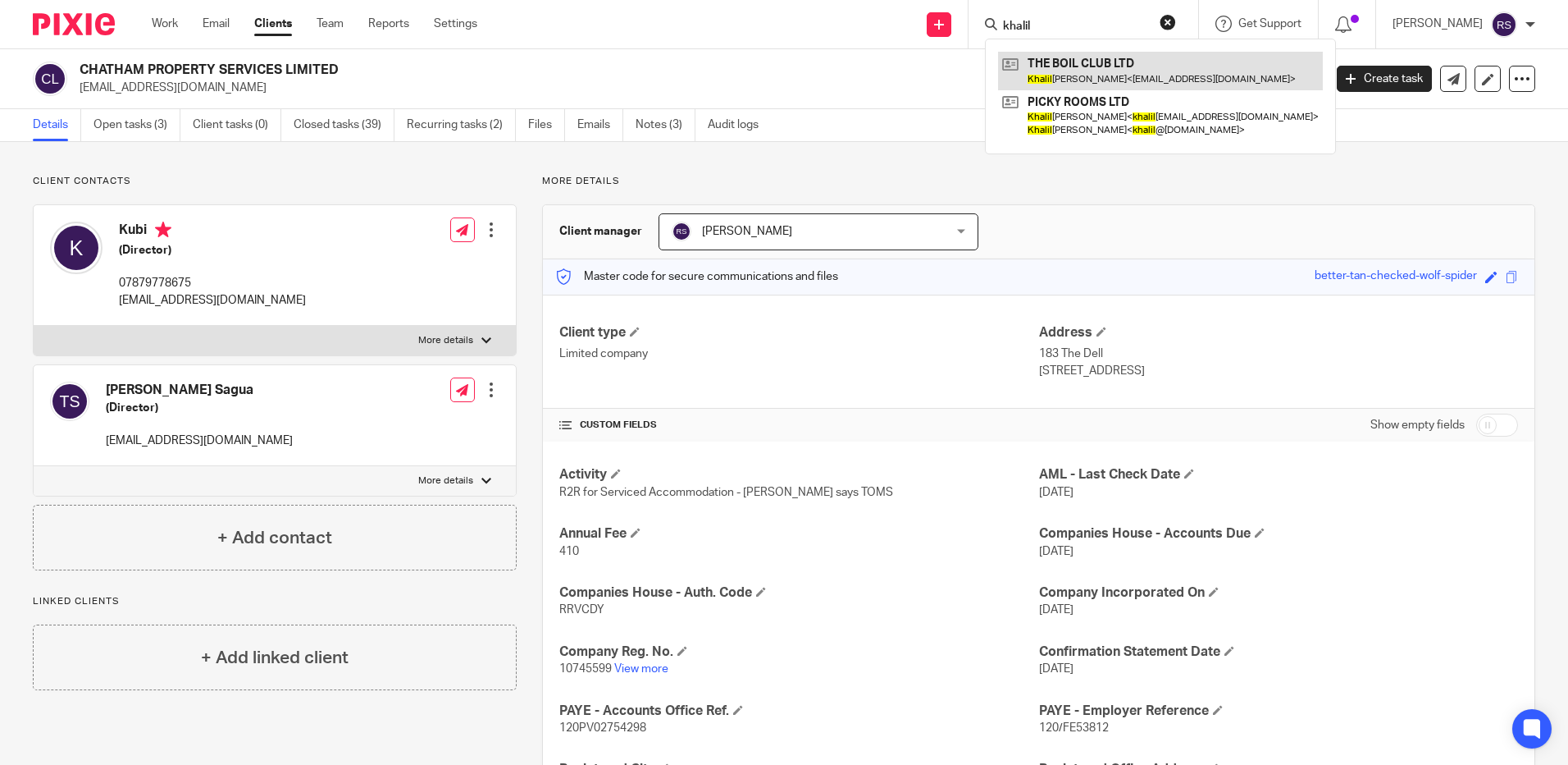
type input "khalil"
click at [1114, 64] on link at bounding box center [1160, 70] width 325 height 38
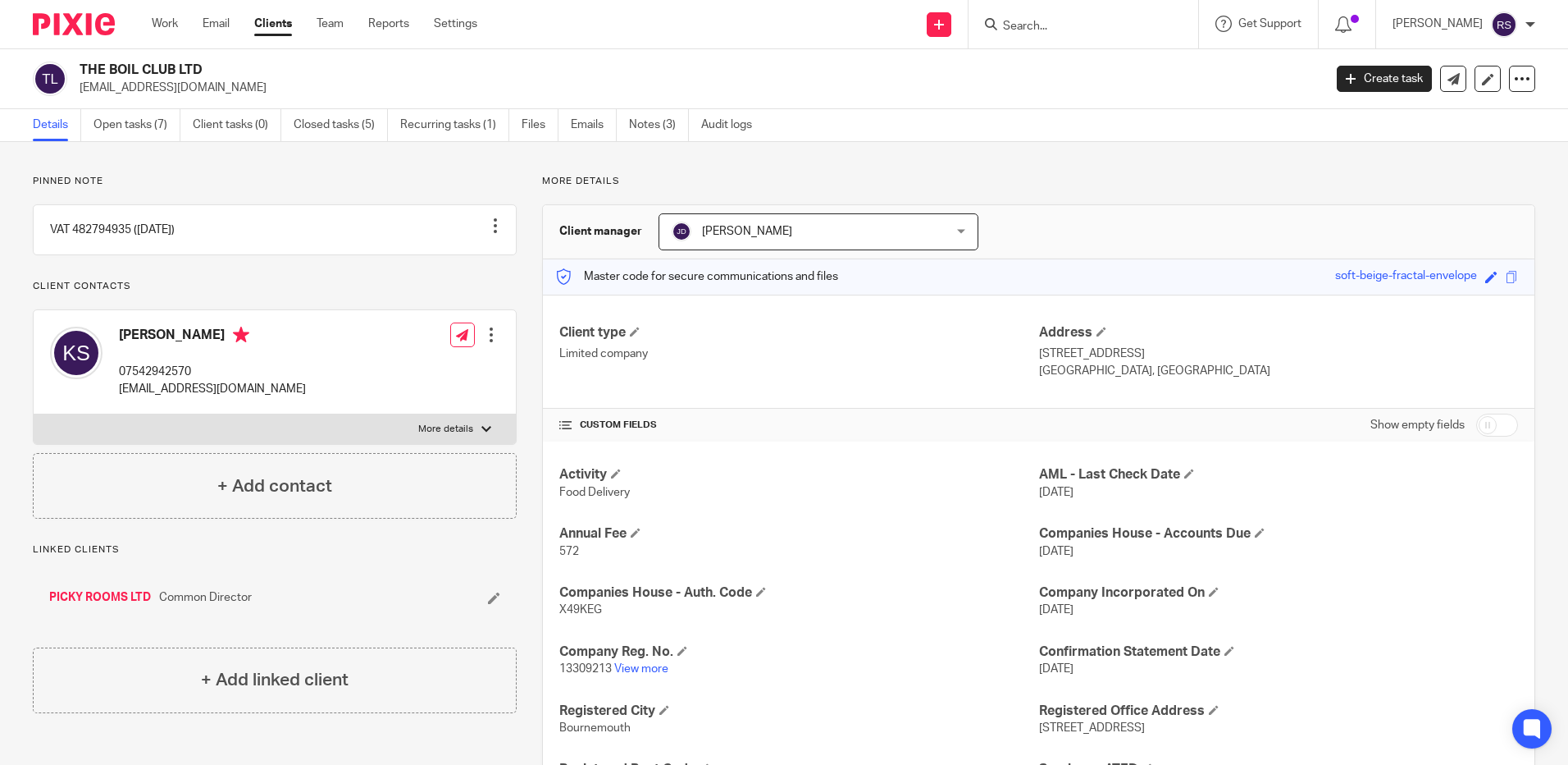
click at [1051, 29] on input "Search" at bounding box center [1076, 27] width 148 height 15
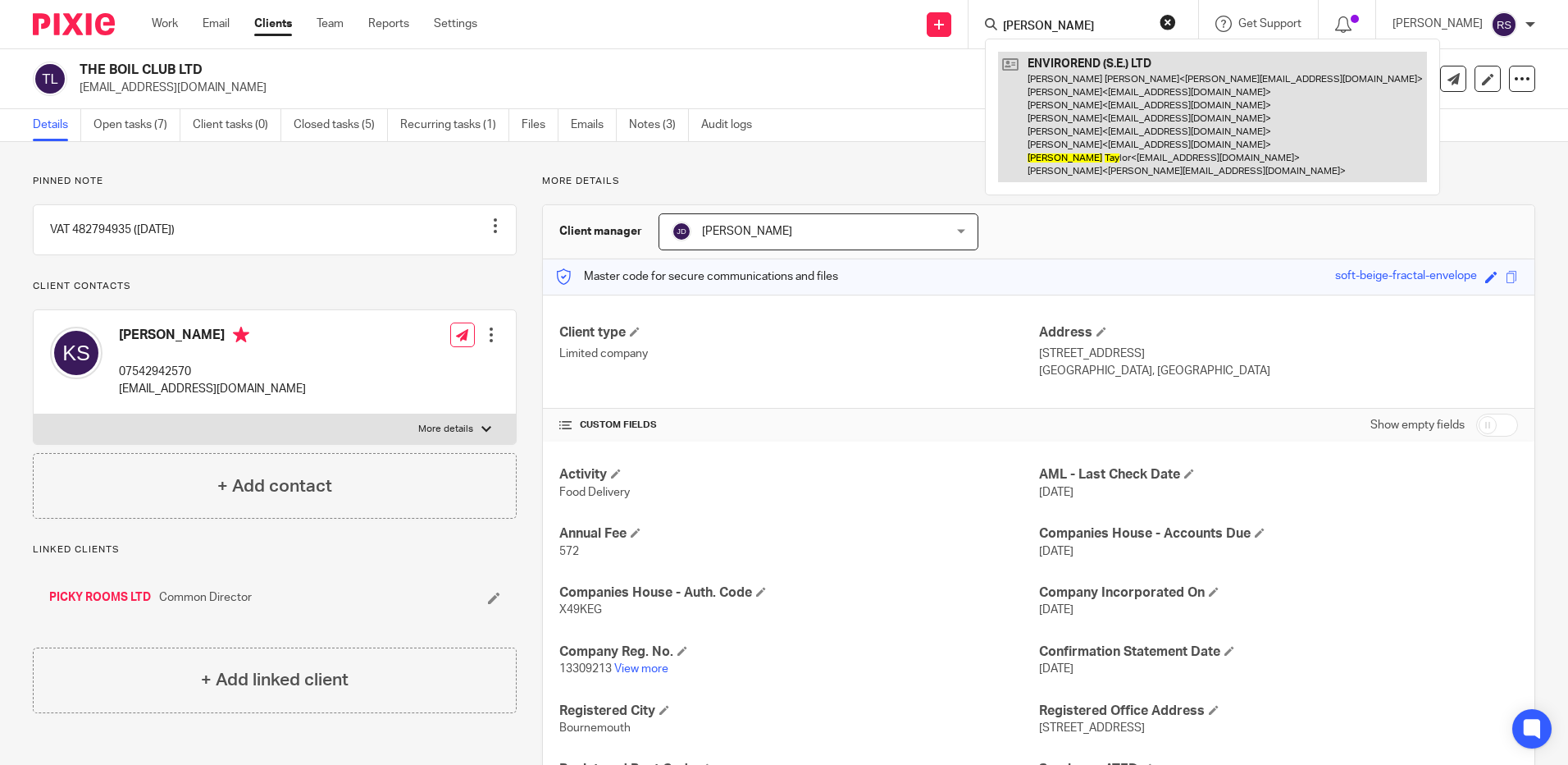
type input "sally tay"
click at [1156, 119] on link at bounding box center [1213, 116] width 429 height 130
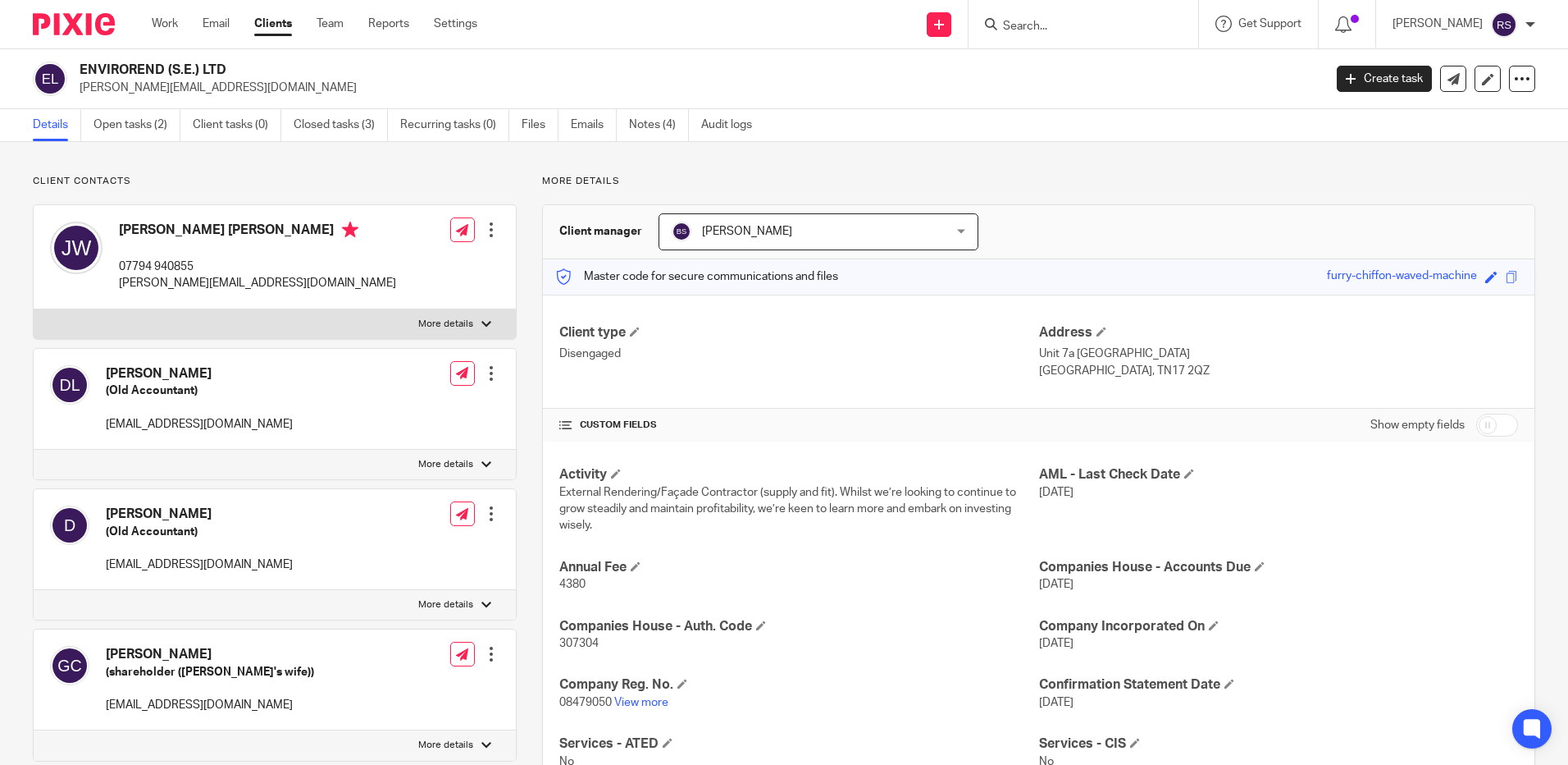
click at [1093, 34] on input "Search" at bounding box center [1076, 27] width 148 height 15
type input "[PERSON_NAME]"
click at [1052, 24] on input "[PERSON_NAME]" at bounding box center [1076, 27] width 148 height 15
click at [901, 29] on div "Send new email Create task Add client [PERSON_NAME] No results found. Try searc…" at bounding box center [1035, 24] width 1067 height 48
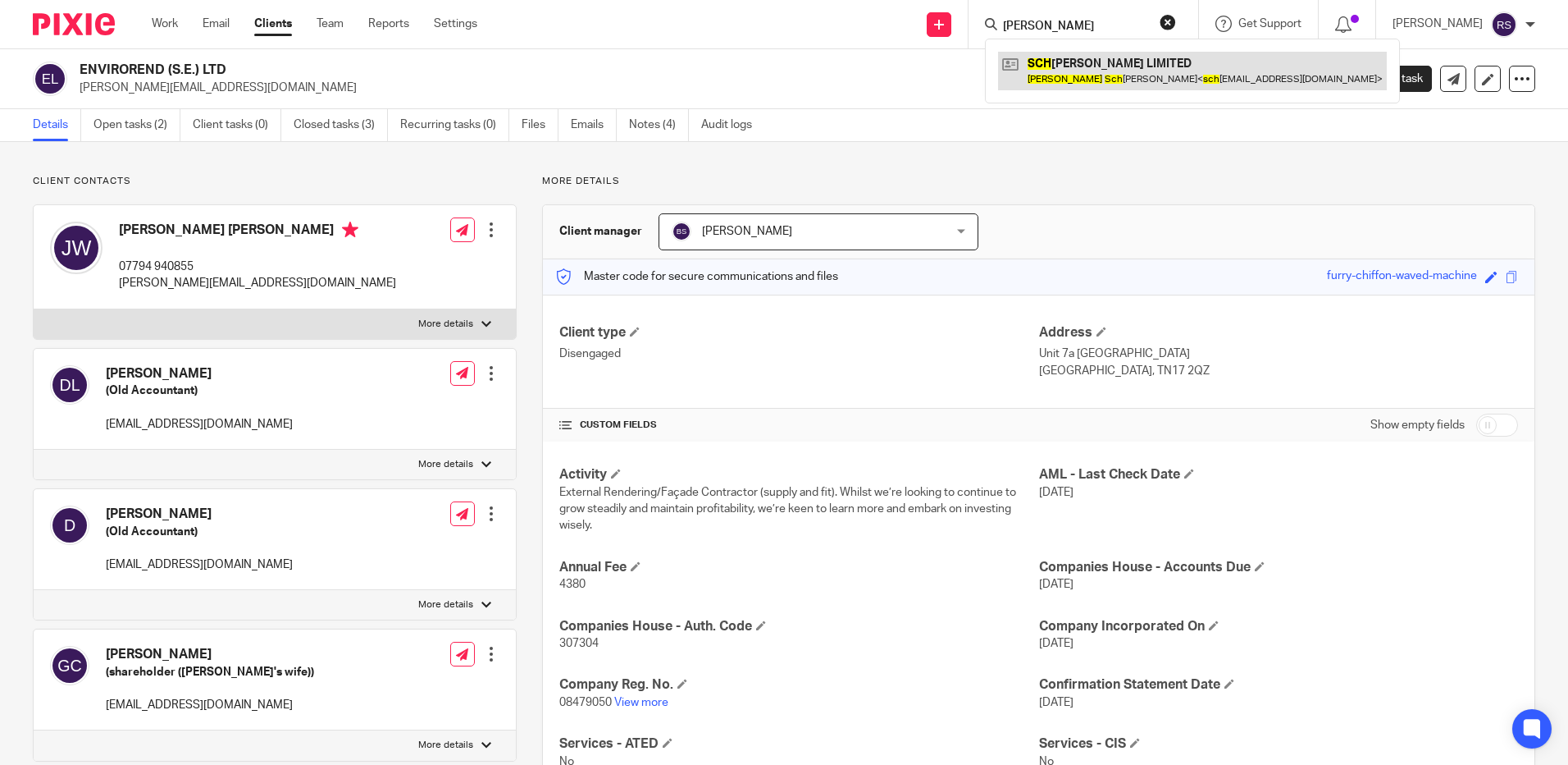
type input "[PERSON_NAME]"
click at [1110, 61] on link at bounding box center [1193, 70] width 389 height 38
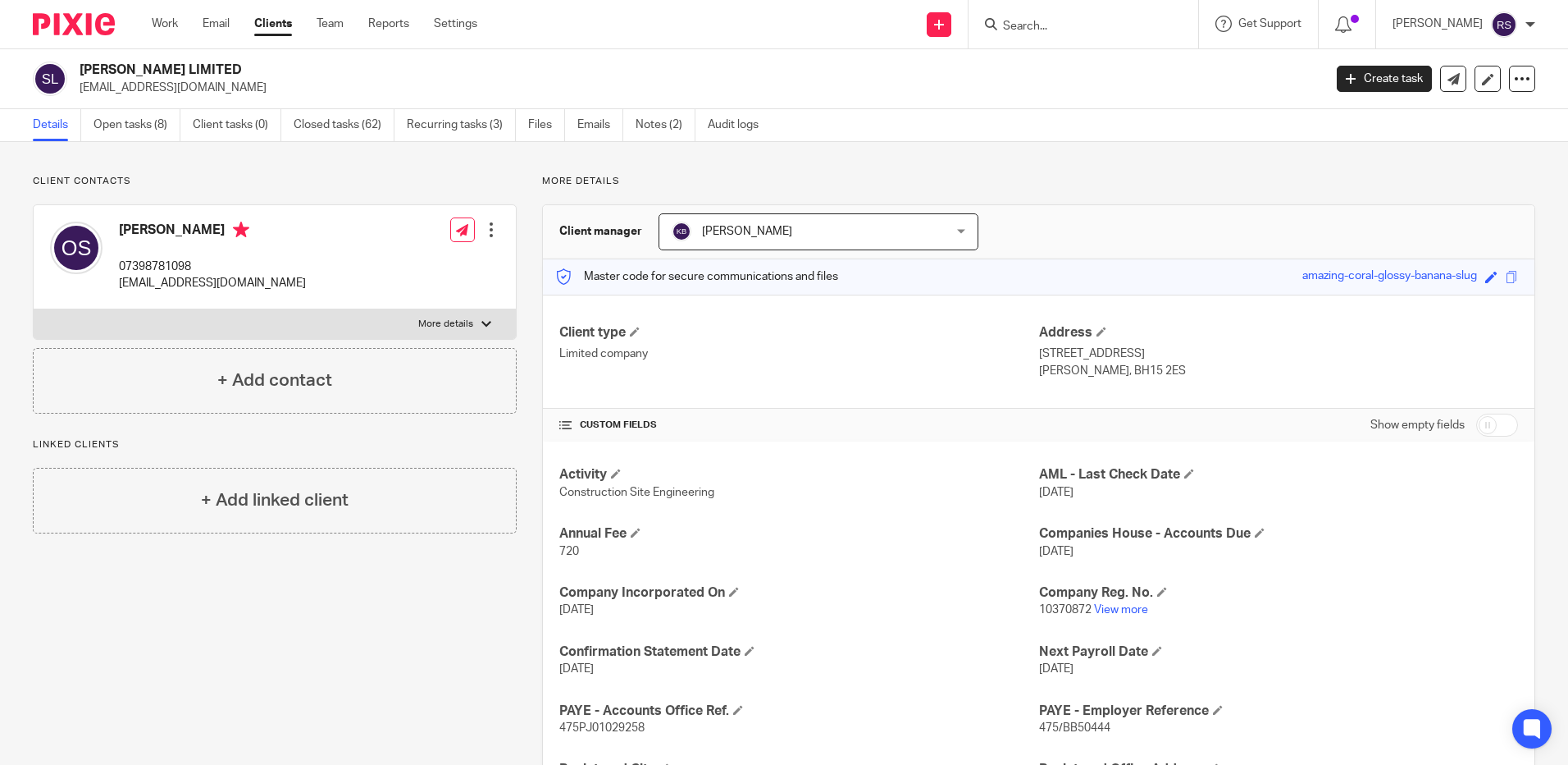
drag, startPoint x: 1043, startPoint y: 27, endPoint x: 1034, endPoint y: 22, distance: 10.3
click at [1042, 27] on input "Search" at bounding box center [1076, 27] width 148 height 15
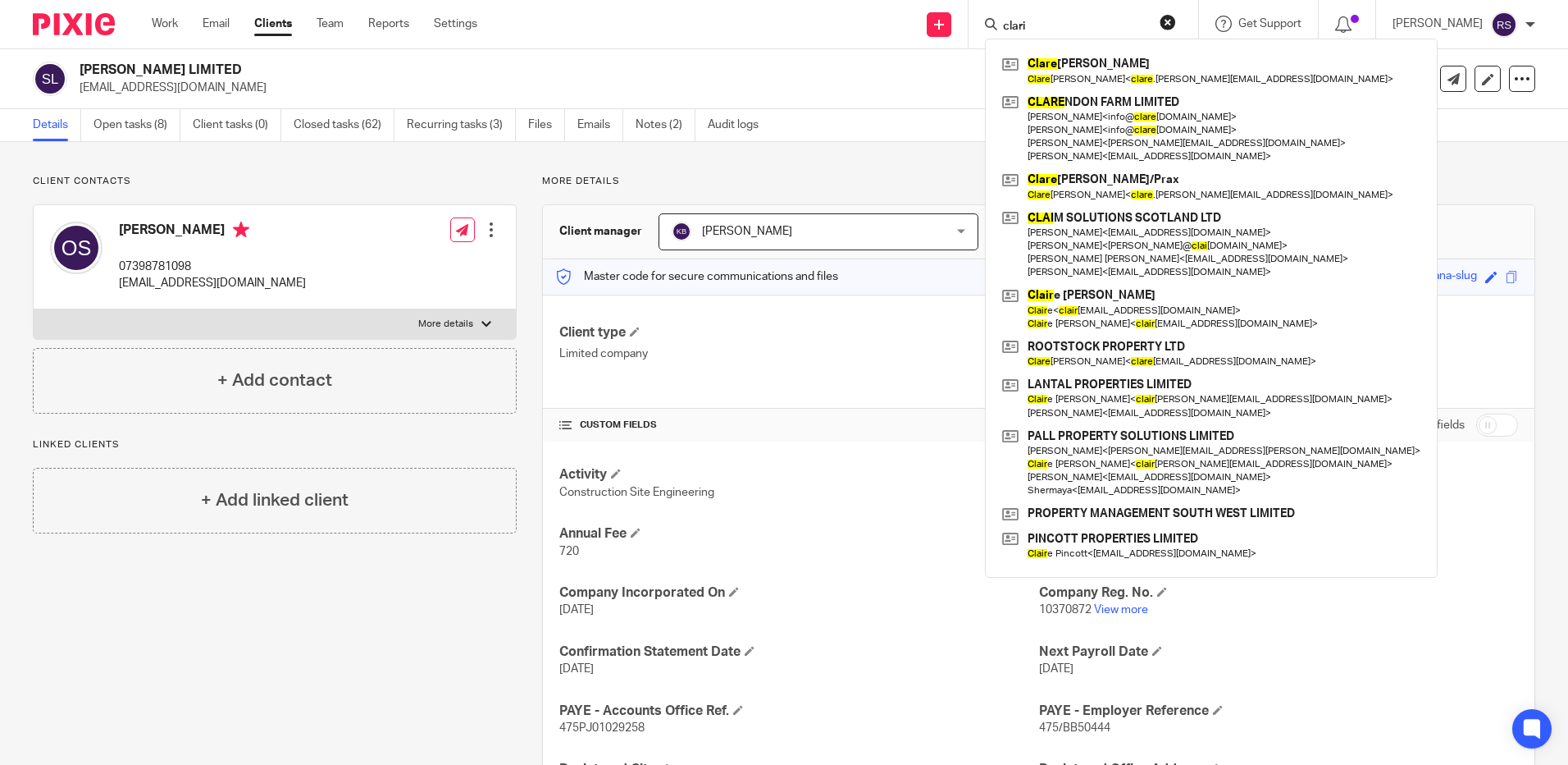
type input "clarid"
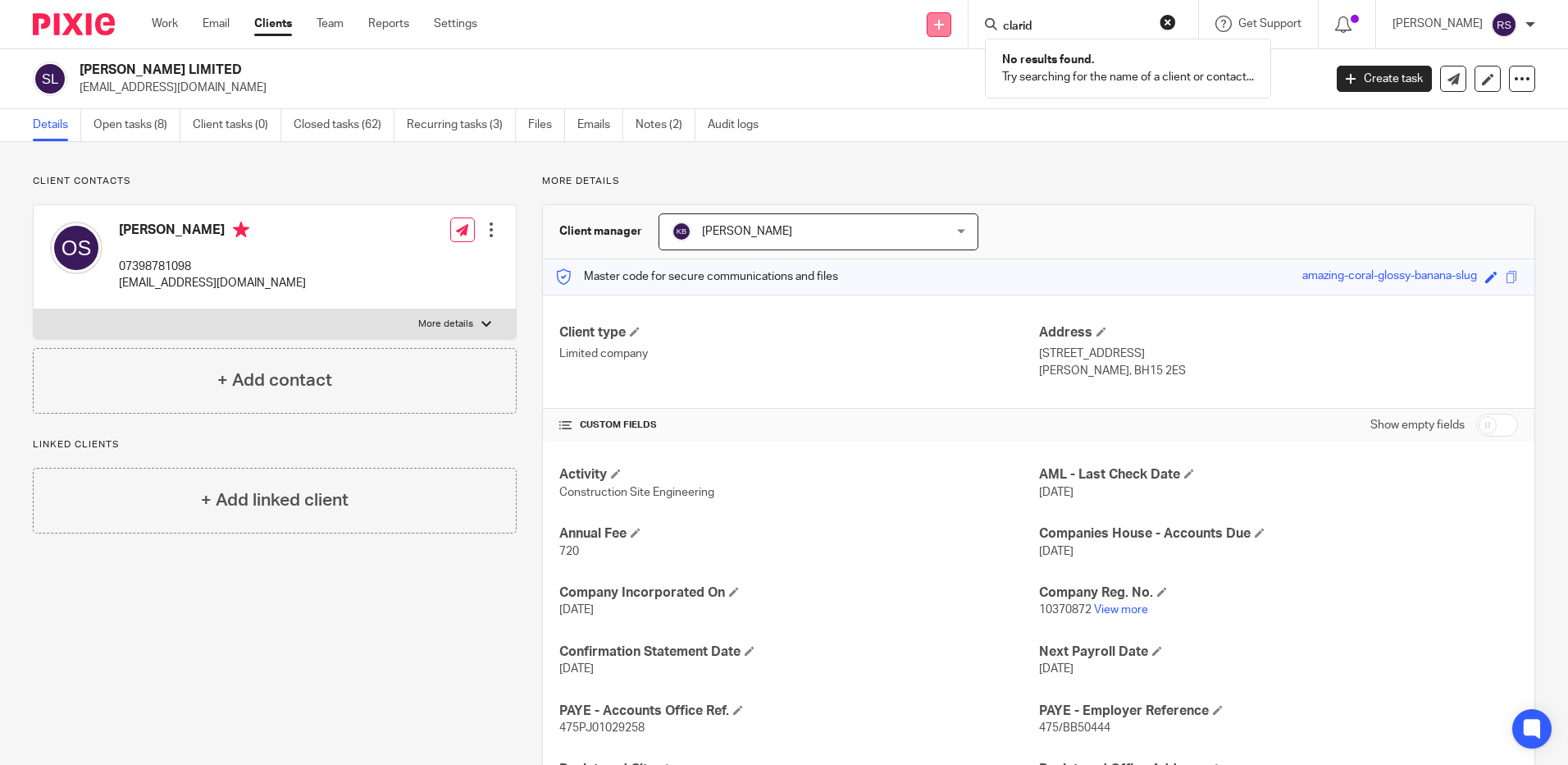
drag, startPoint x: 1047, startPoint y: 23, endPoint x: 947, endPoint y: 26, distance: 100.0
click at [947, 26] on div "Send new email Create task Add client clarid No results found. Try searching fo…" at bounding box center [1035, 24] width 1067 height 48
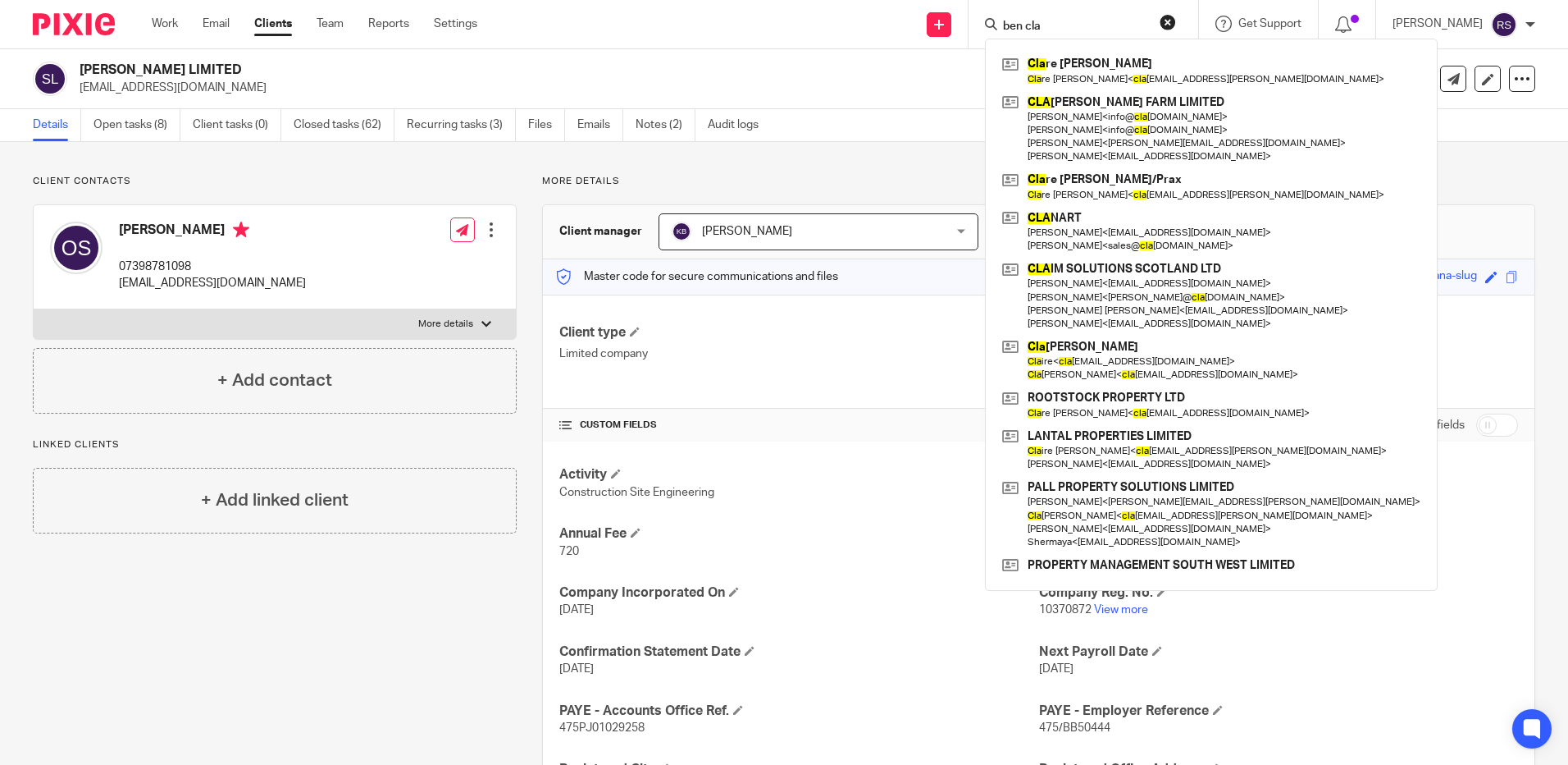
type input "ben cla"
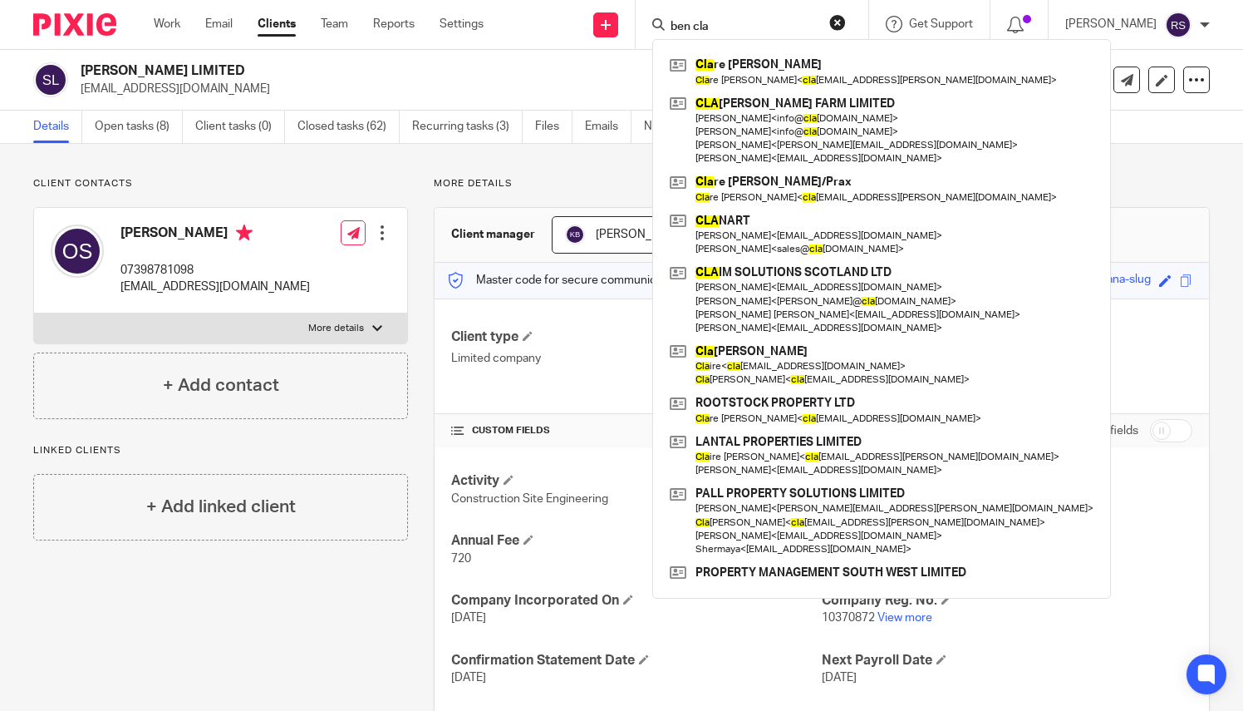
click at [756, 25] on input "ben cla" at bounding box center [744, 27] width 150 height 15
drag, startPoint x: 736, startPoint y: 27, endPoint x: 507, endPoint y: 27, distance: 229.4
click at [507, 27] on div "Work Email Clients Team Reports Settings Work Email Clients Team Reports Settin…" at bounding box center [621, 25] width 1243 height 50
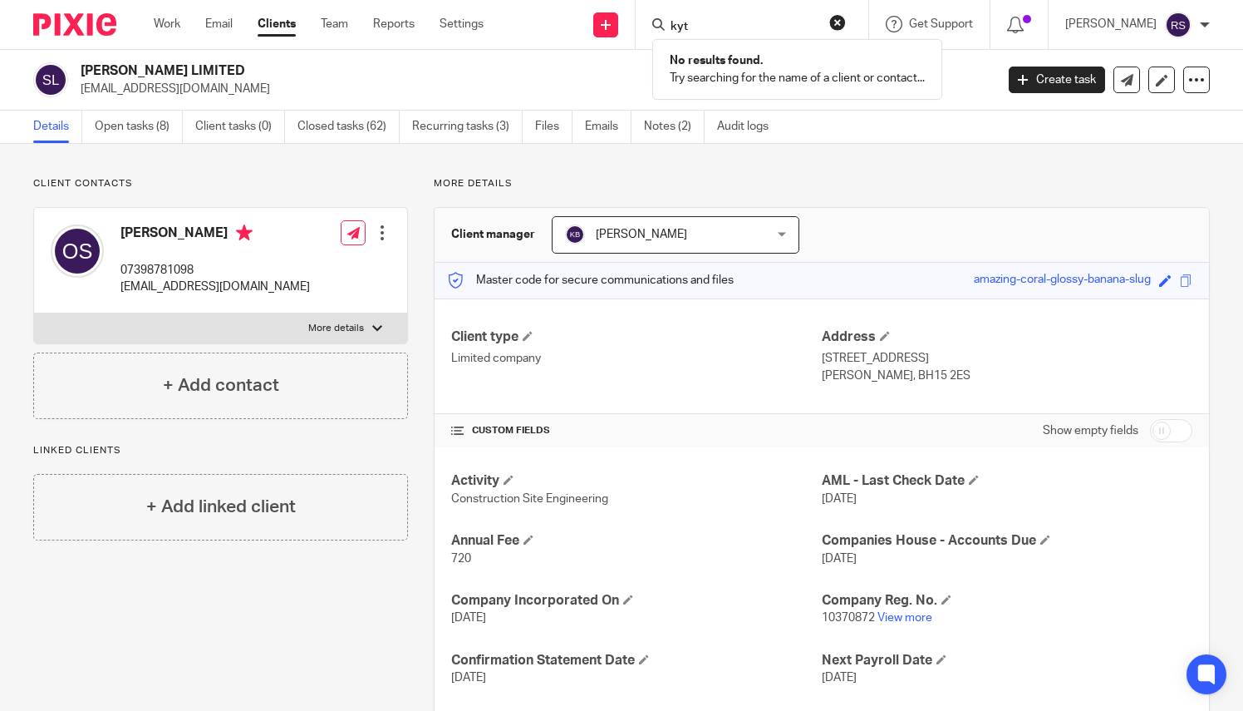
click button "submit" at bounding box center [0, 0] width 0 height 0
click at [710, 23] on input "kyt" at bounding box center [744, 27] width 150 height 15
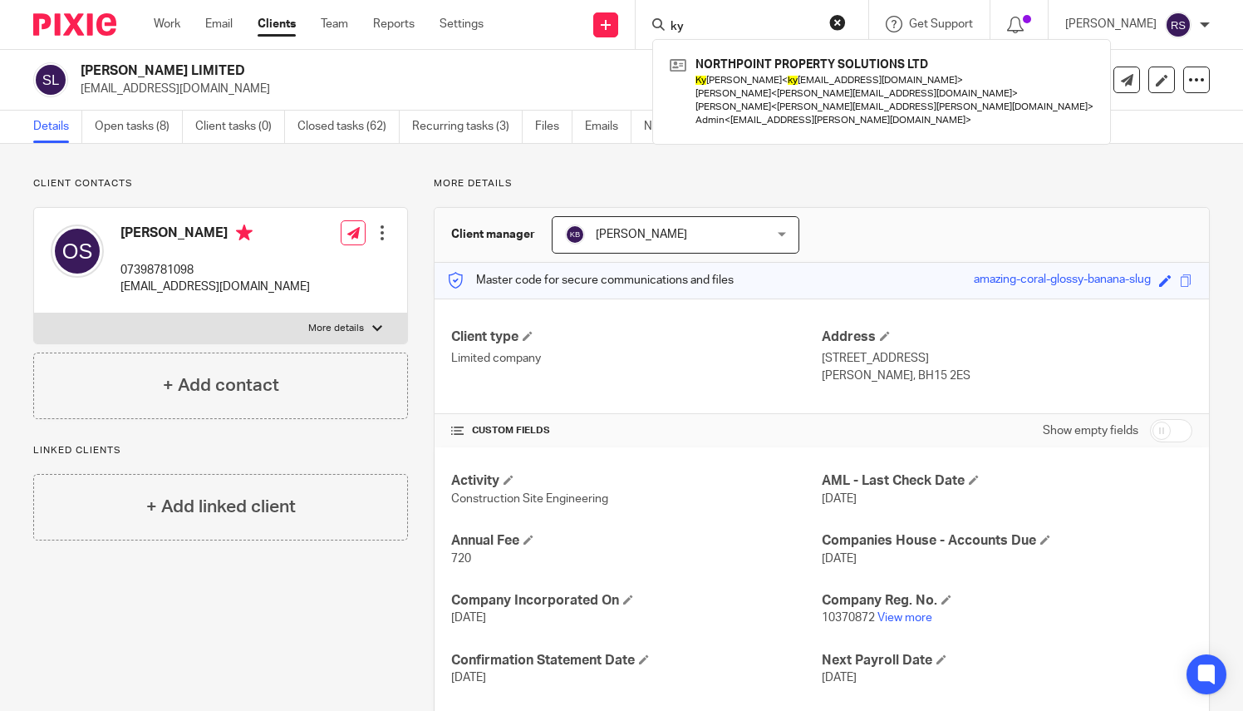
type input "k"
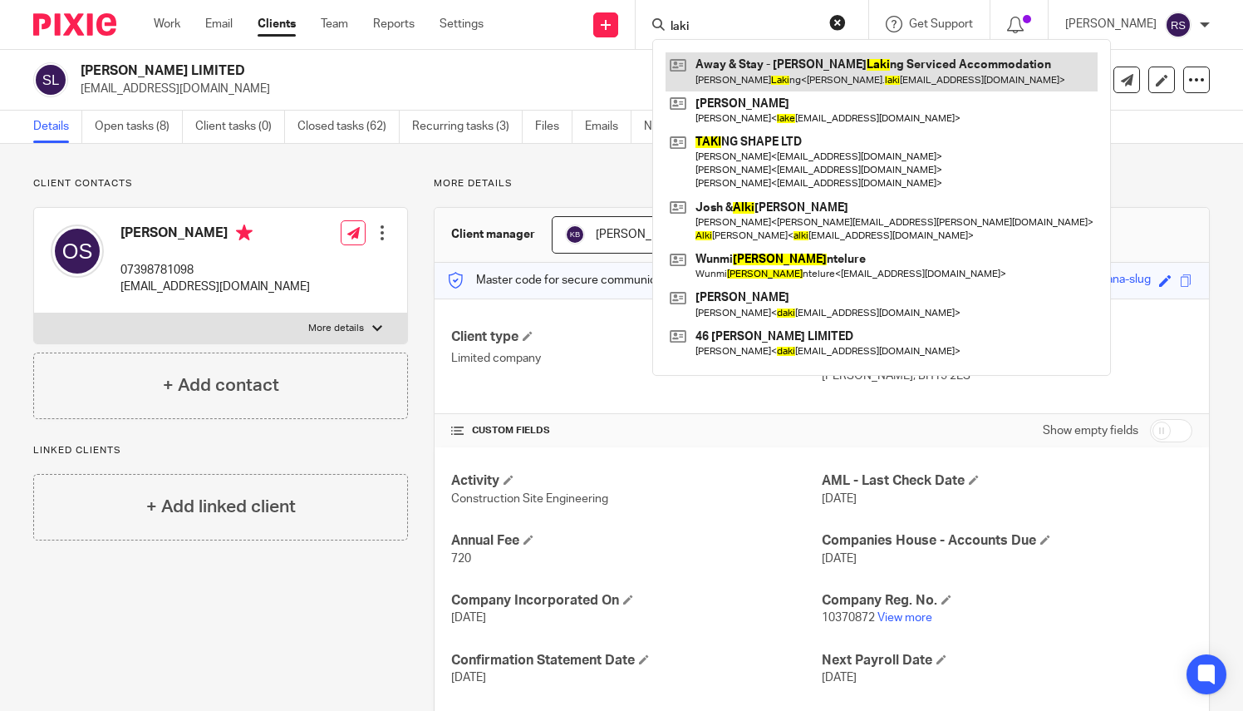
type input "laki"
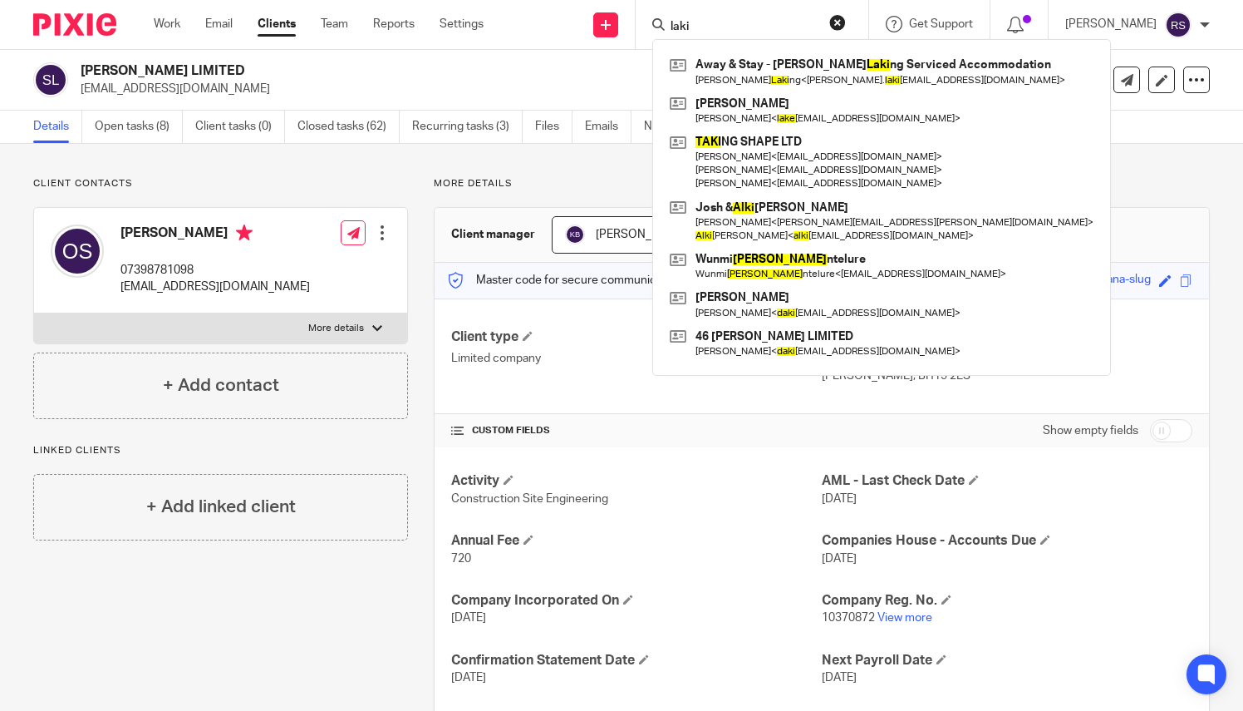
drag, startPoint x: 702, startPoint y: 28, endPoint x: 703, endPoint y: 37, distance: 8.5
click at [702, 31] on input "laki" at bounding box center [744, 27] width 150 height 15
drag, startPoint x: 725, startPoint y: 27, endPoint x: 610, endPoint y: 25, distance: 114.7
click at [610, 25] on div "Send new email Create task Add client laki Away & Stay - Aaron Laki ng Serviced…" at bounding box center [876, 24] width 735 height 49
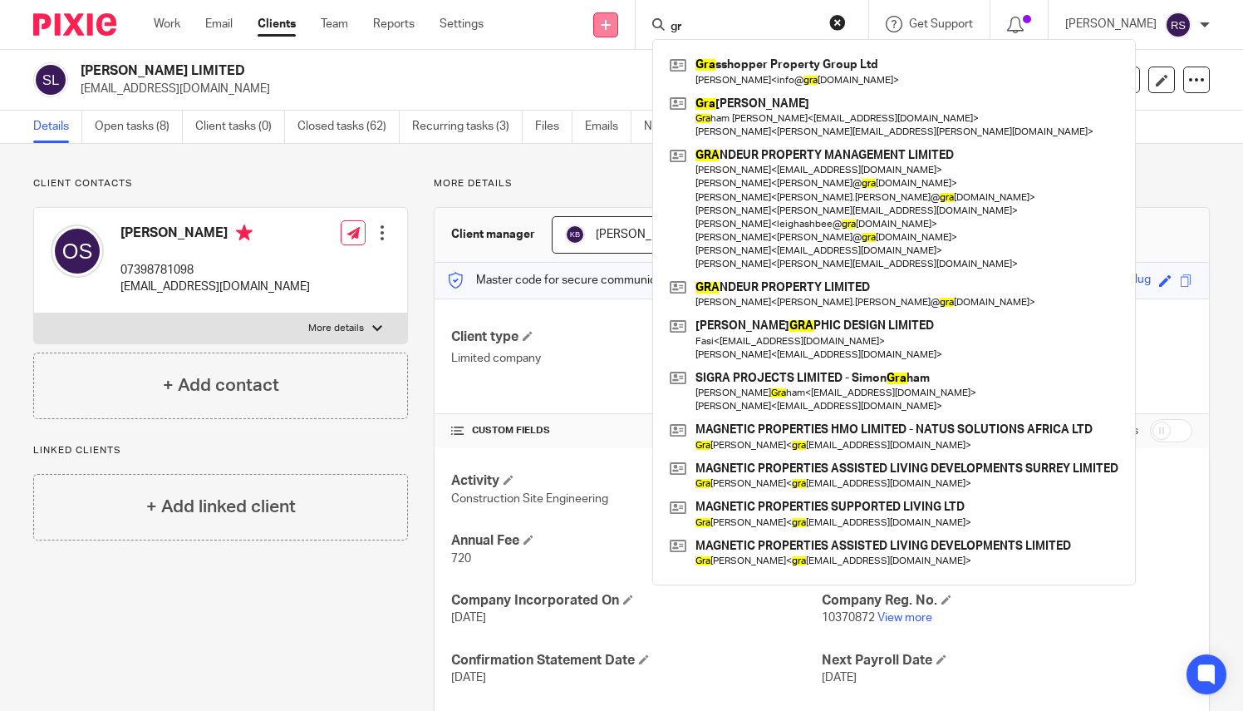
type input "g"
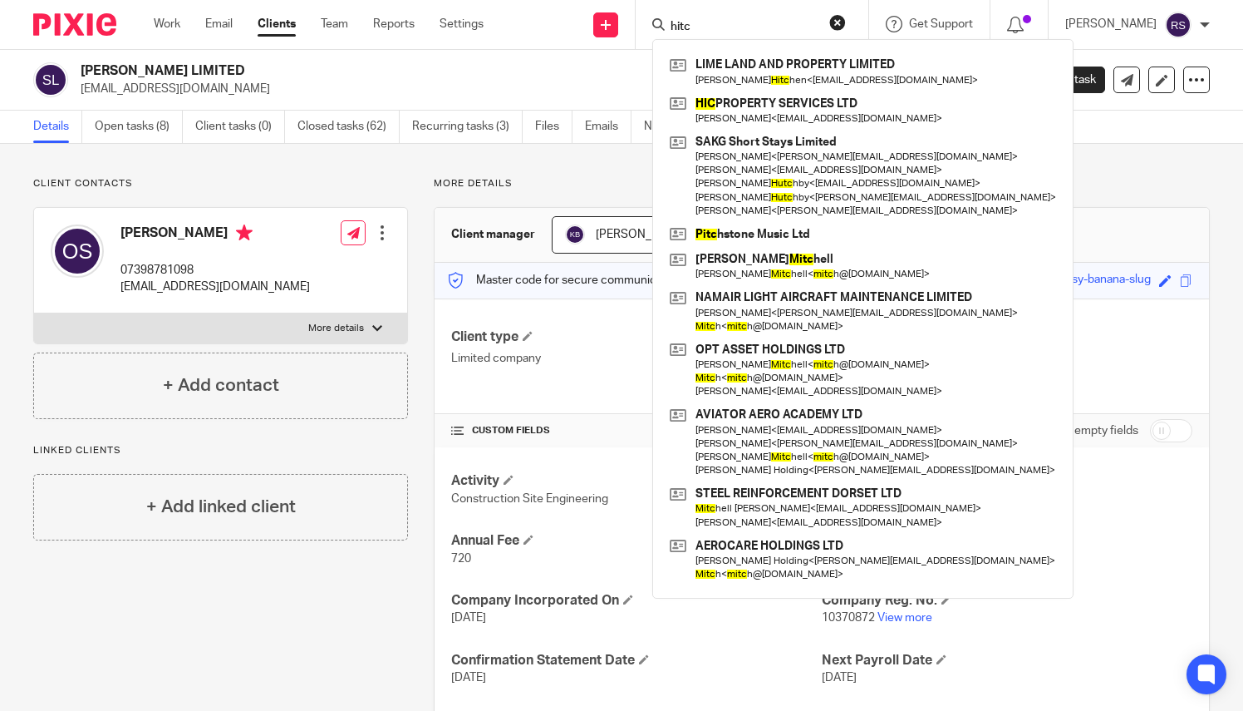
type input "hitch"
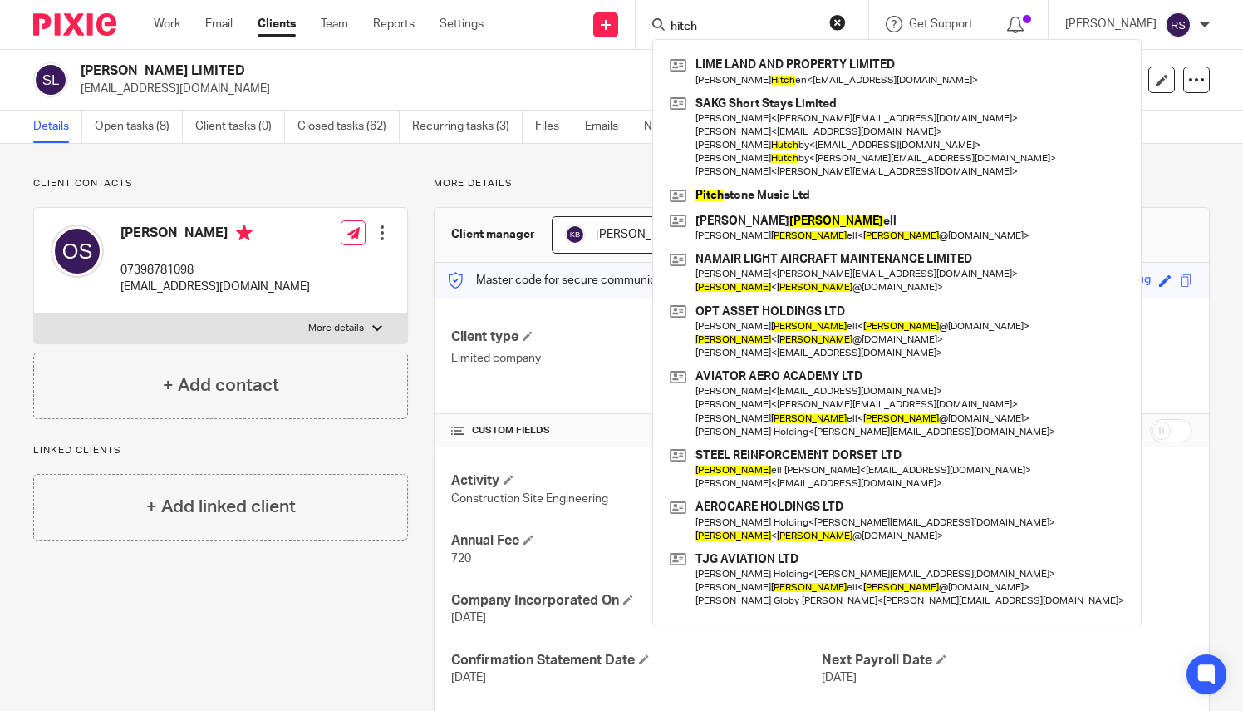
drag, startPoint x: 702, startPoint y: 23, endPoint x: 632, endPoint y: 23, distance: 70.7
click at [632, 23] on div "Send new email Create task Add client hitch LIME LAND AND PROPERTY LIMITED Phil…" at bounding box center [876, 24] width 735 height 49
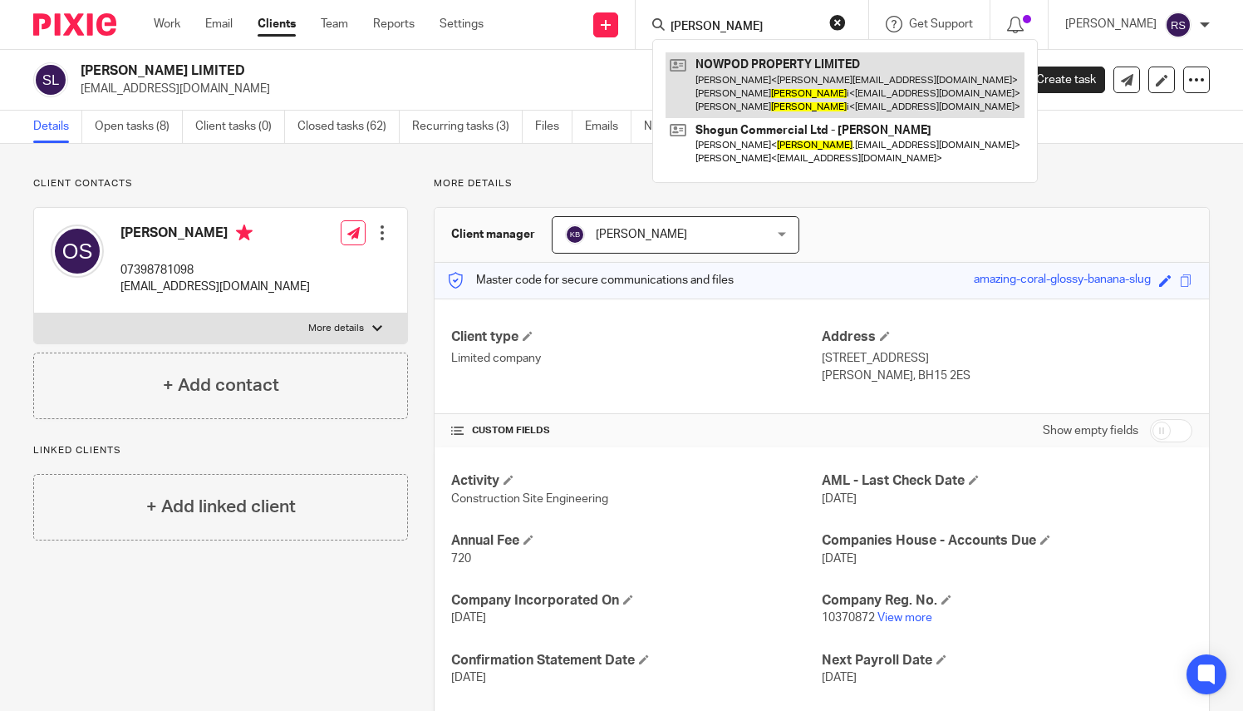
type input "nowik"
click at [815, 72] on link at bounding box center [845, 85] width 359 height 66
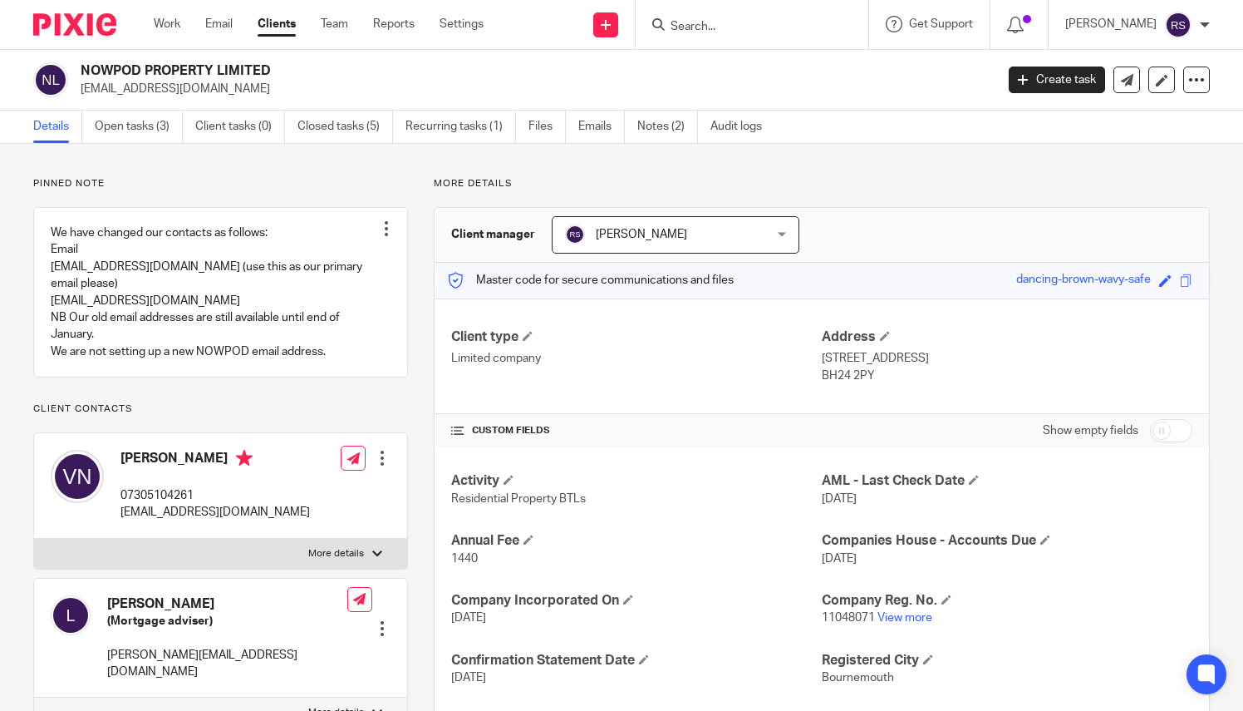
click at [716, 15] on form at bounding box center [757, 24] width 177 height 21
click at [713, 29] on input "Search" at bounding box center [744, 27] width 150 height 15
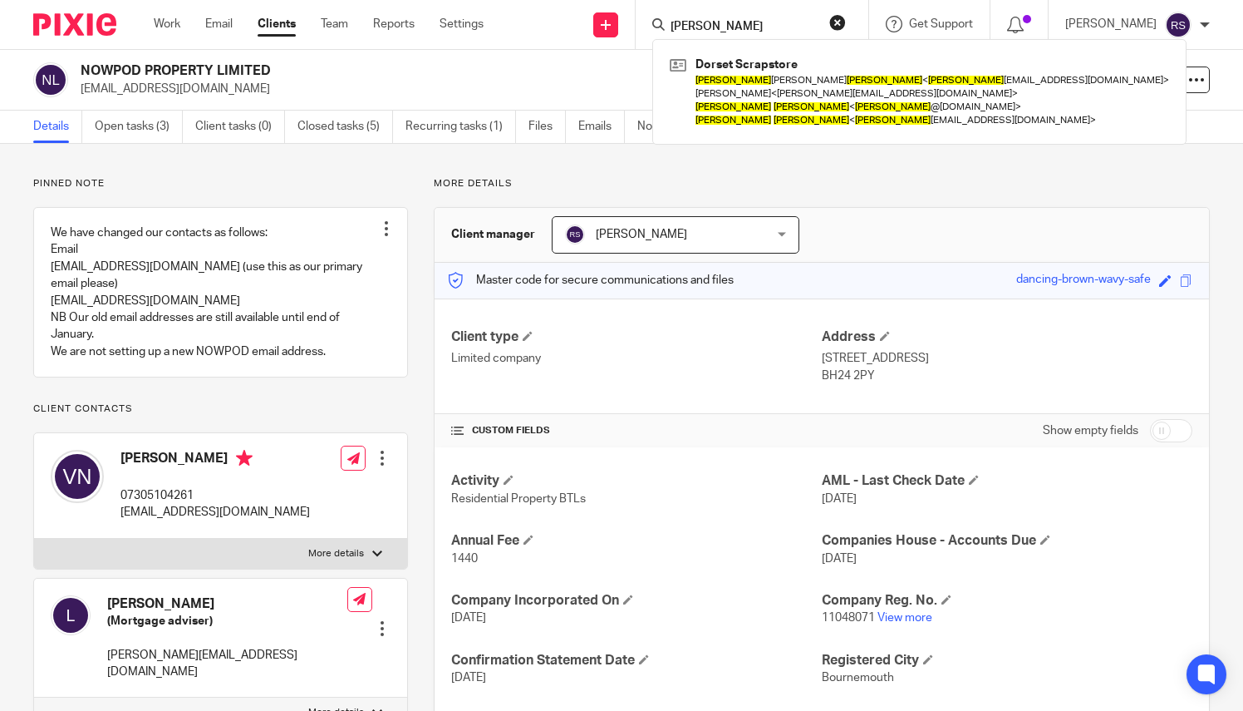
type input "[PERSON_NAME]"
click at [805, 71] on link at bounding box center [920, 91] width 508 height 79
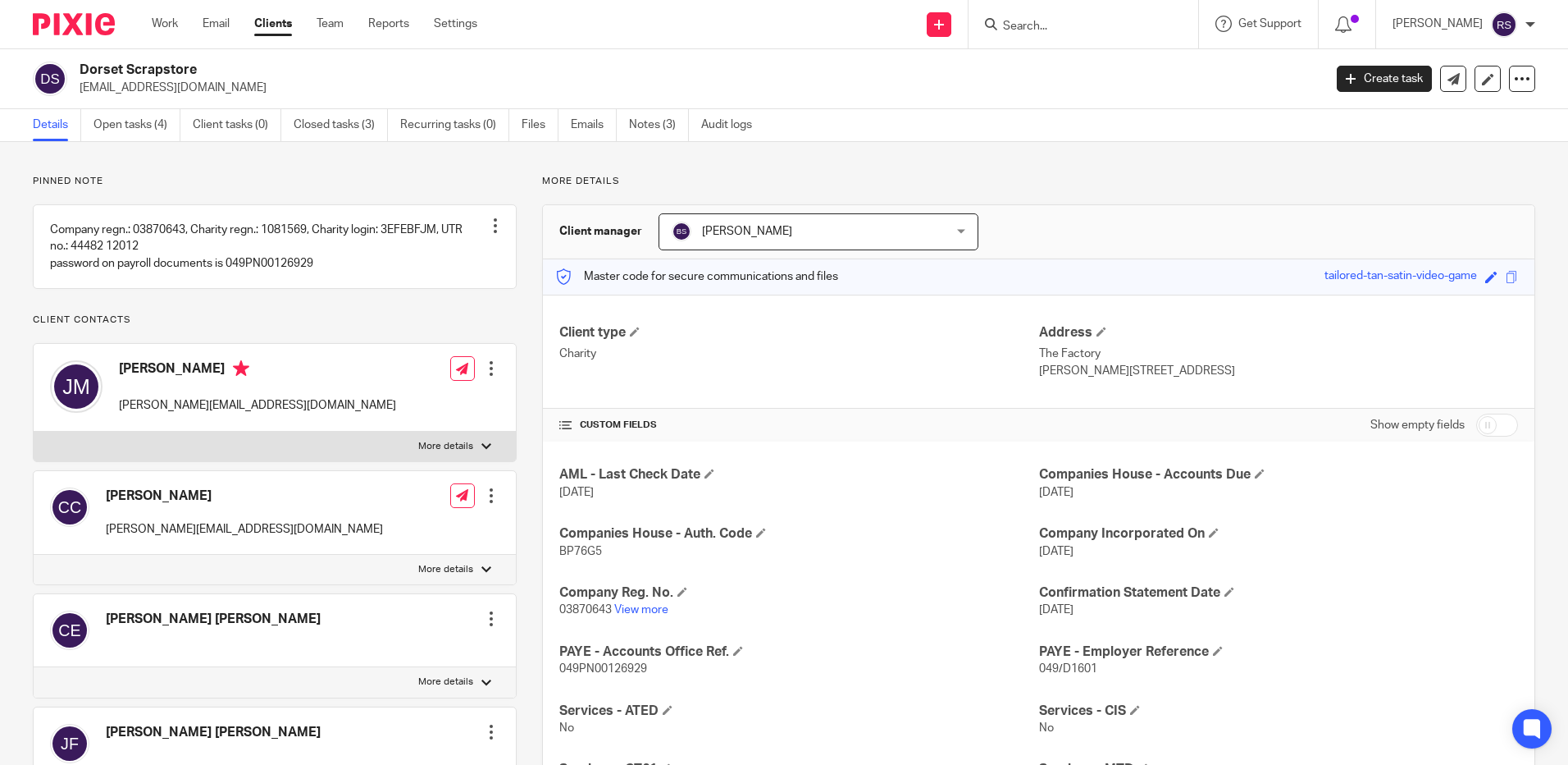
click at [1063, 32] on input "Search" at bounding box center [1076, 27] width 148 height 15
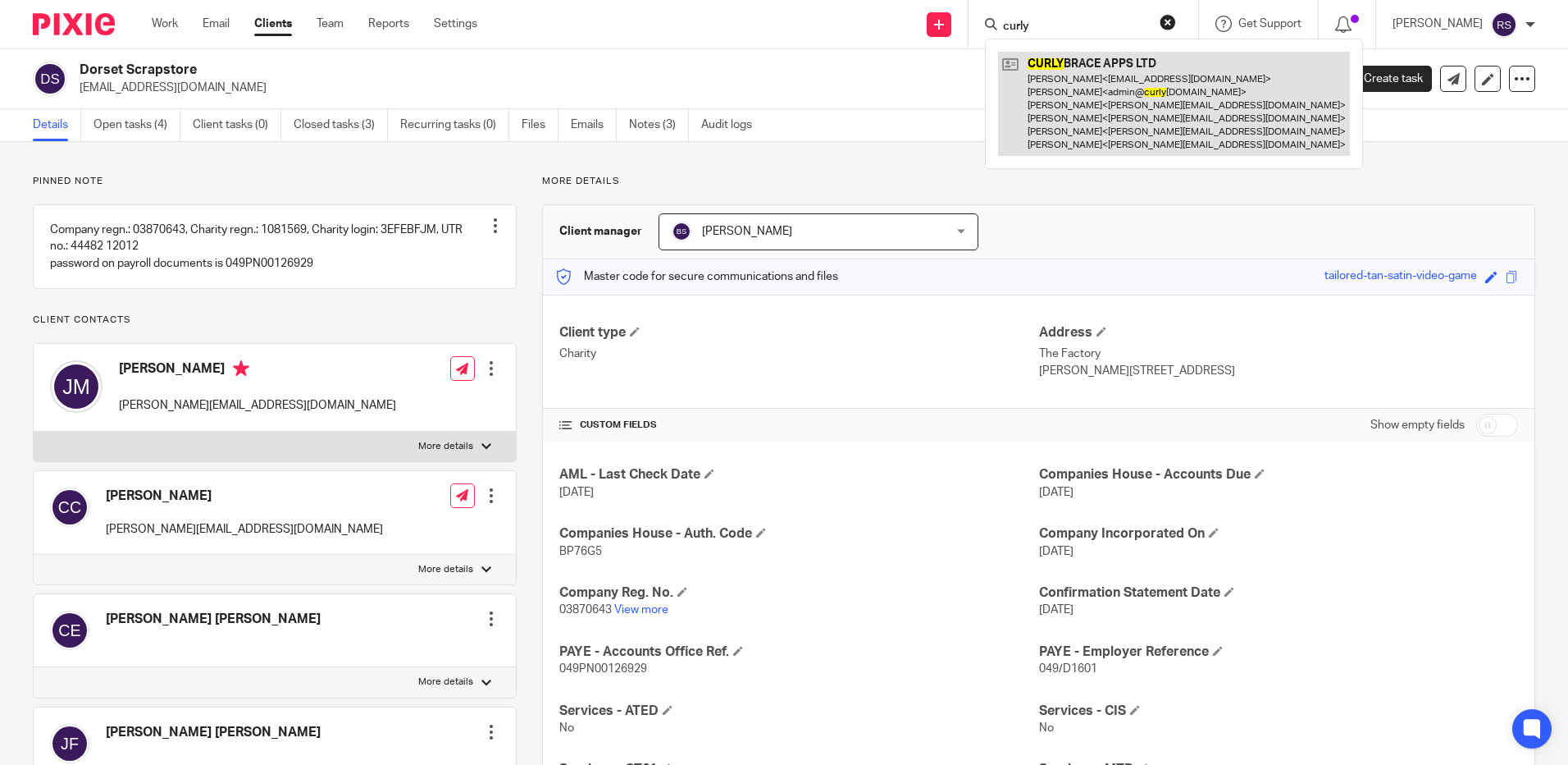
type input "curly"
click at [1079, 113] on link at bounding box center [1174, 104] width 352 height 105
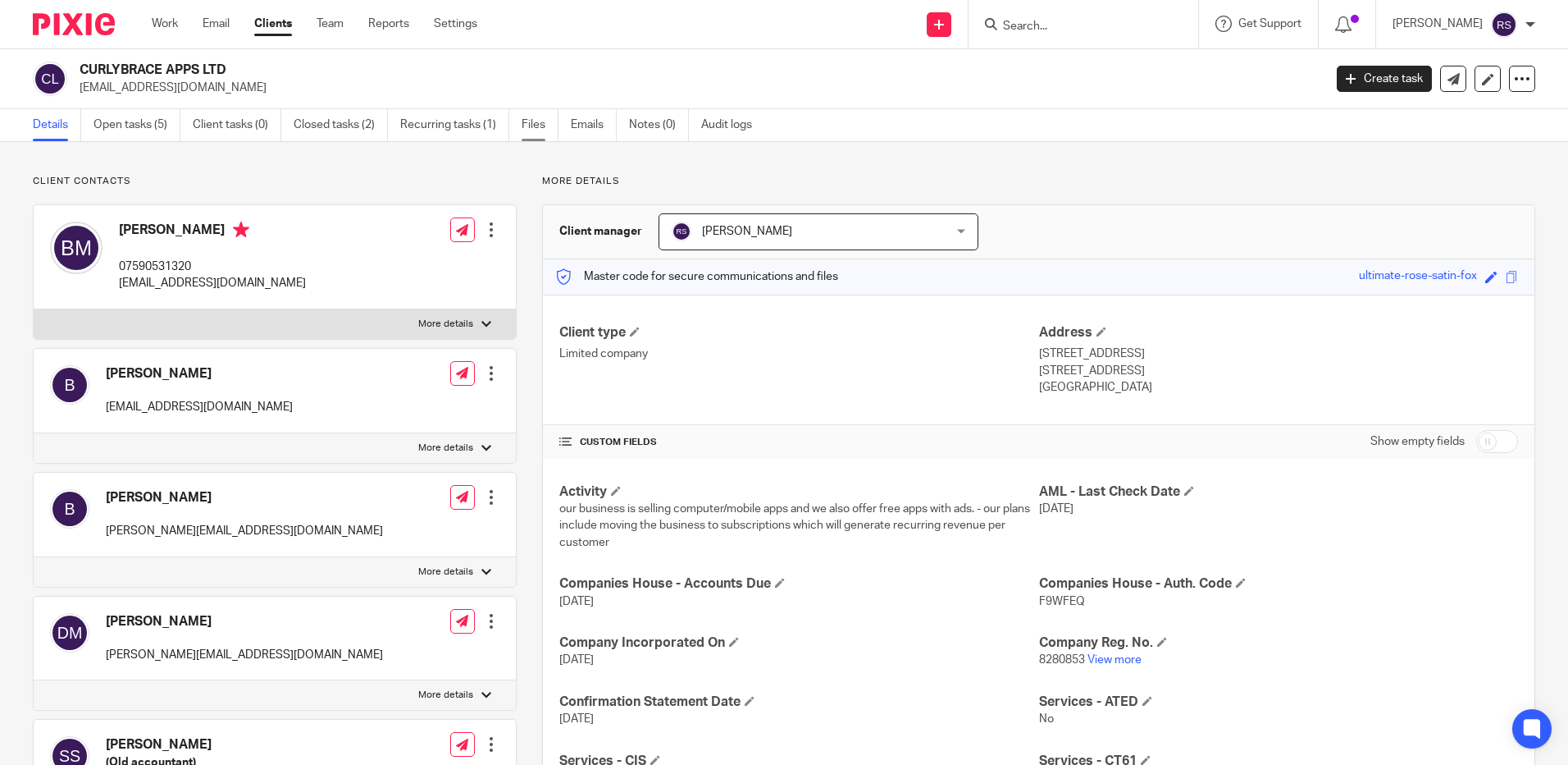
click at [544, 126] on link "Files" at bounding box center [540, 125] width 37 height 32
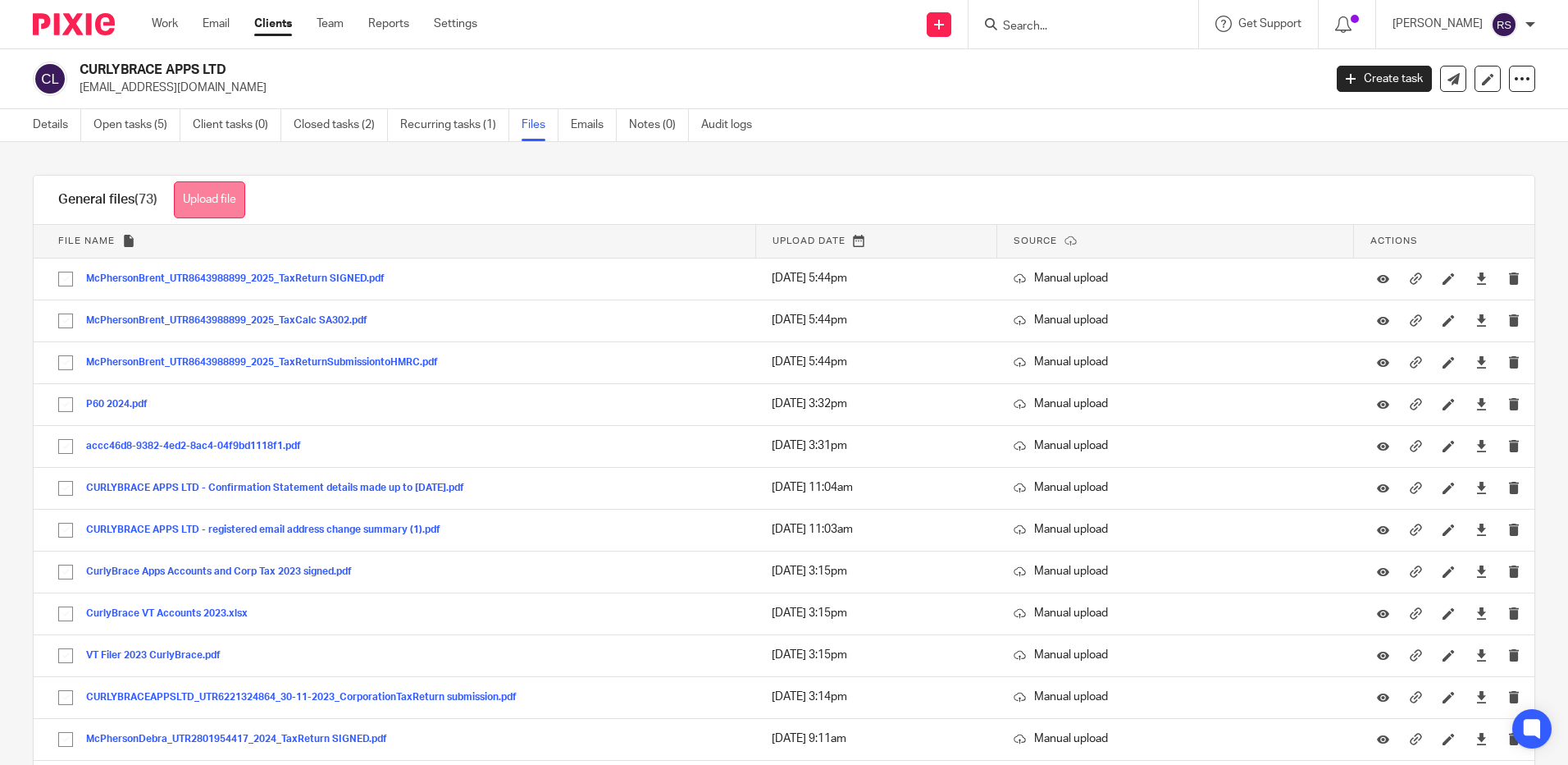
click at [217, 197] on button "Upload file" at bounding box center [209, 199] width 71 height 37
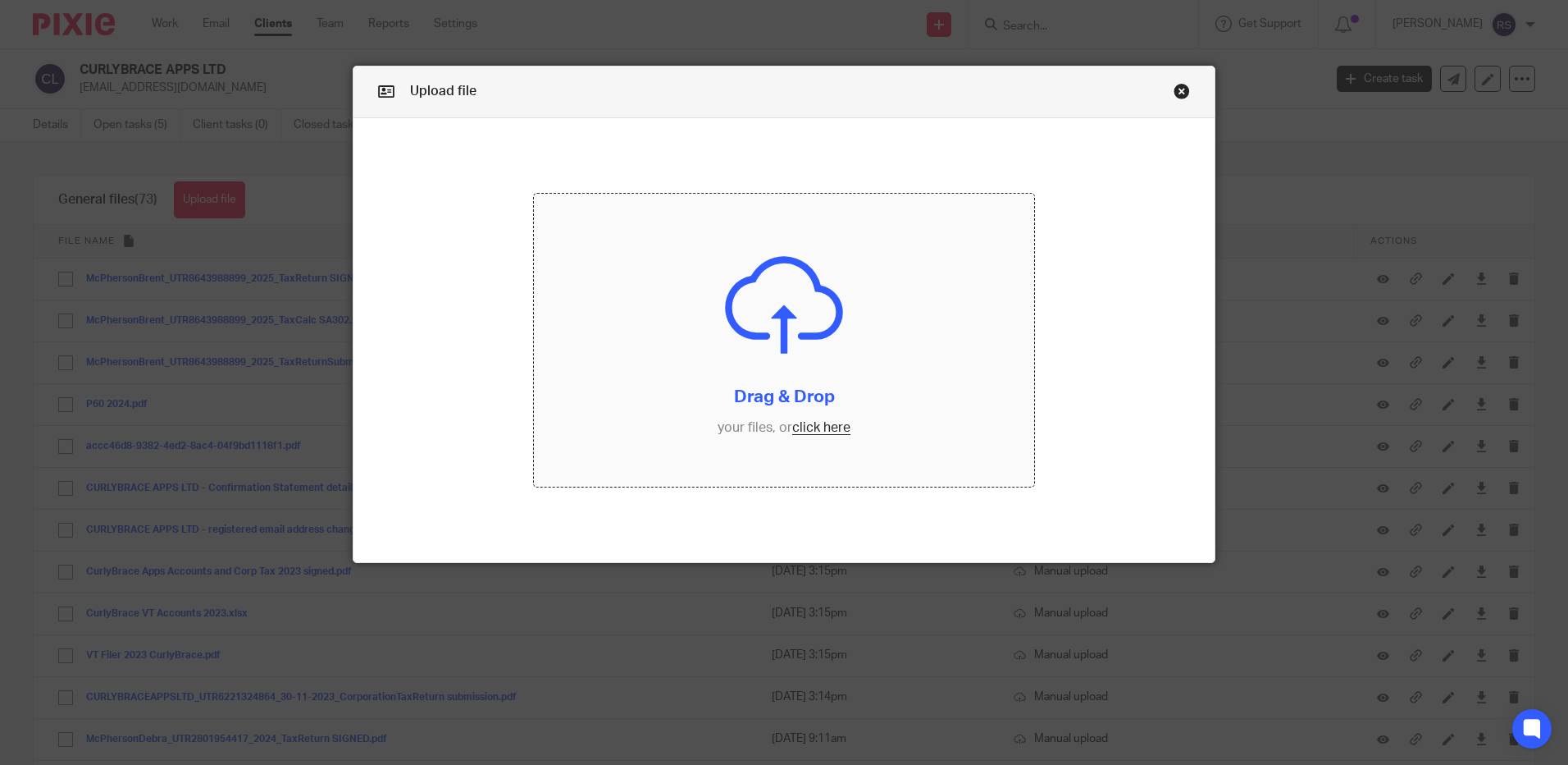
click at [804, 428] on input "file" at bounding box center [784, 340] width 500 height 293
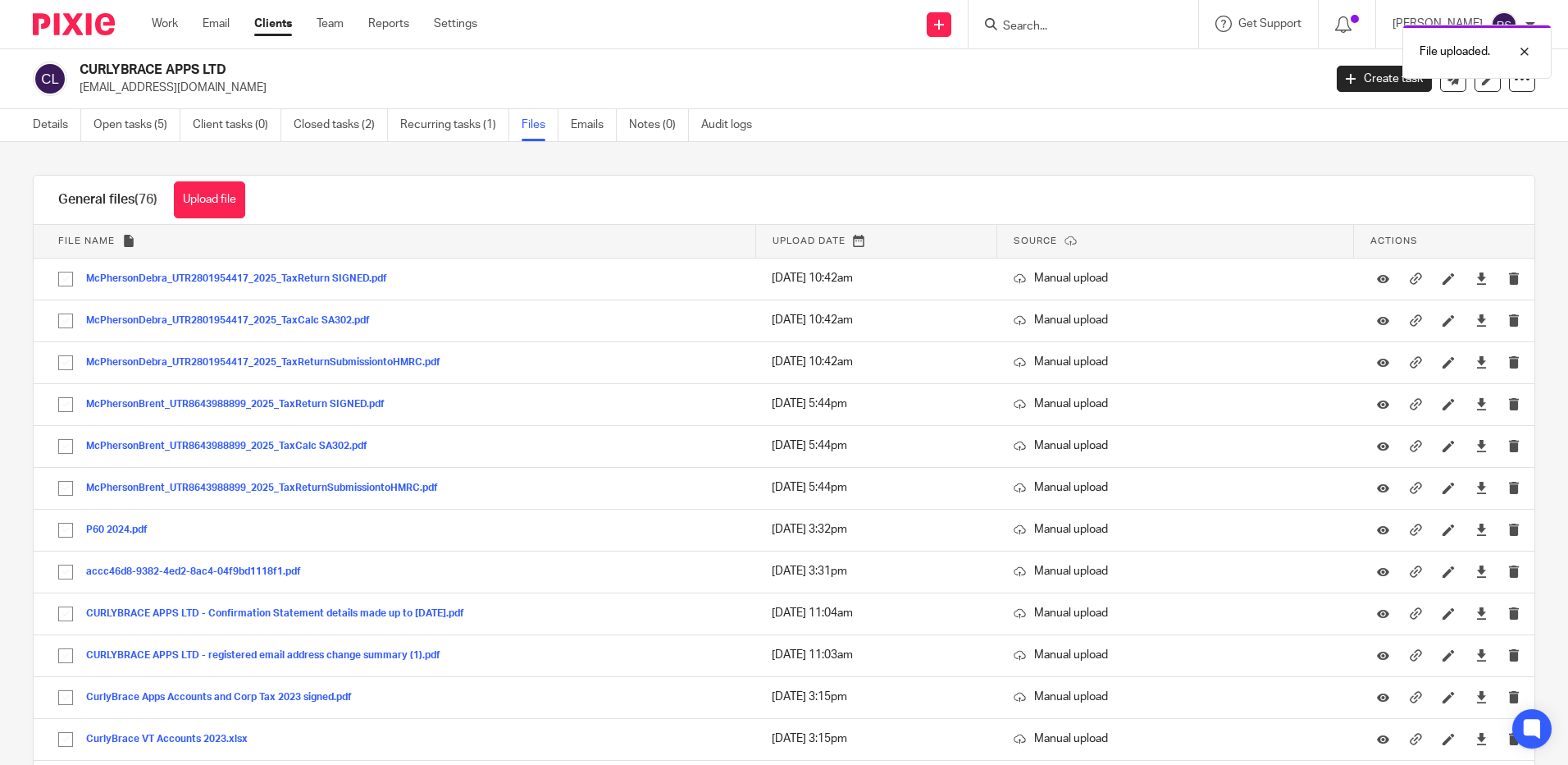
click at [1036, 25] on div "File uploaded." at bounding box center [1168, 47] width 768 height 62
click at [1023, 22] on div "File uploaded." at bounding box center [1168, 47] width 768 height 62
click at [1040, 34] on input "Search" at bounding box center [1076, 27] width 148 height 15
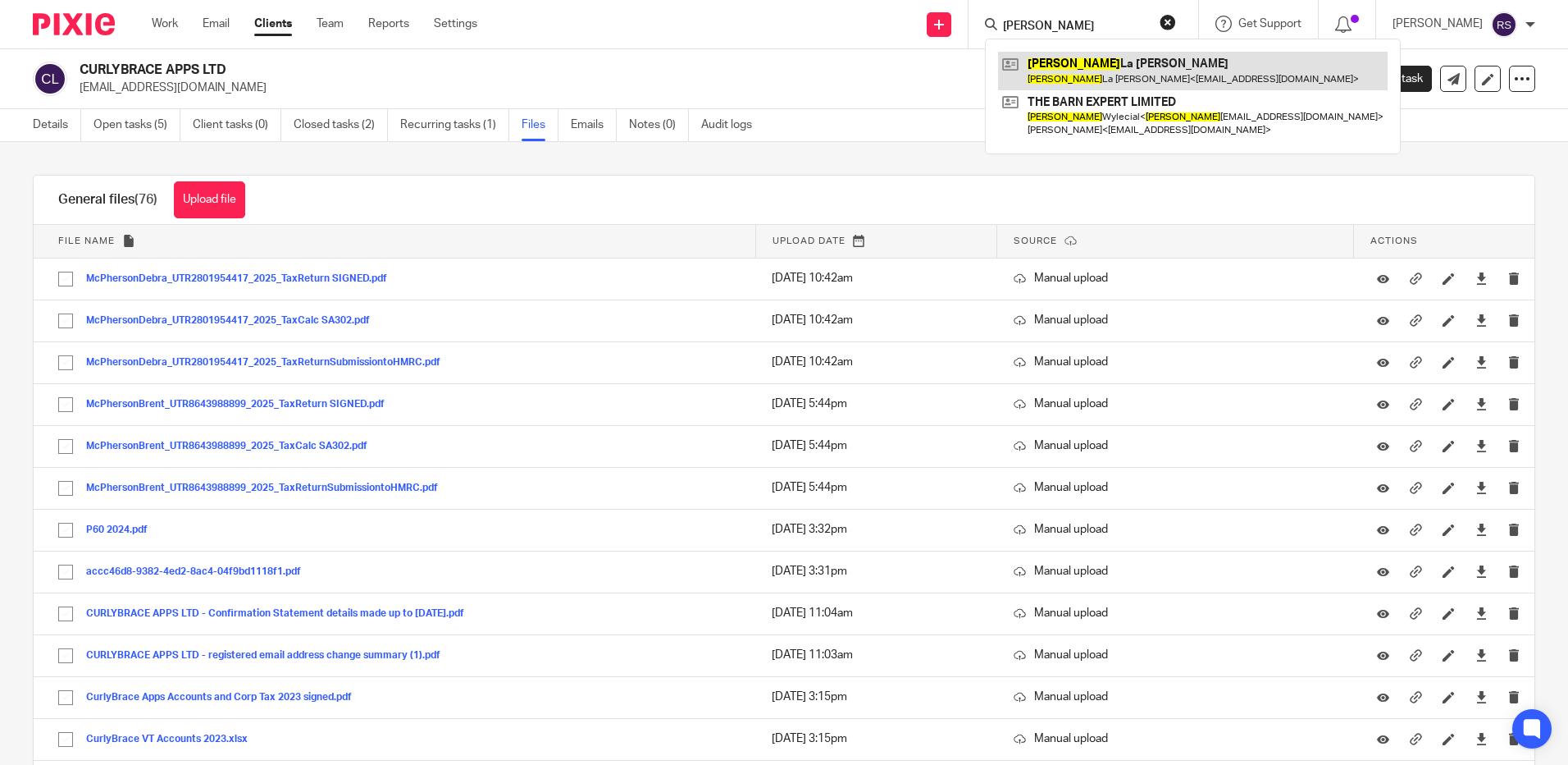
type input "monica"
click at [1099, 65] on link at bounding box center [1193, 70] width 390 height 38
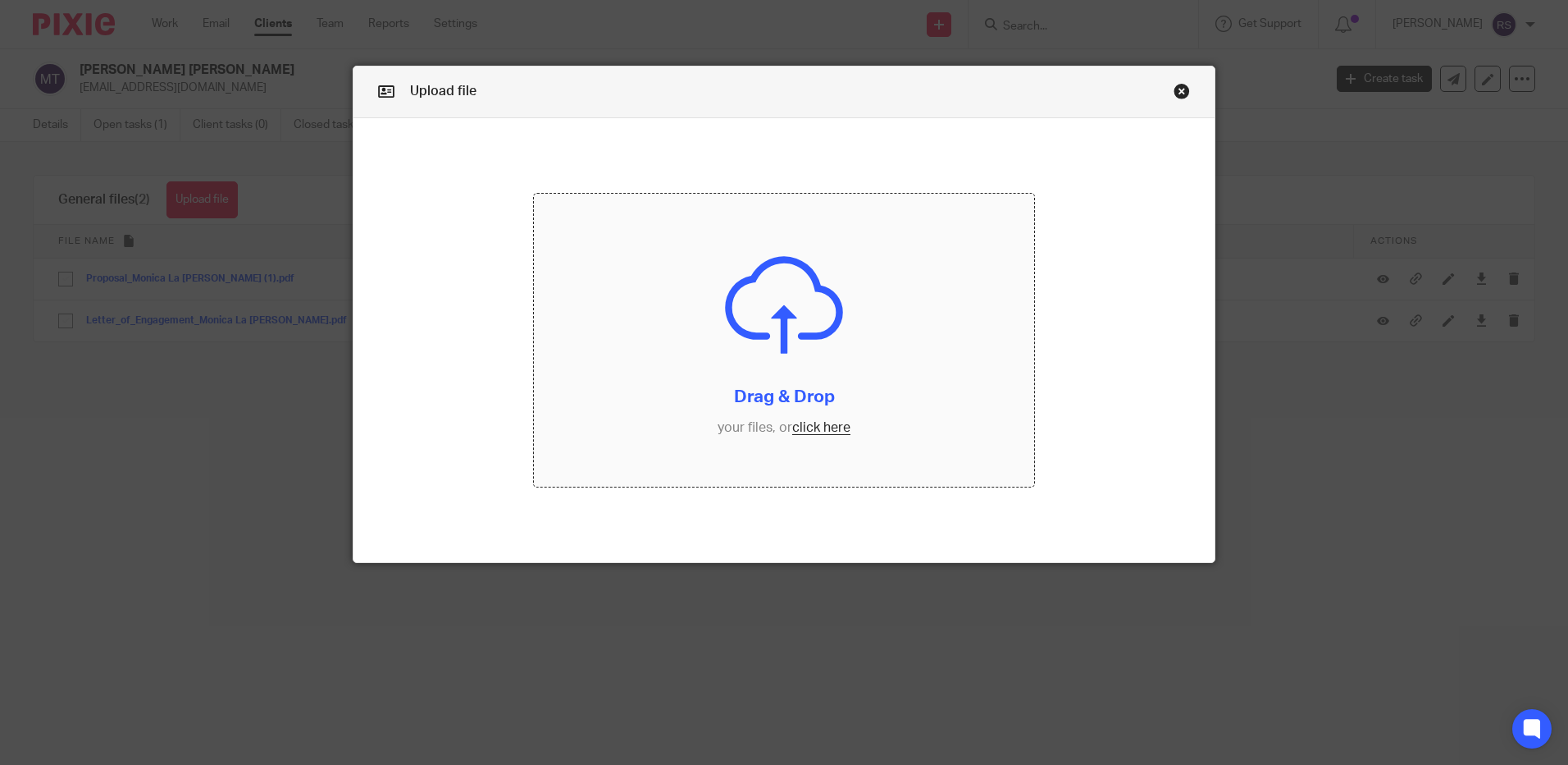
click at [817, 432] on input "file" at bounding box center [784, 340] width 500 height 293
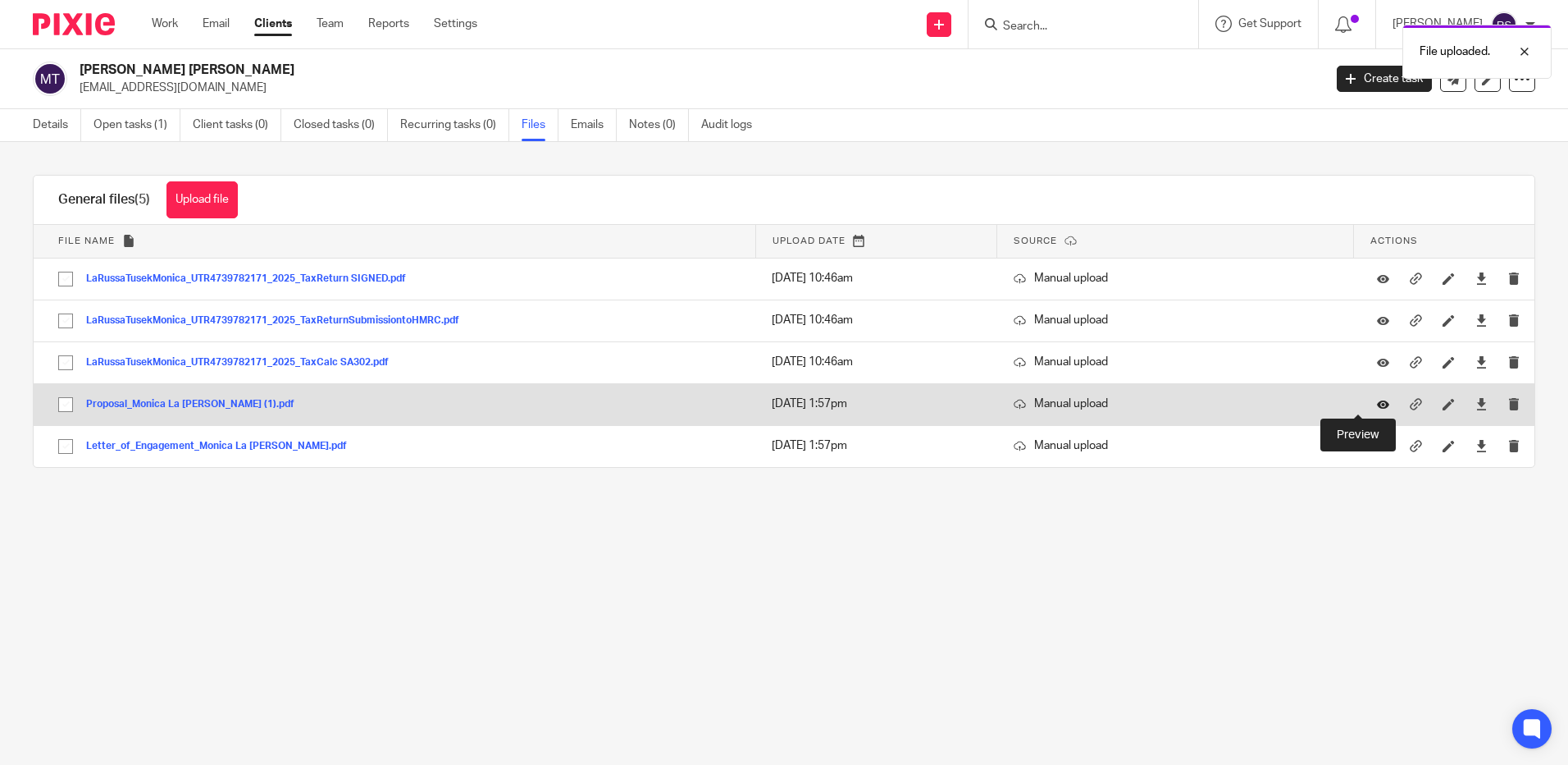
click at [1378, 403] on icon at bounding box center [1383, 404] width 12 height 12
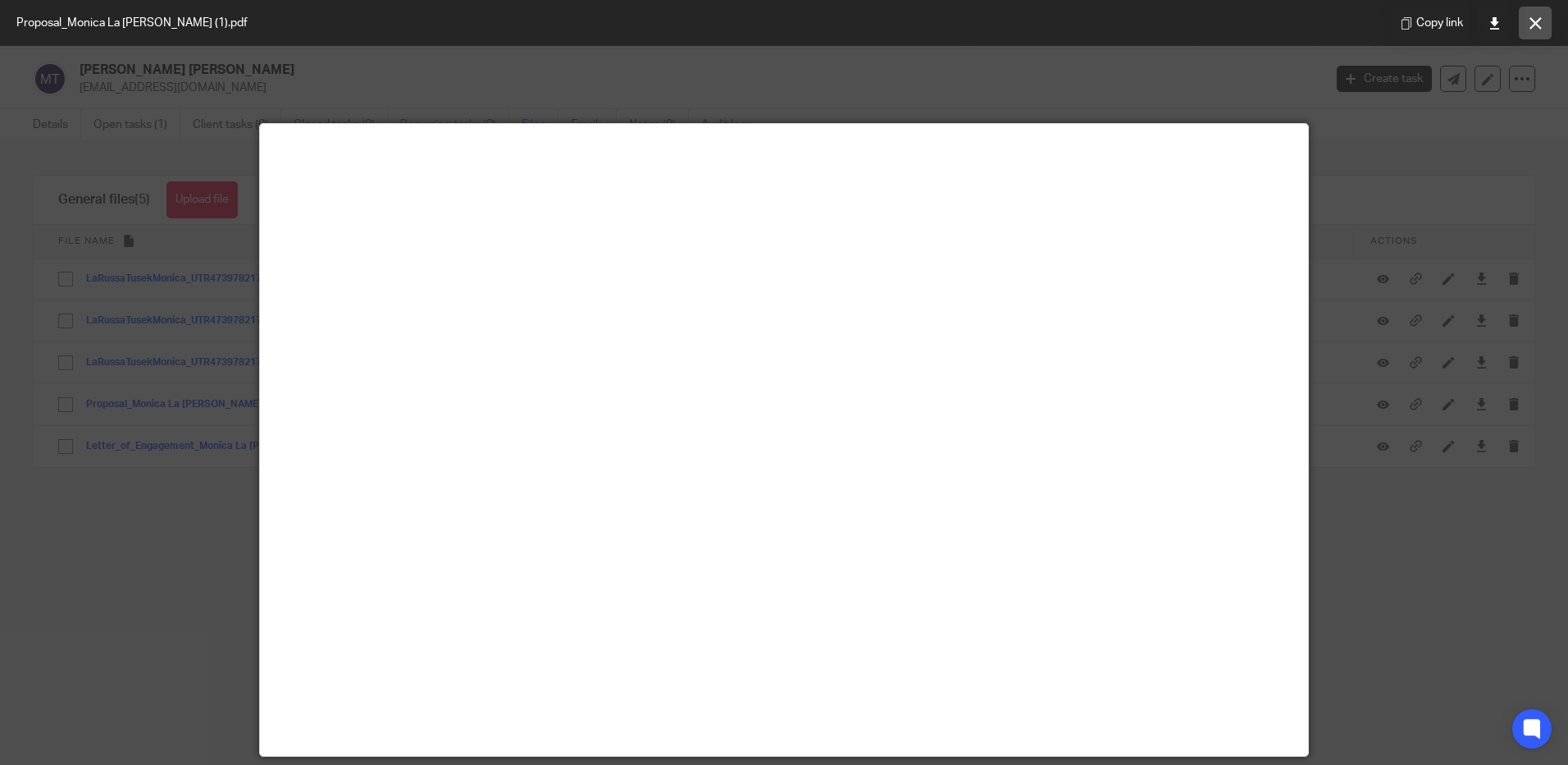
click at [1546, 20] on button at bounding box center [1534, 23] width 33 height 33
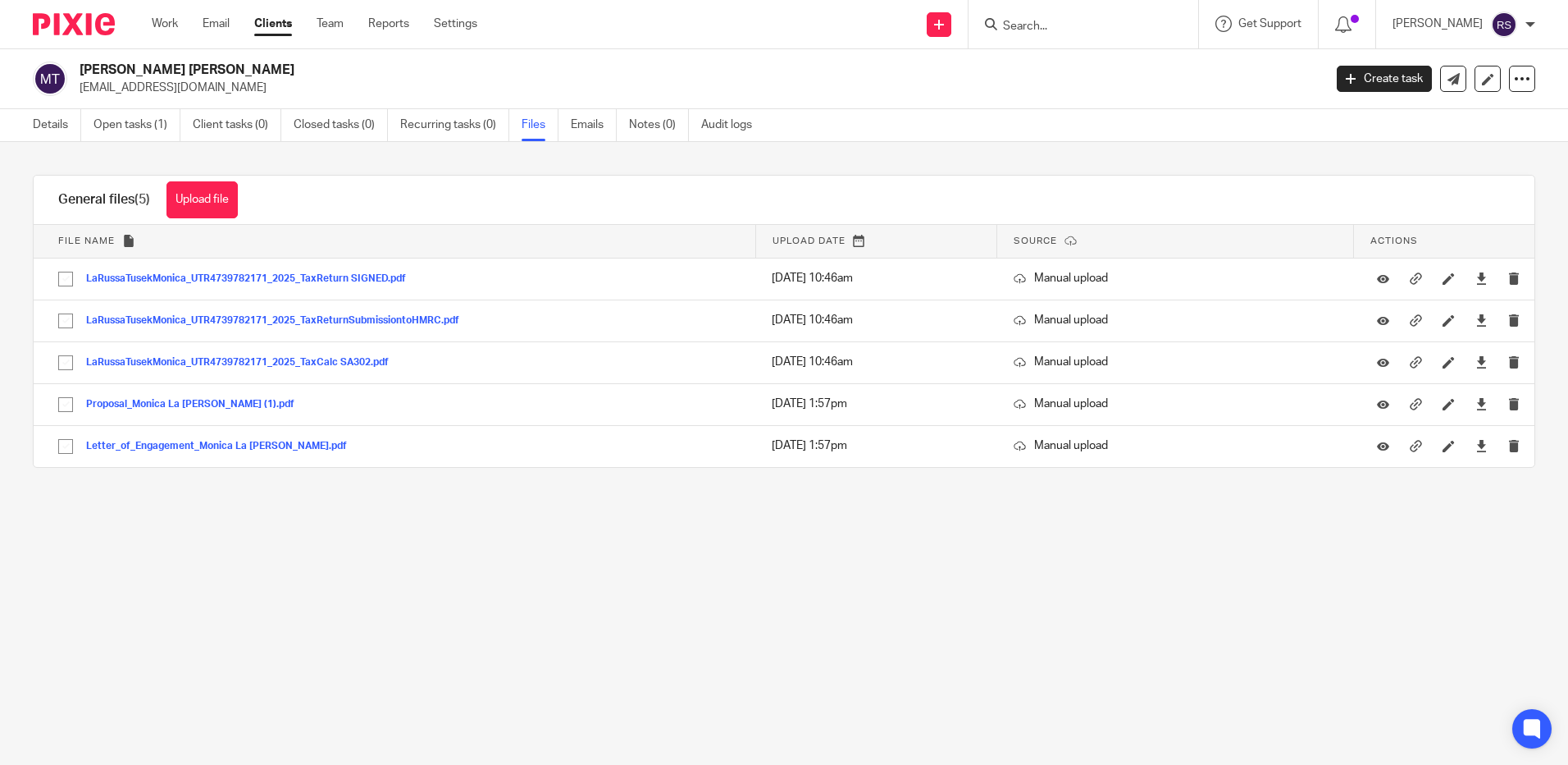
click at [1048, 23] on input "Search" at bounding box center [1076, 27] width 148 height 15
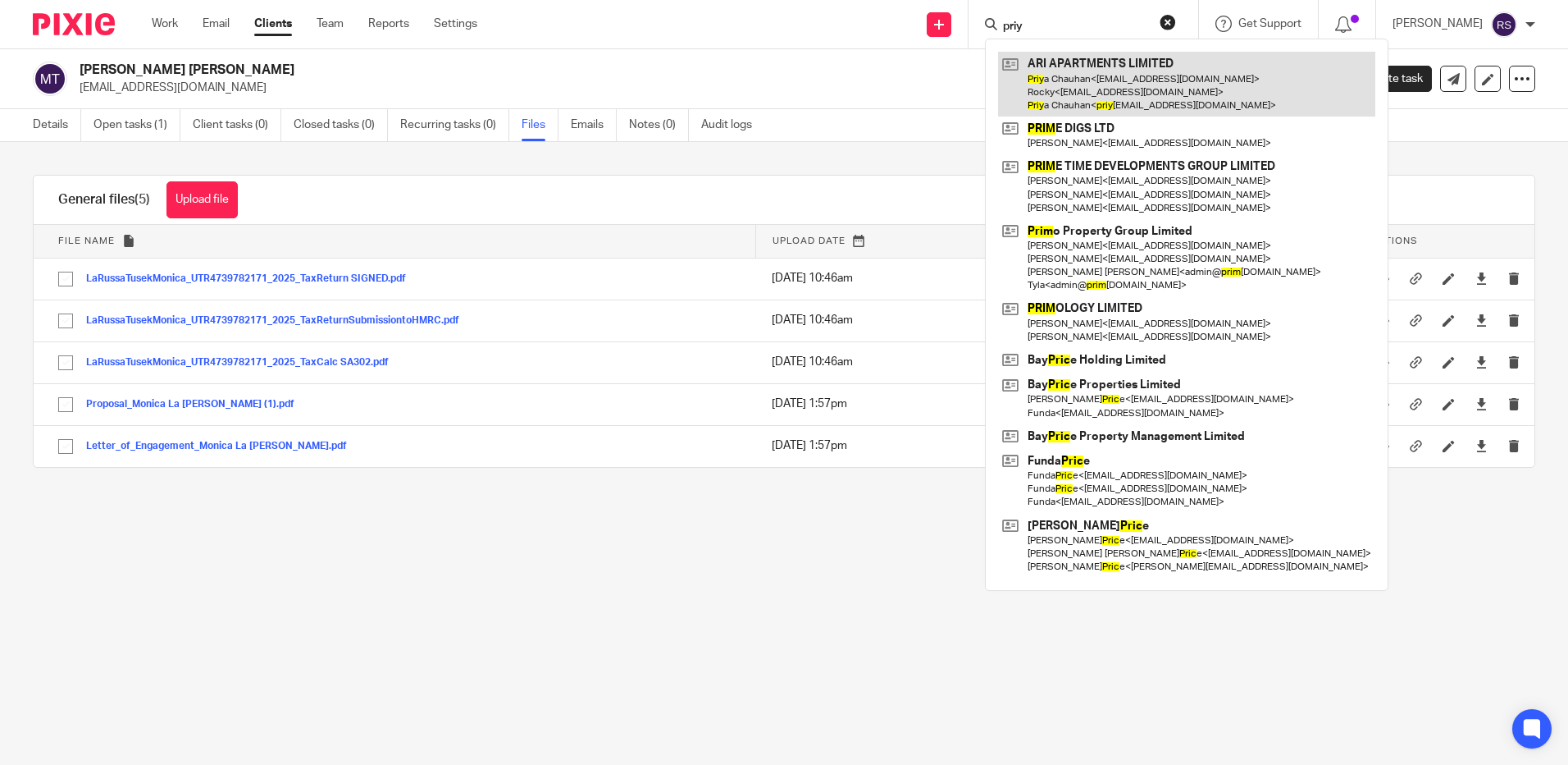
type input "priy"
click at [1130, 84] on link at bounding box center [1187, 84] width 377 height 65
